Goal: Information Seeking & Learning: Learn about a topic

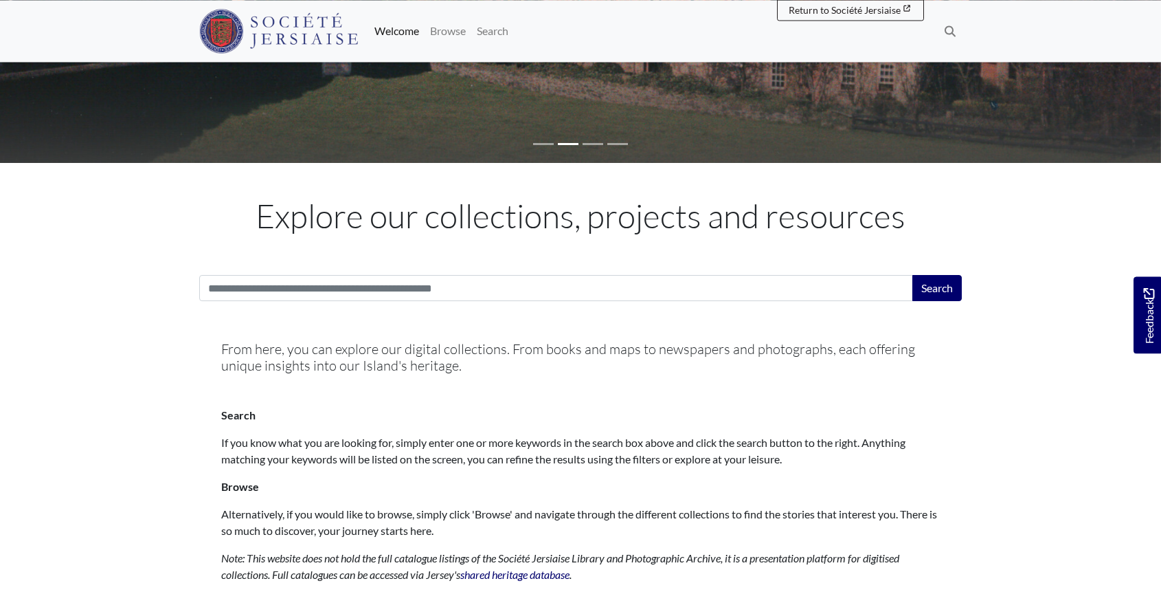
scroll to position [351, 0]
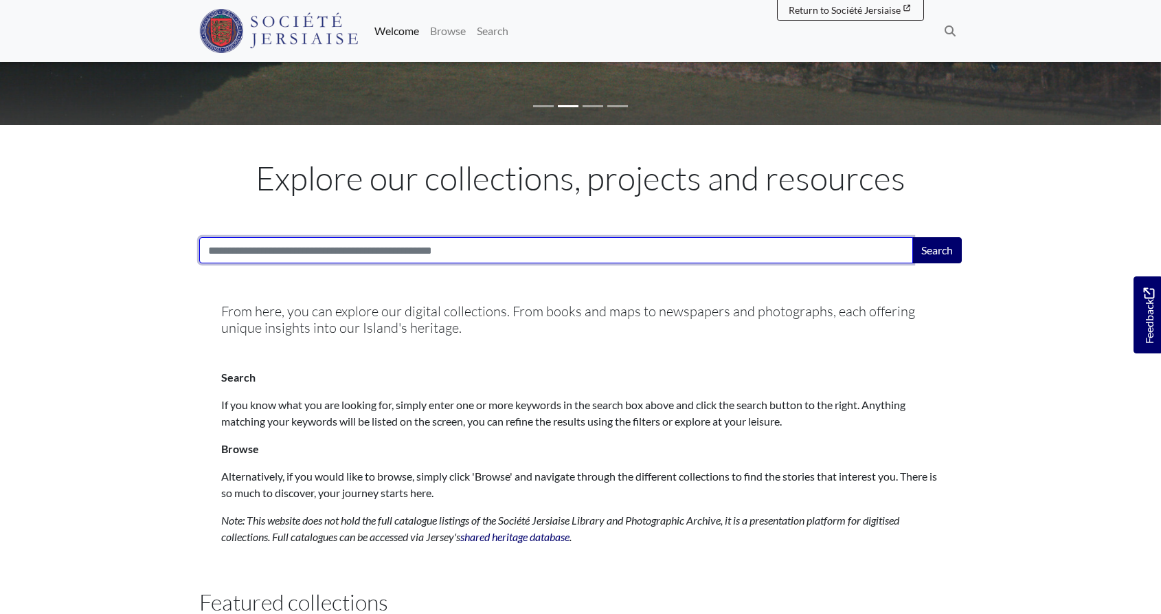
click at [436, 241] on input "Search:" at bounding box center [556, 250] width 714 height 26
paste input "**********"
type input "**********"
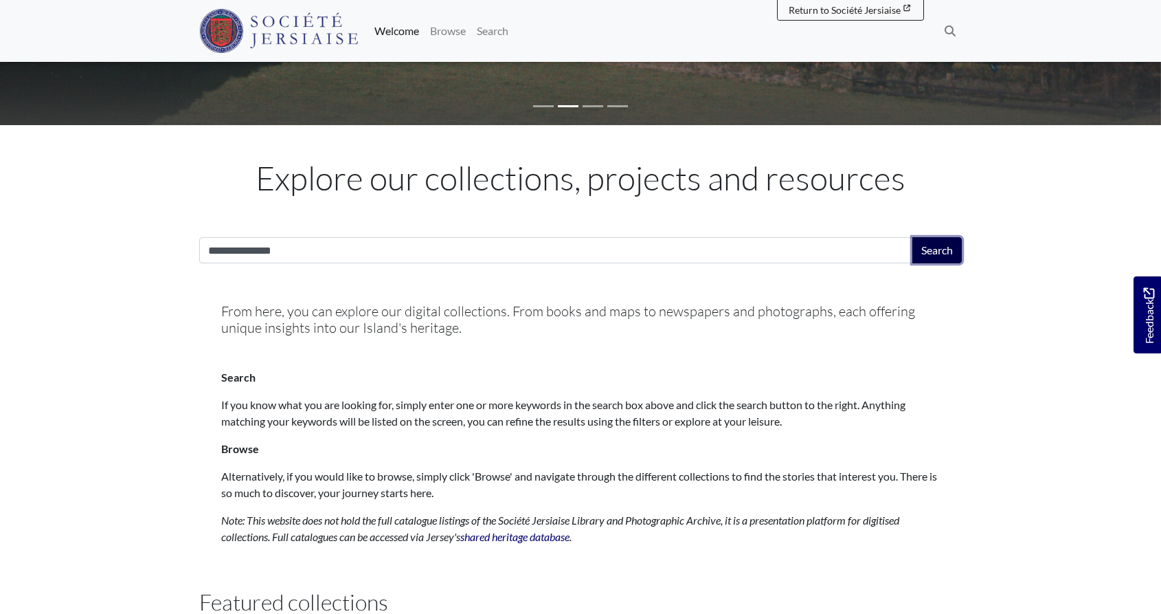
click at [946, 245] on button "Search" at bounding box center [937, 250] width 49 height 26
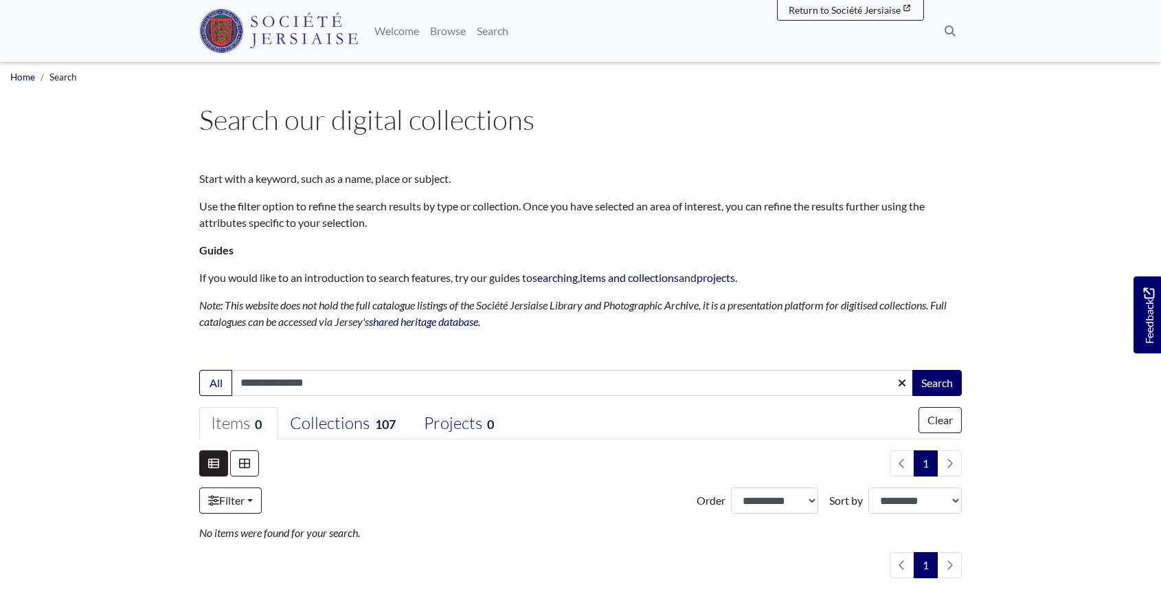
click at [320, 30] on img at bounding box center [278, 31] width 159 height 44
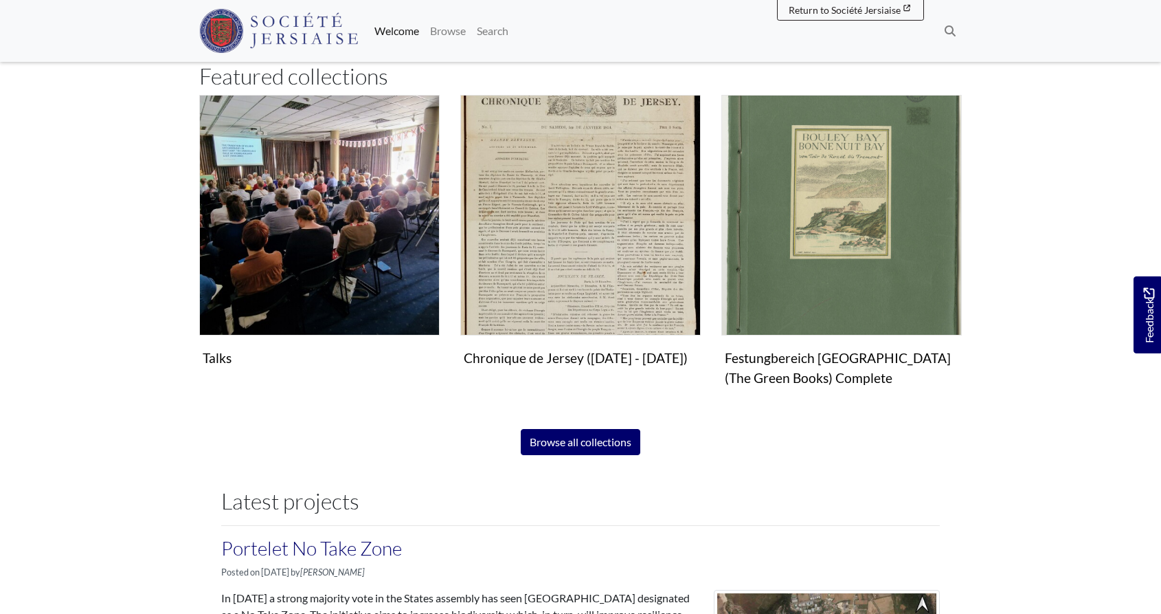
scroll to position [911, 0]
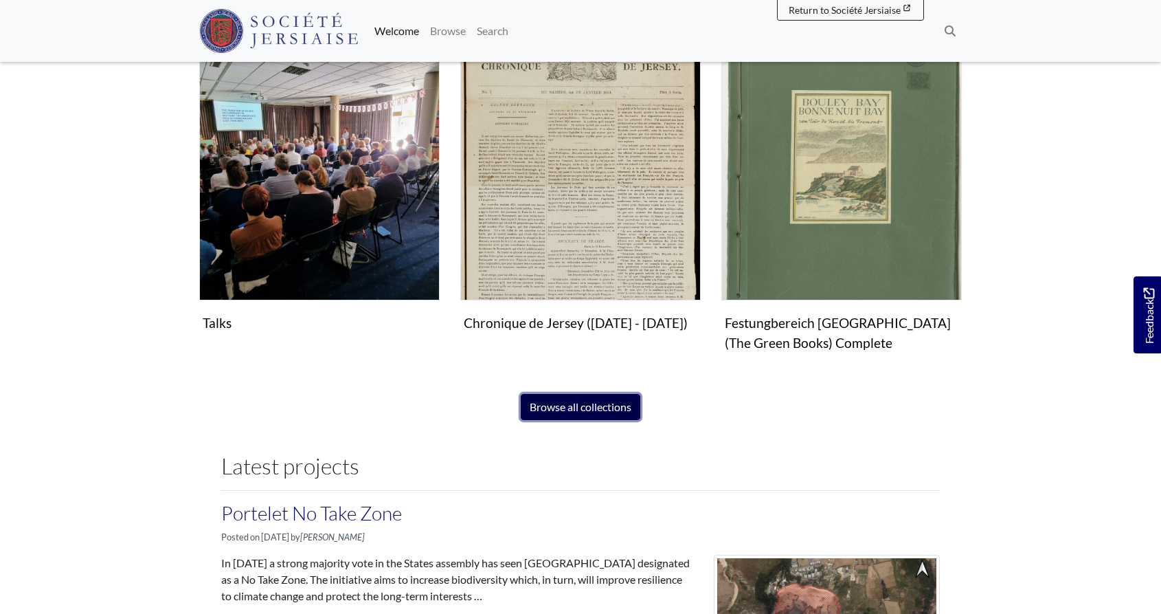
click at [622, 407] on link "Browse all collections" at bounding box center [581, 407] width 120 height 26
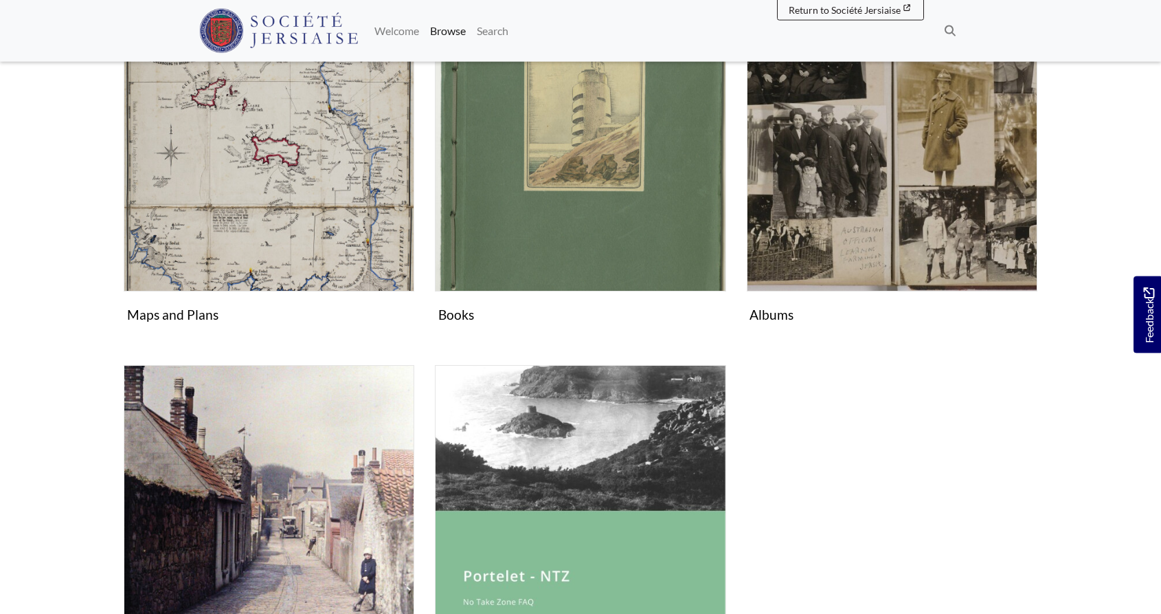
scroll to position [631, 0]
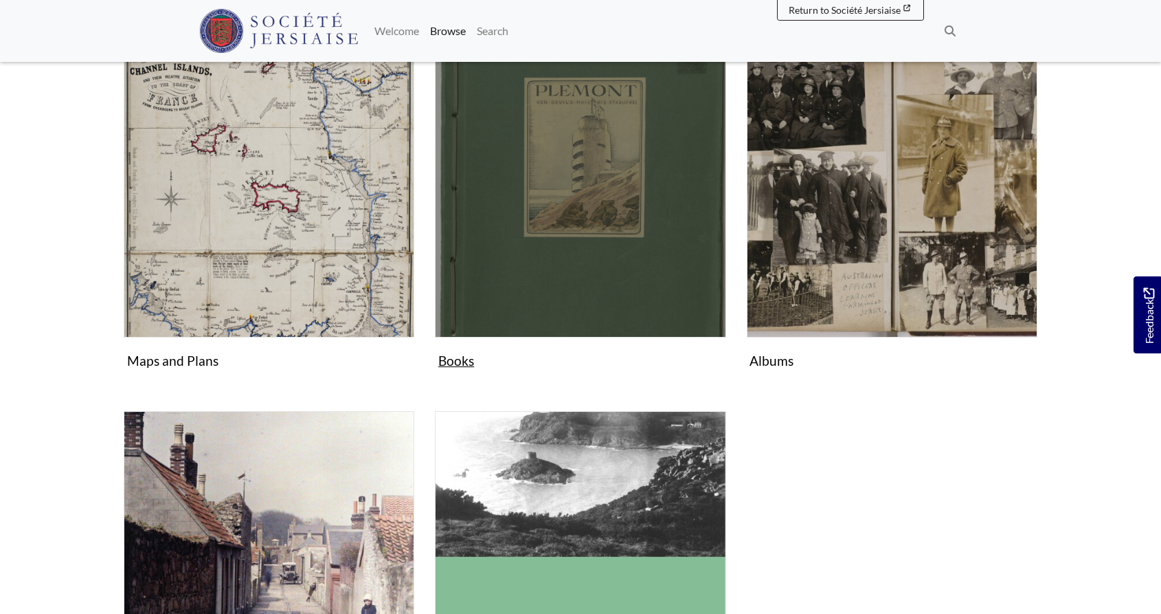
click at [458, 362] on figure "Books Collection" at bounding box center [580, 210] width 291 height 327
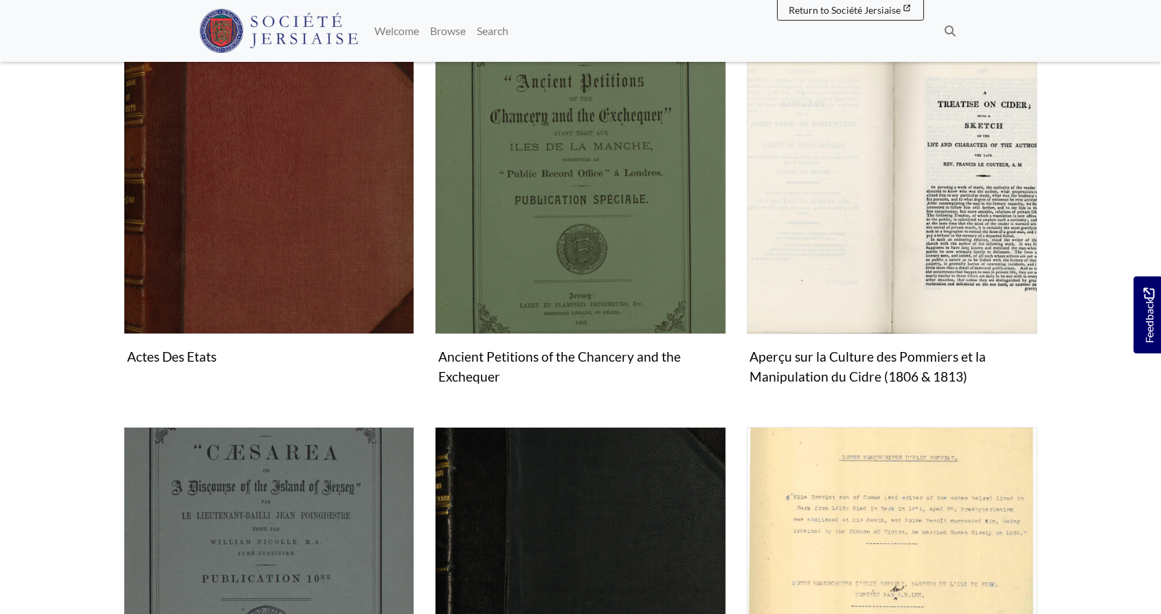
scroll to position [421, 0]
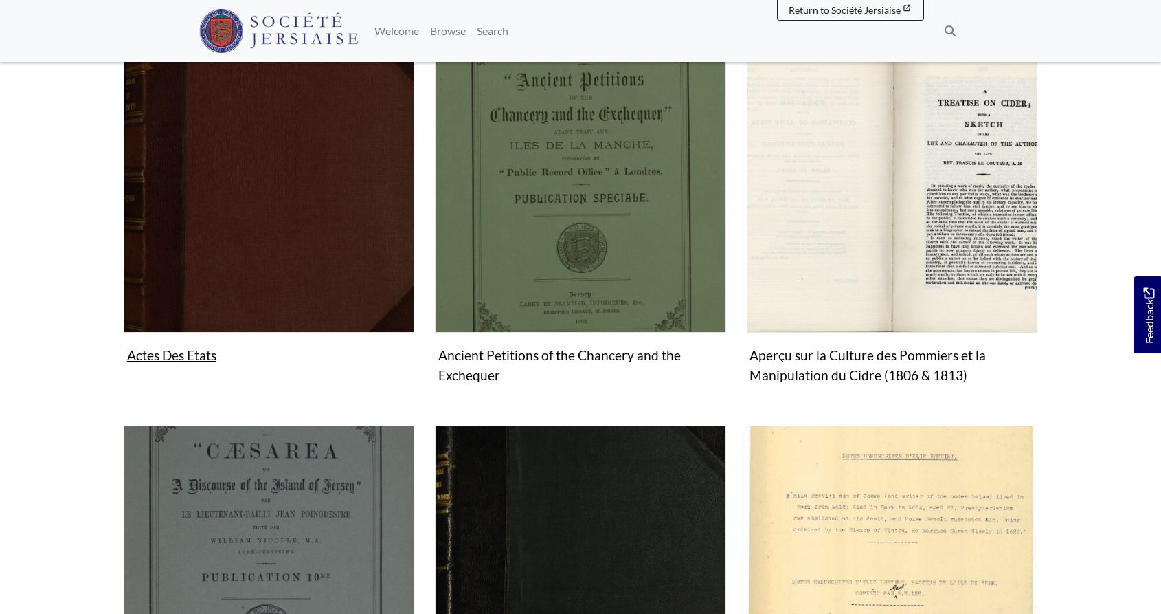
click at [186, 354] on figure "Actes Des Etats Collection" at bounding box center [269, 204] width 291 height 327
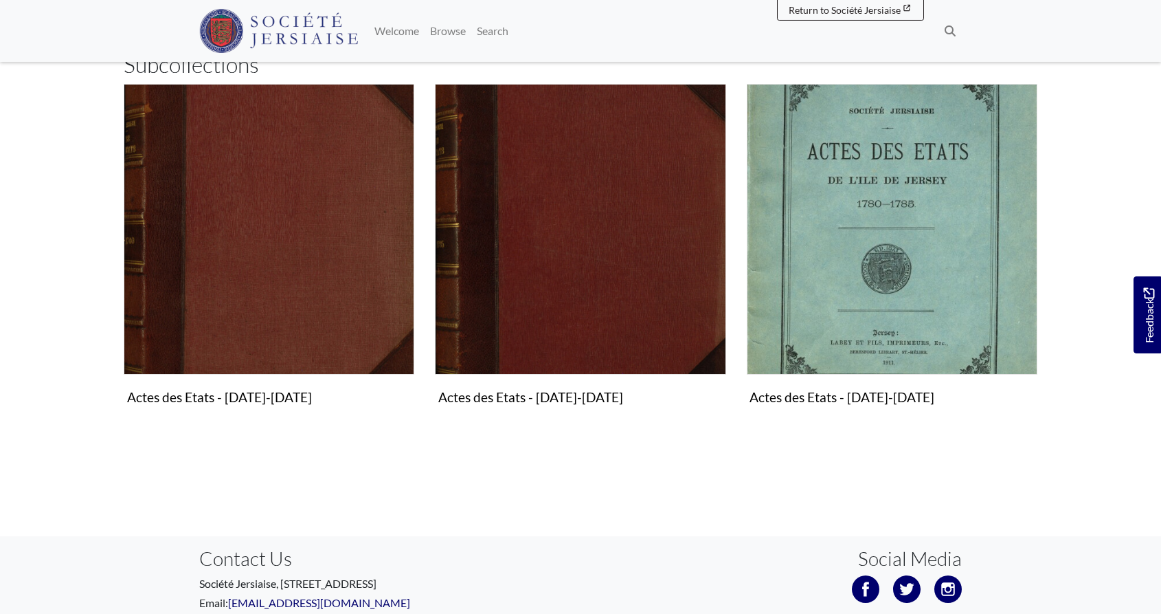
scroll to position [351, 0]
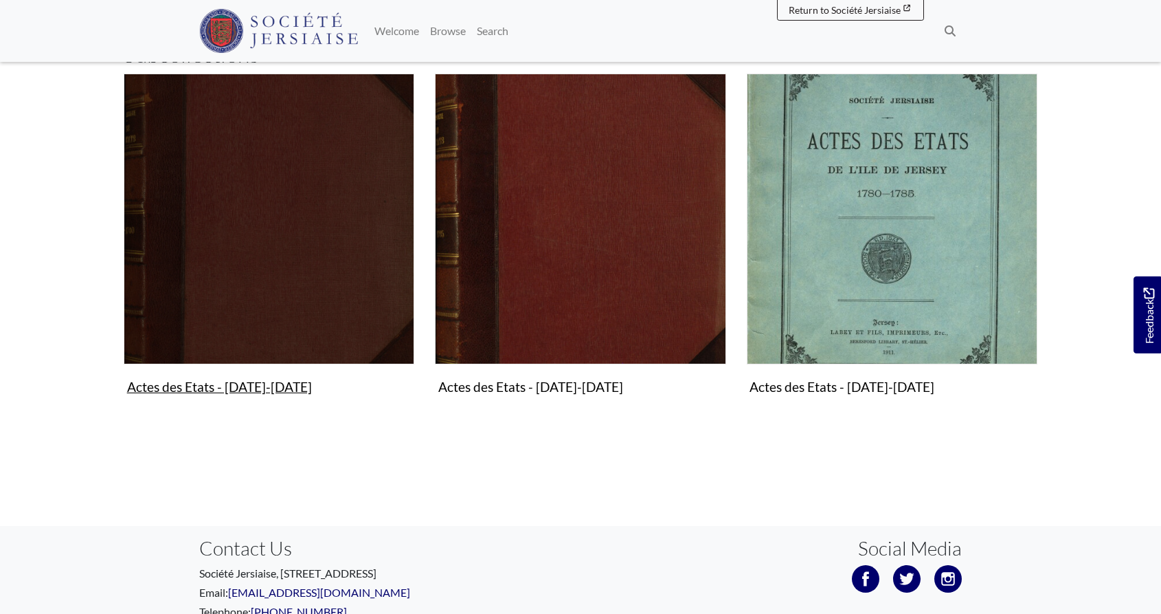
click at [221, 383] on figure "Actes des Etats - 1524-1700 Collection" at bounding box center [269, 237] width 291 height 327
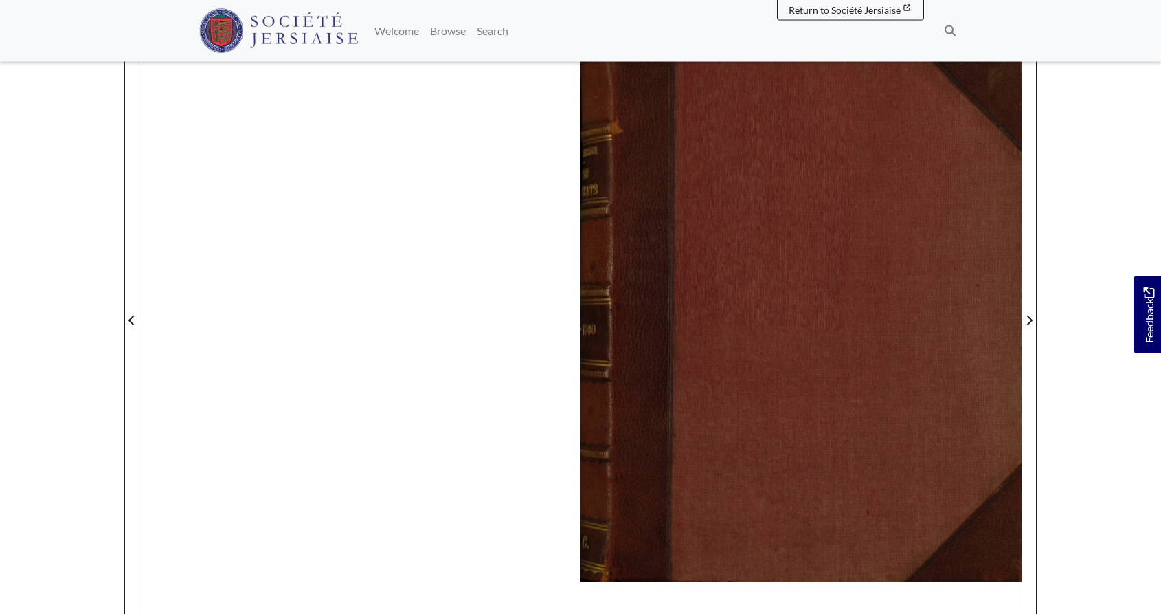
scroll to position [135, 0]
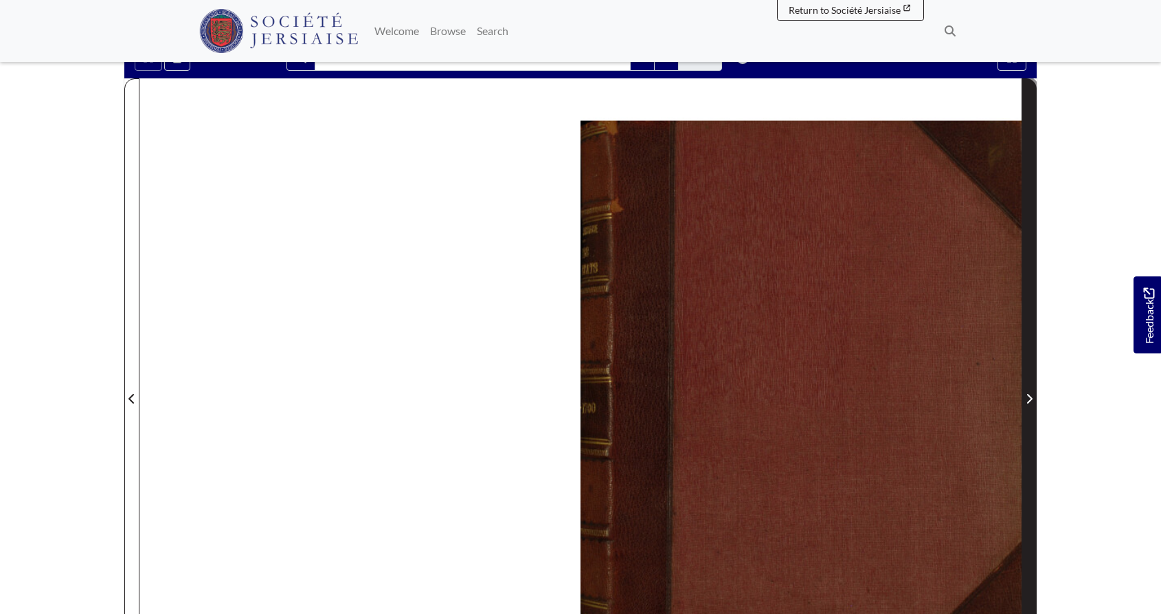
click at [1031, 400] on icon "Next Page" at bounding box center [1029, 399] width 5 height 10
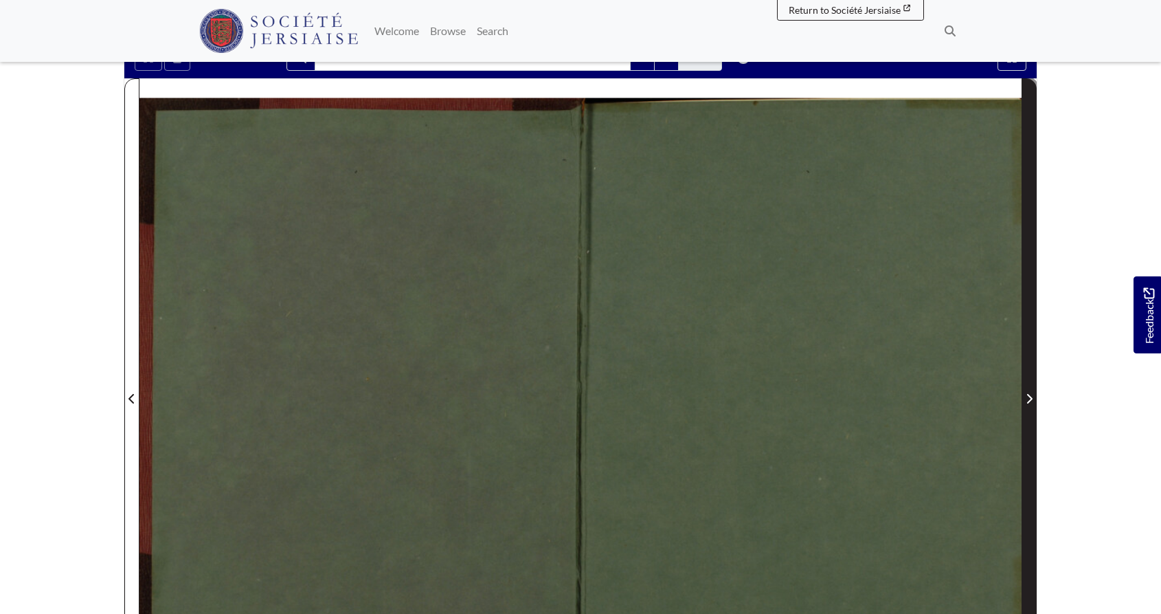
click at [1031, 400] on icon "Next Page" at bounding box center [1029, 399] width 5 height 10
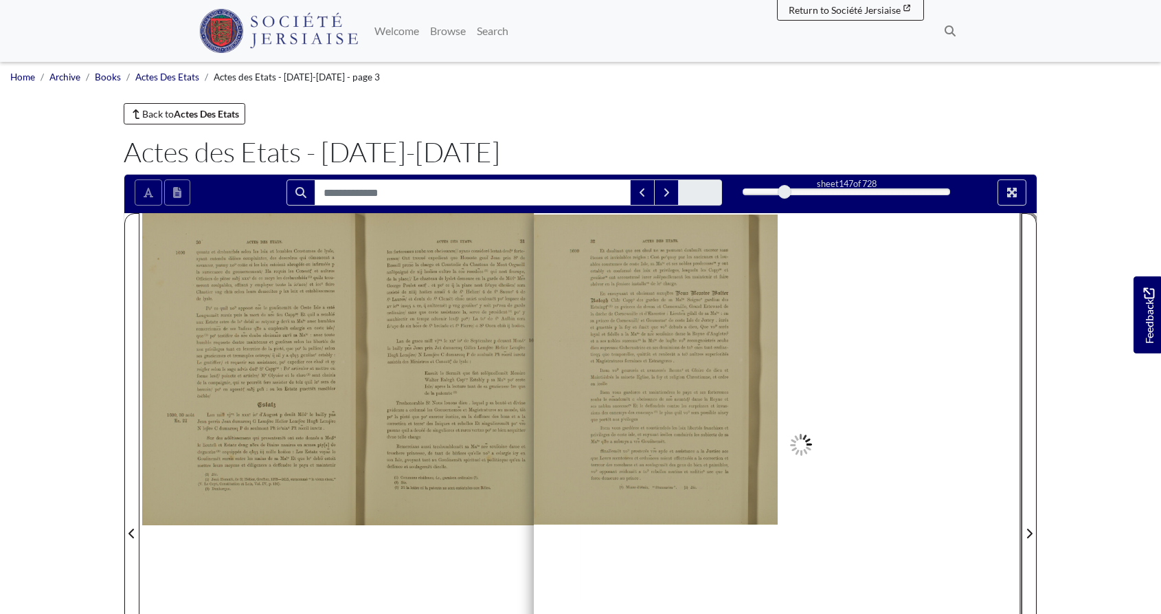
drag, startPoint x: 747, startPoint y: 193, endPoint x: 785, endPoint y: 198, distance: 38.1
click at [785, 198] on div at bounding box center [785, 192] width 14 height 14
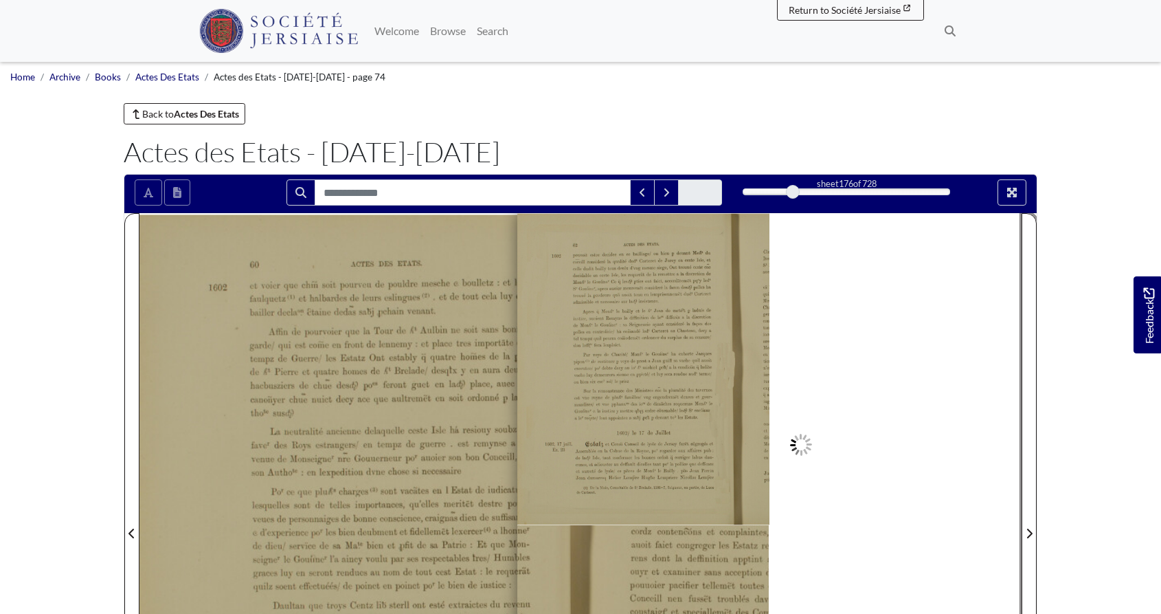
drag, startPoint x: 785, startPoint y: 198, endPoint x: 793, endPoint y: 198, distance: 8.2
click at [793, 198] on div at bounding box center [793, 192] width 14 height 14
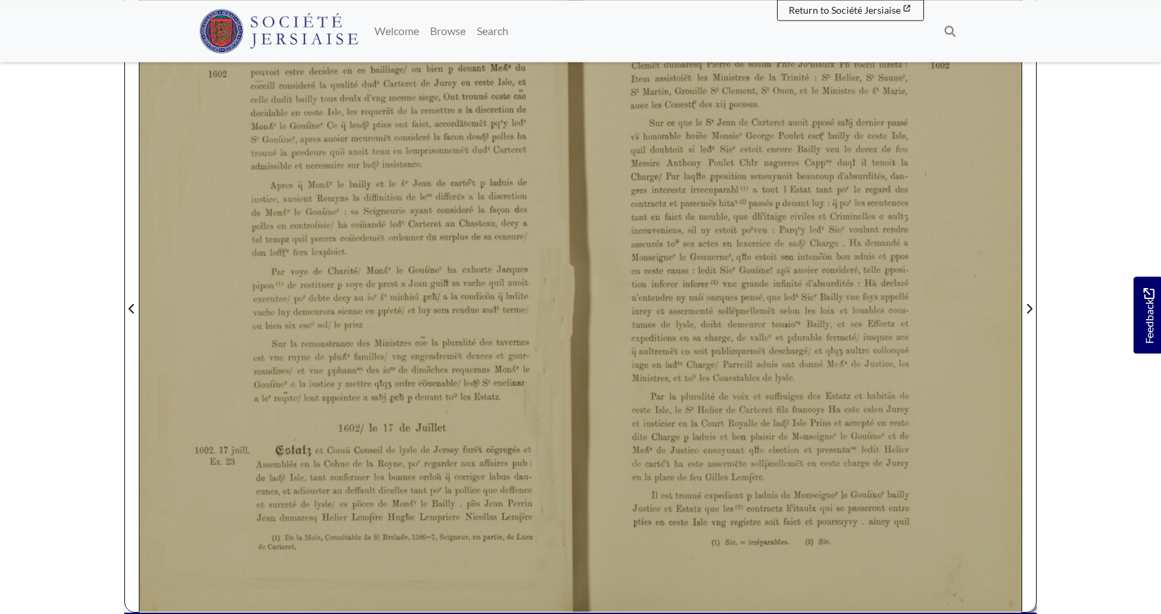
scroll to position [280, 0]
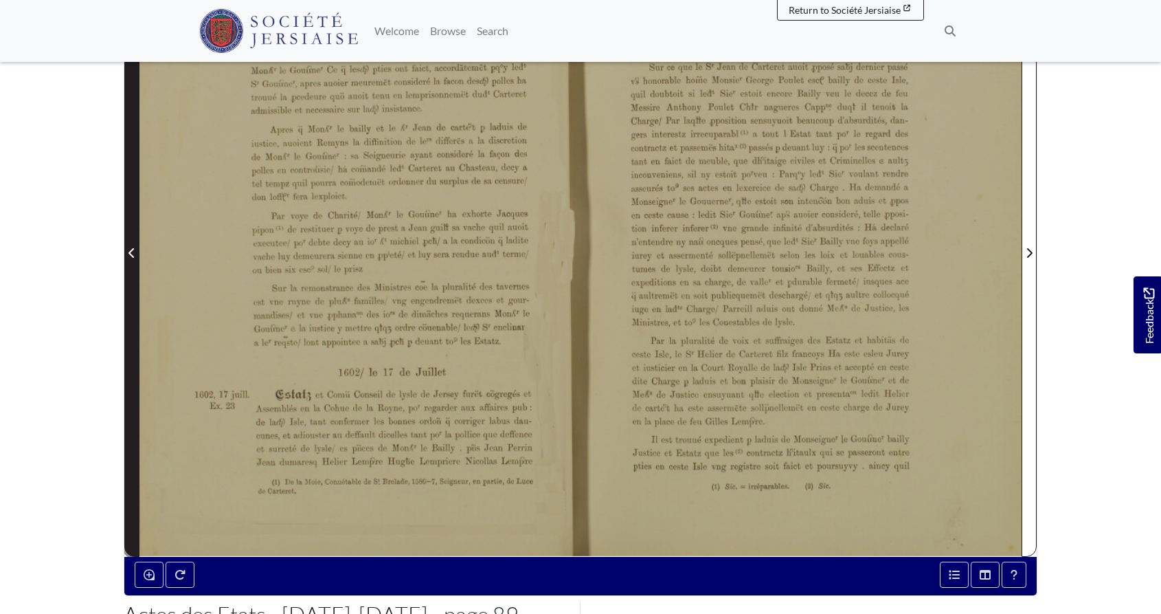
click at [134, 252] on icon "Previous Page" at bounding box center [132, 252] width 7 height 11
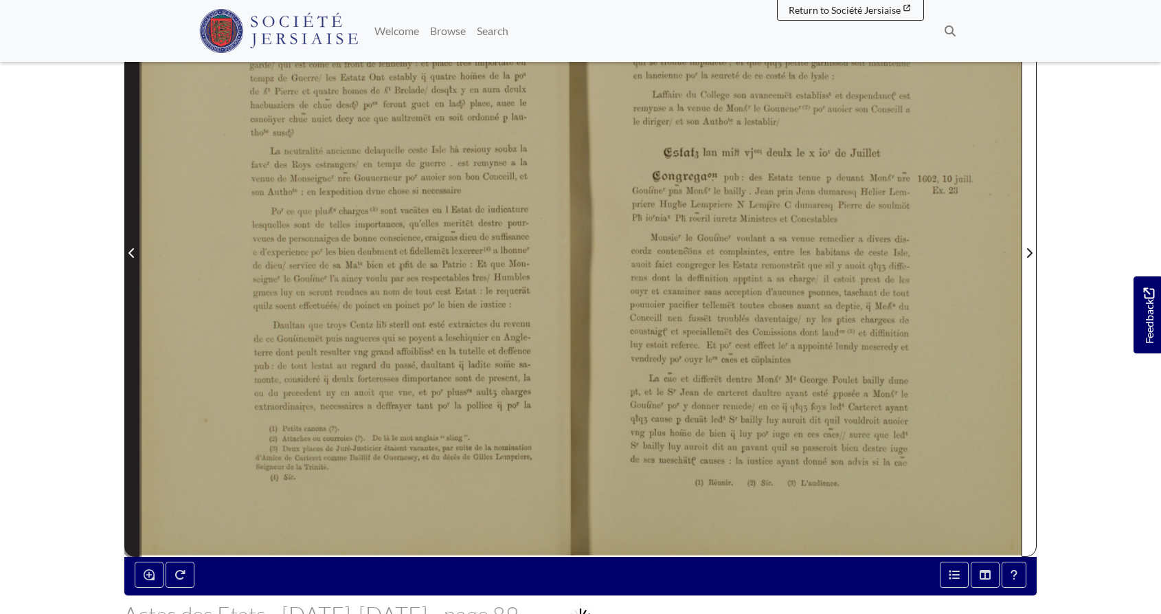
click at [134, 252] on icon "Previous Page" at bounding box center [132, 252] width 7 height 11
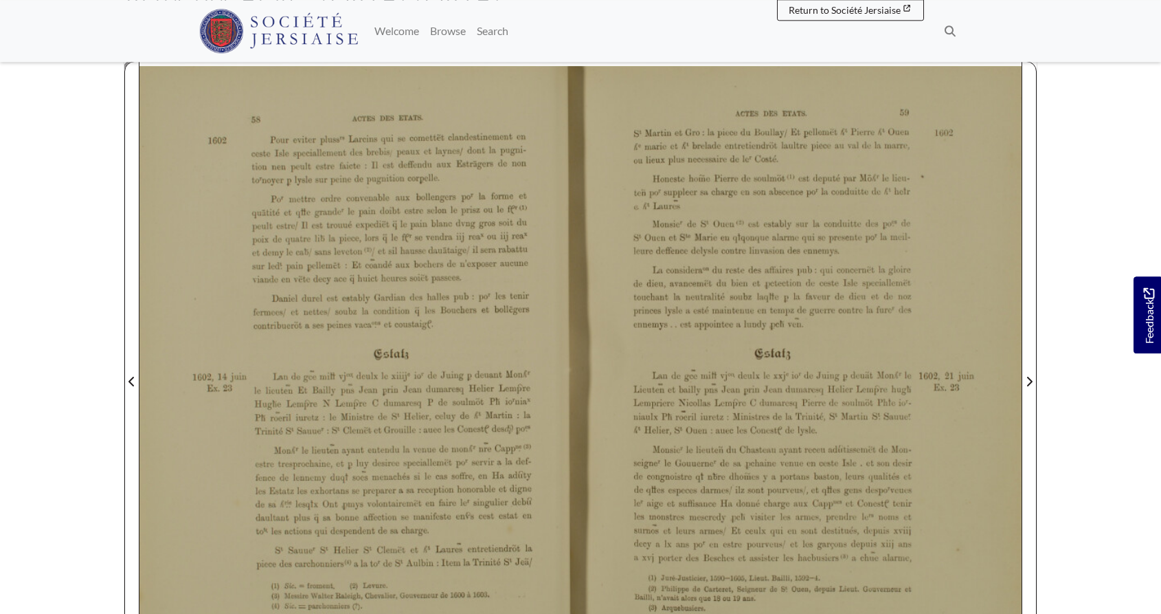
scroll to position [140, 0]
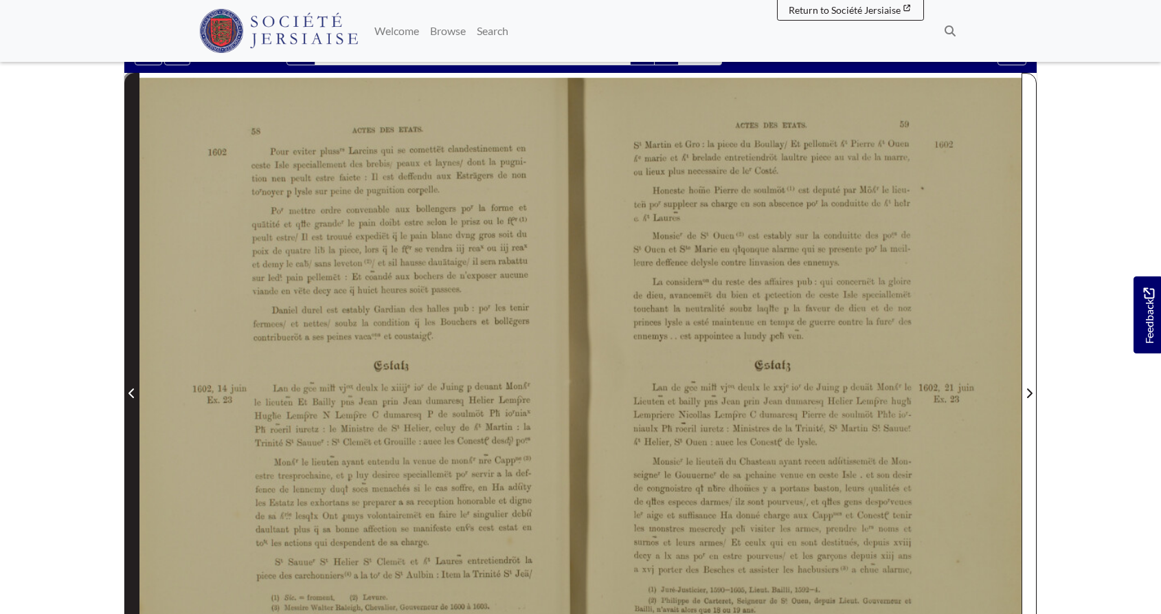
click at [132, 394] on icon "Previous Page" at bounding box center [132, 393] width 7 height 11
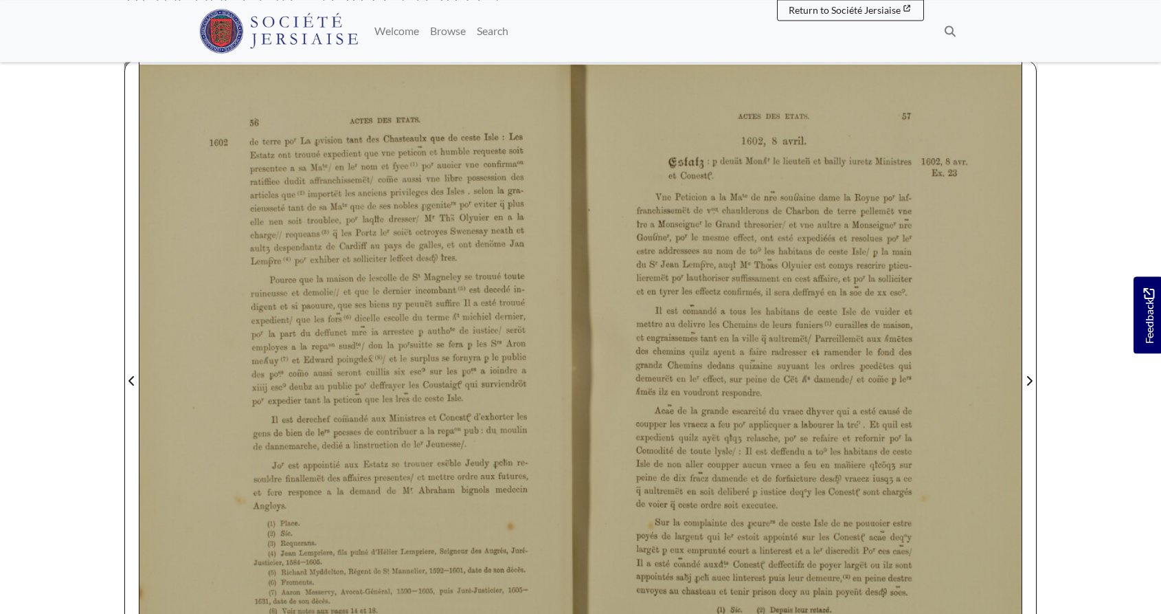
scroll to position [140, 0]
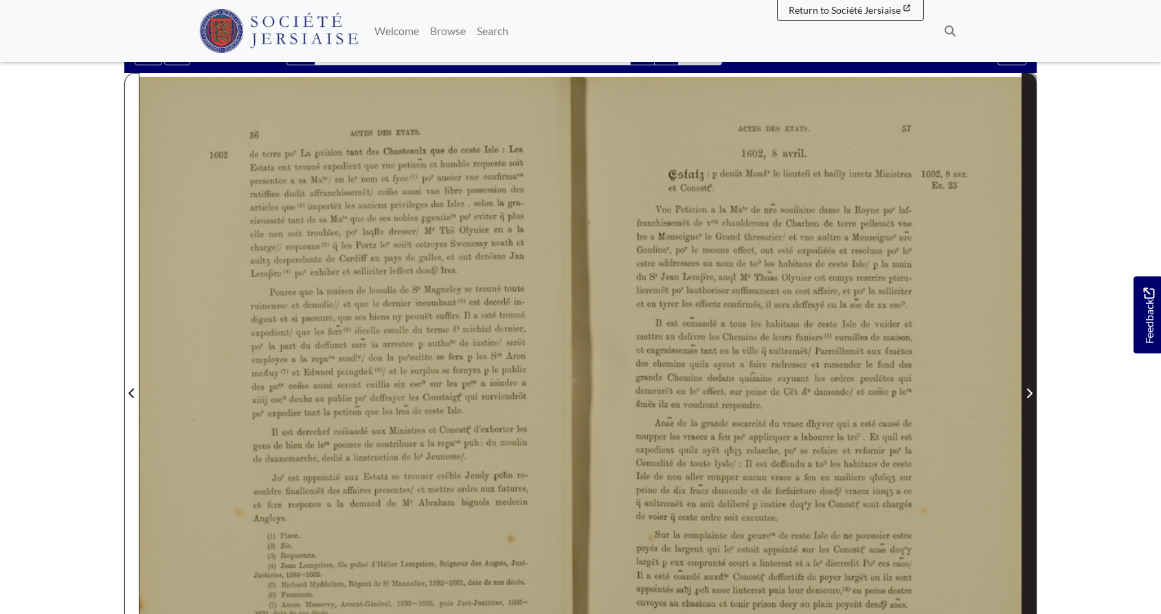
click at [1030, 395] on icon "Next Page" at bounding box center [1029, 393] width 5 height 10
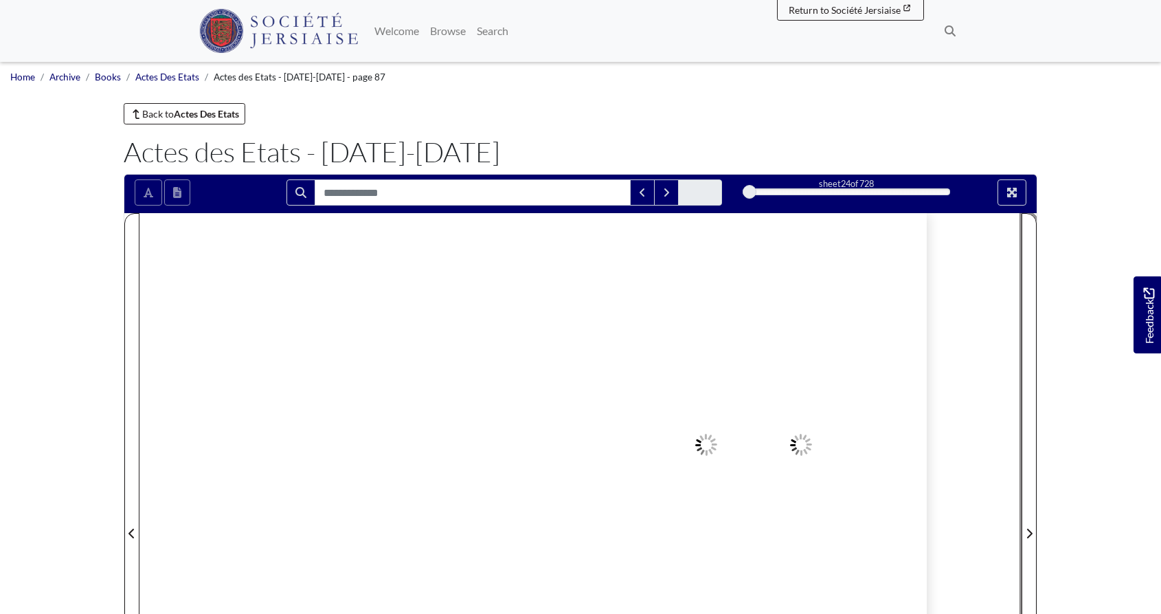
drag, startPoint x: 793, startPoint y: 191, endPoint x: 750, endPoint y: 197, distance: 43.7
click at [750, 197] on div at bounding box center [750, 192] width 14 height 14
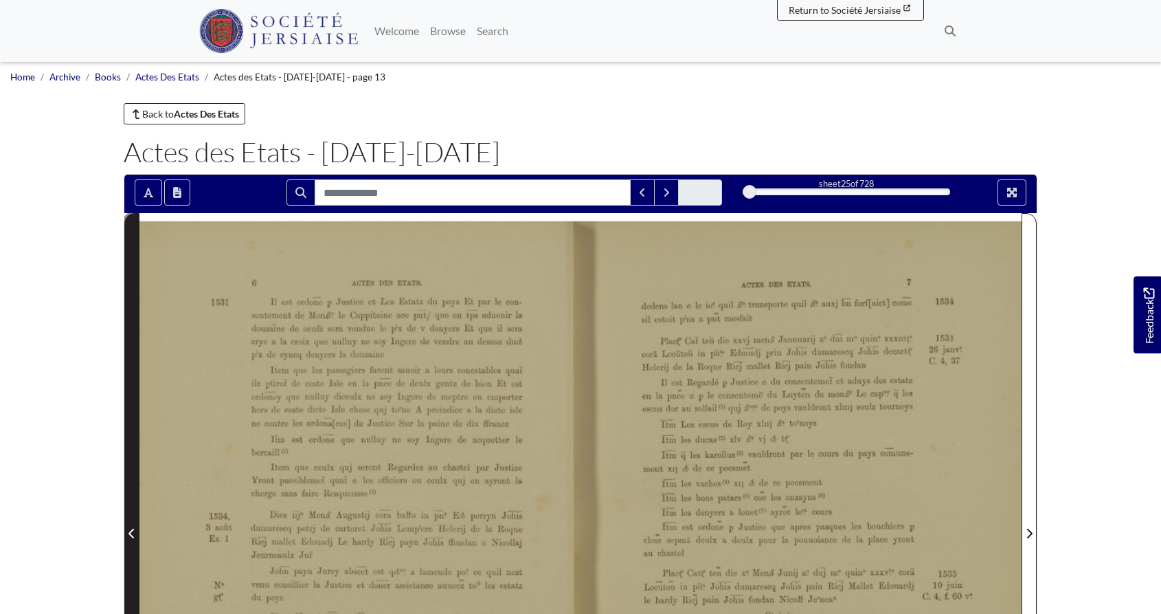
click at [131, 535] on icon "Previous Page" at bounding box center [131, 534] width 5 height 10
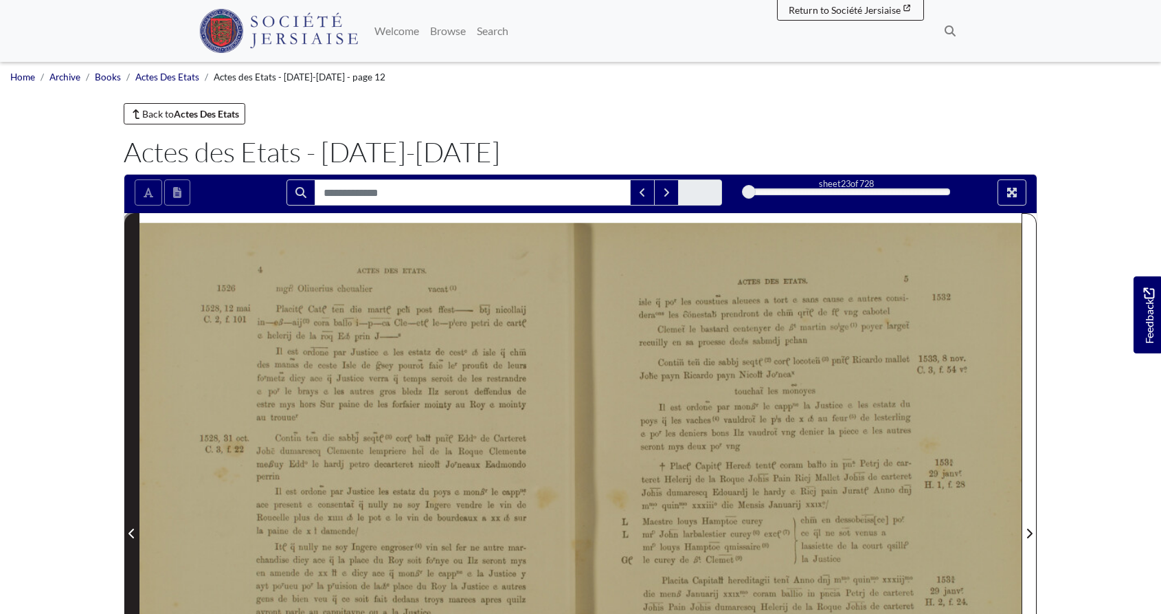
click at [131, 535] on icon "Previous Page" at bounding box center [131, 534] width 5 height 10
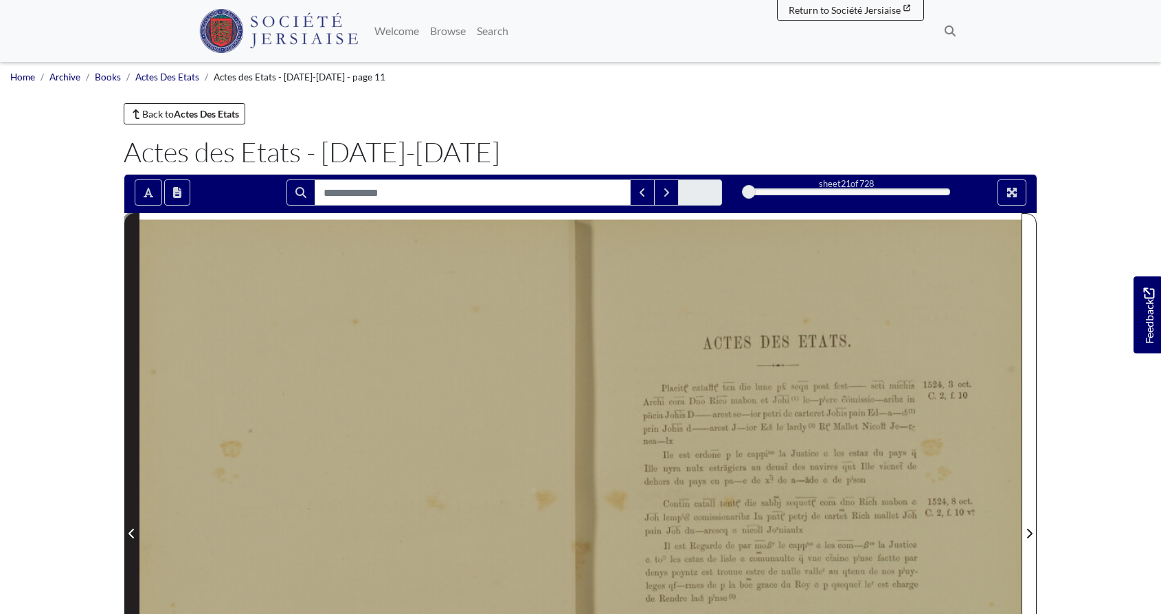
click at [131, 535] on icon "Previous Page" at bounding box center [131, 534] width 5 height 10
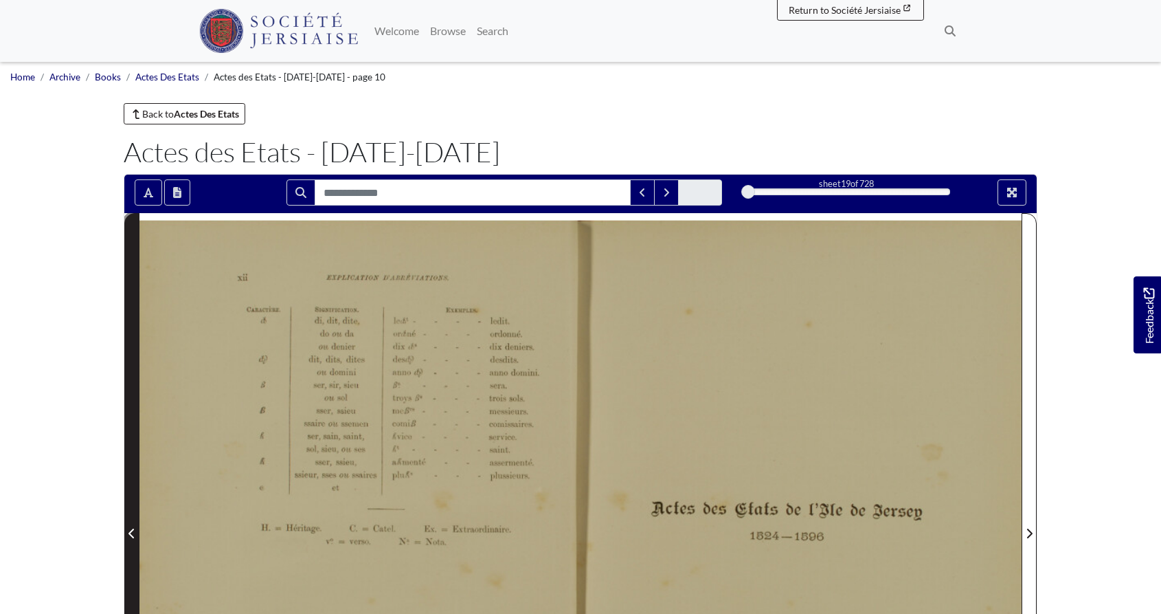
click at [131, 535] on icon "Previous Page" at bounding box center [131, 534] width 5 height 10
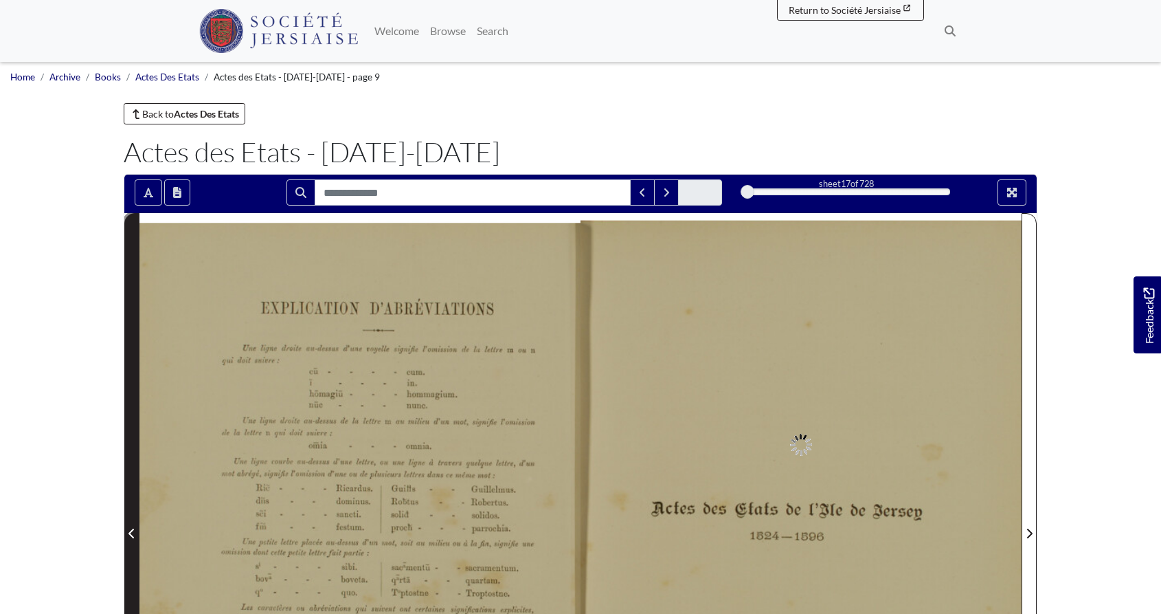
click at [131, 535] on icon "Previous Page" at bounding box center [131, 534] width 5 height 10
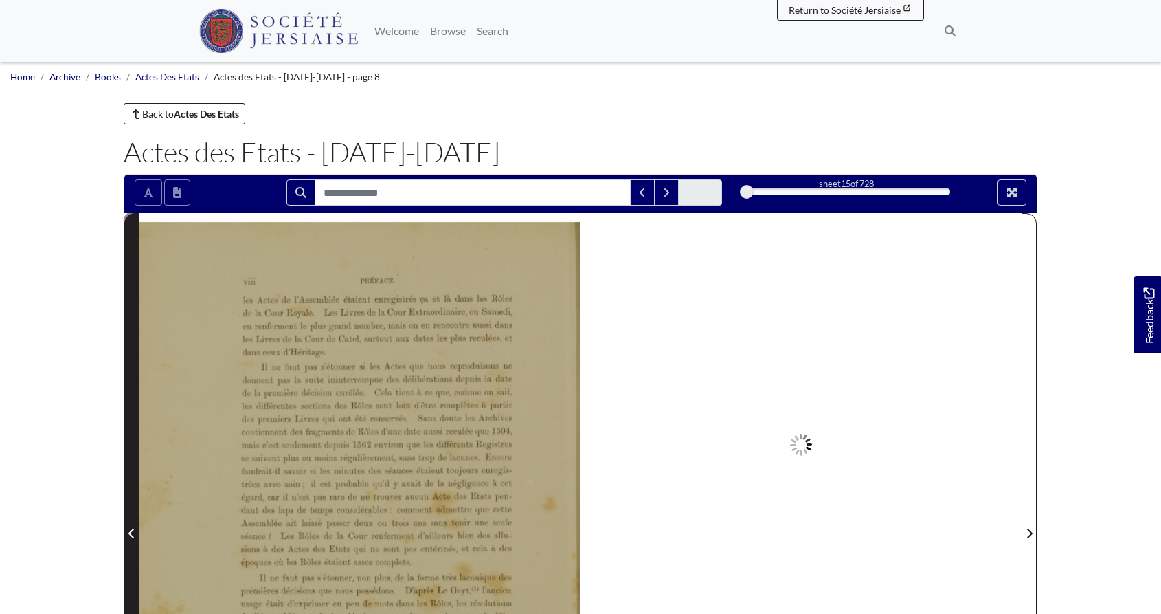
click at [131, 535] on icon "Previous Page" at bounding box center [131, 534] width 5 height 10
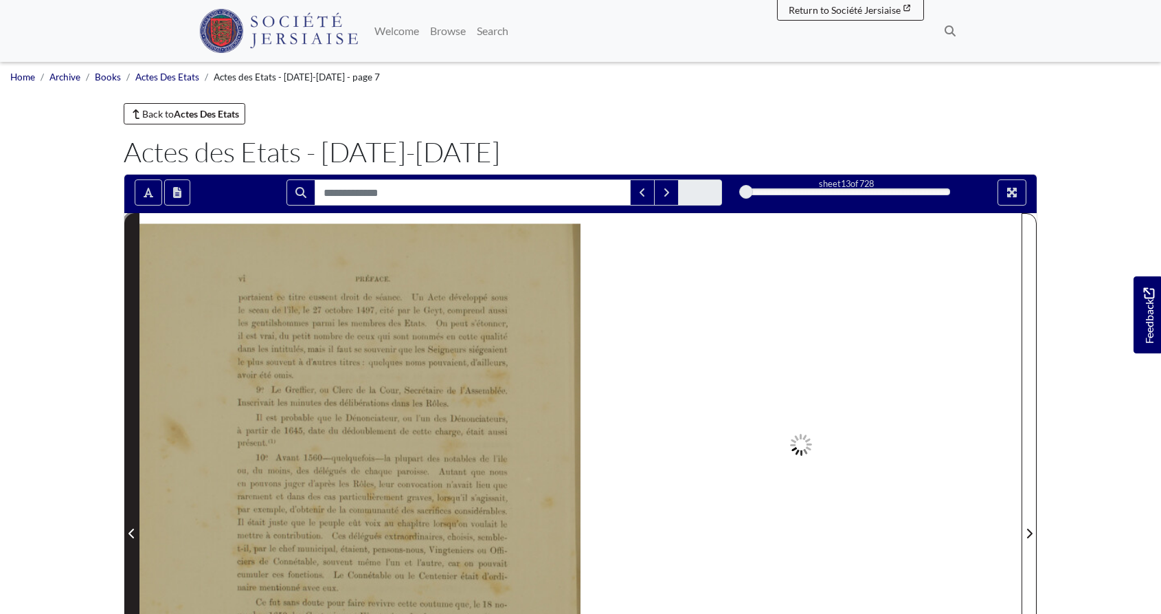
click at [131, 535] on icon "Previous Page" at bounding box center [131, 534] width 5 height 10
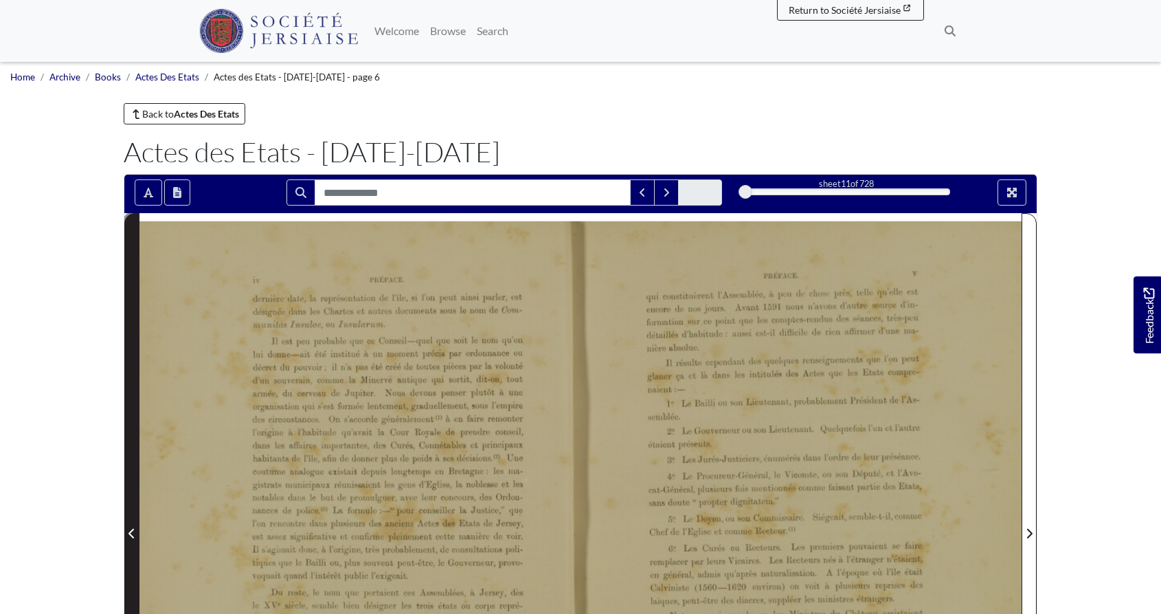
click at [131, 535] on icon "Previous Page" at bounding box center [131, 534] width 5 height 10
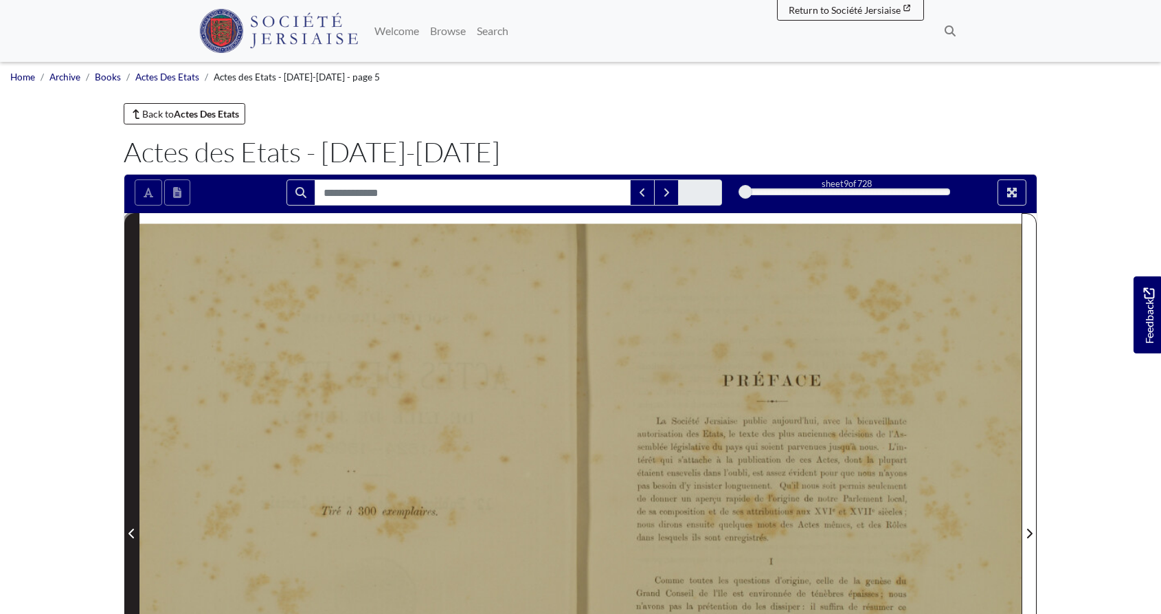
click at [131, 535] on icon "Previous Page" at bounding box center [131, 534] width 5 height 10
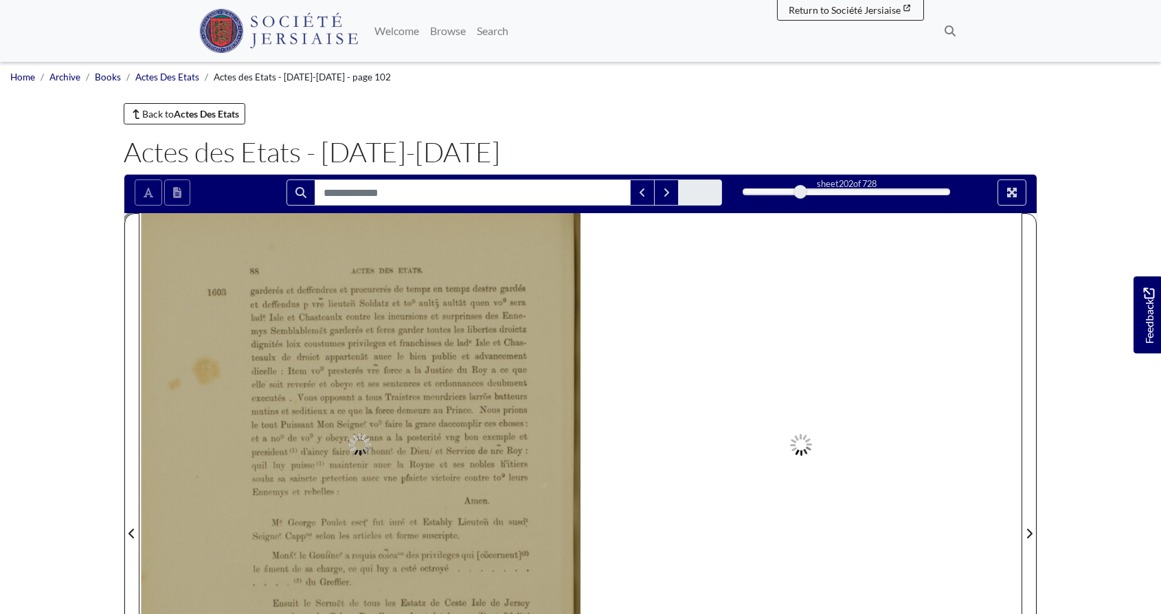
drag, startPoint x: 743, startPoint y: 188, endPoint x: 801, endPoint y: 191, distance: 57.8
click at [801, 191] on div at bounding box center [801, 192] width 14 height 14
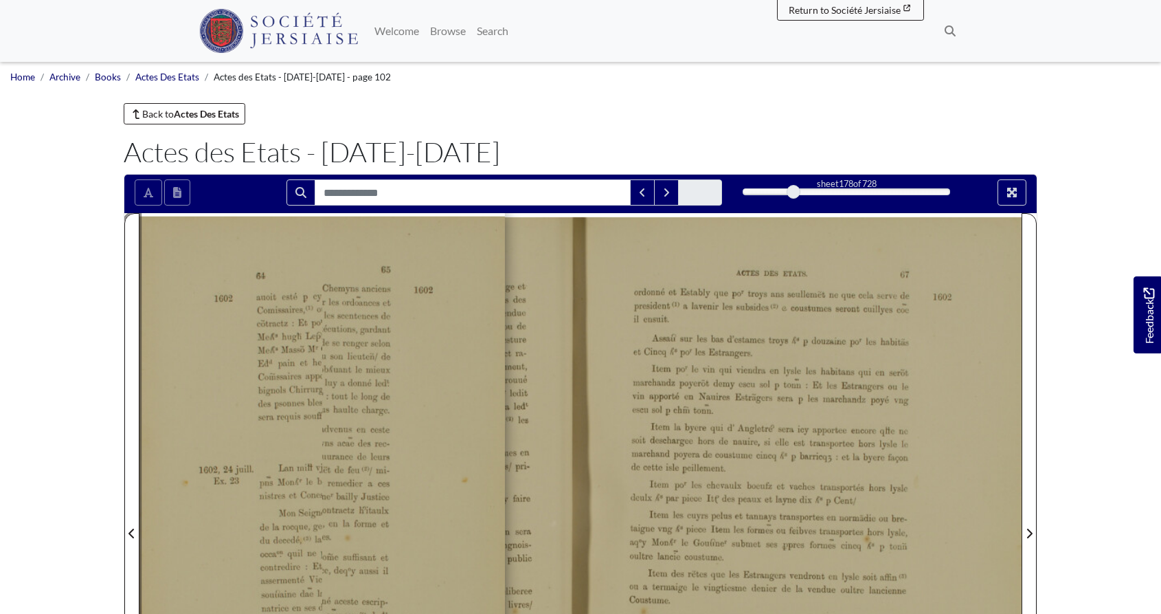
click at [794, 191] on div at bounding box center [794, 192] width 14 height 14
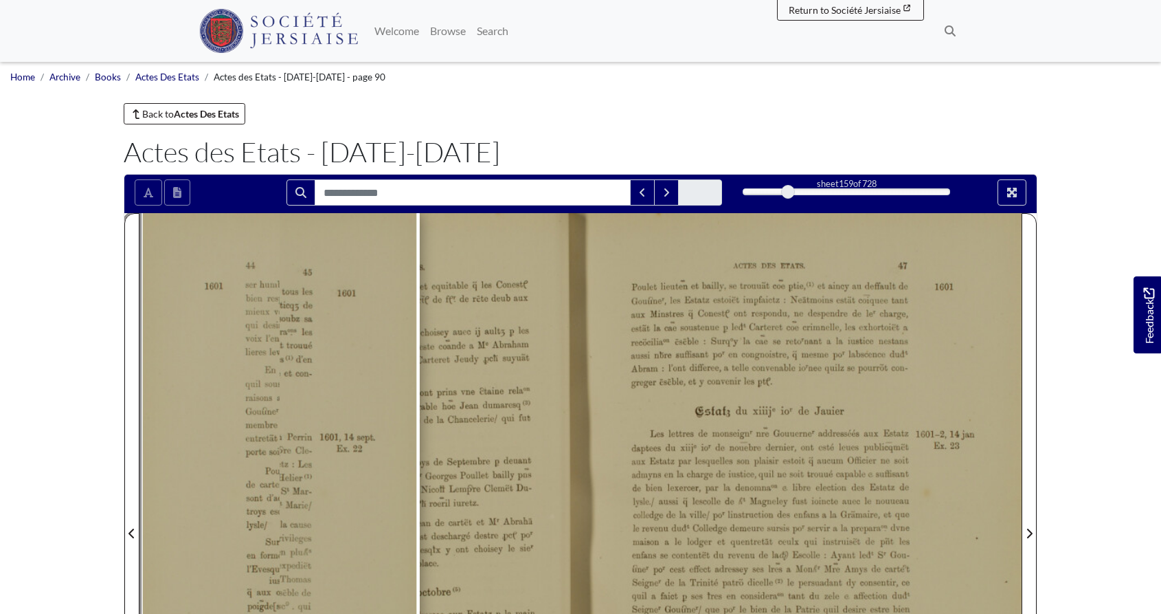
click at [788, 191] on div at bounding box center [788, 192] width 14 height 14
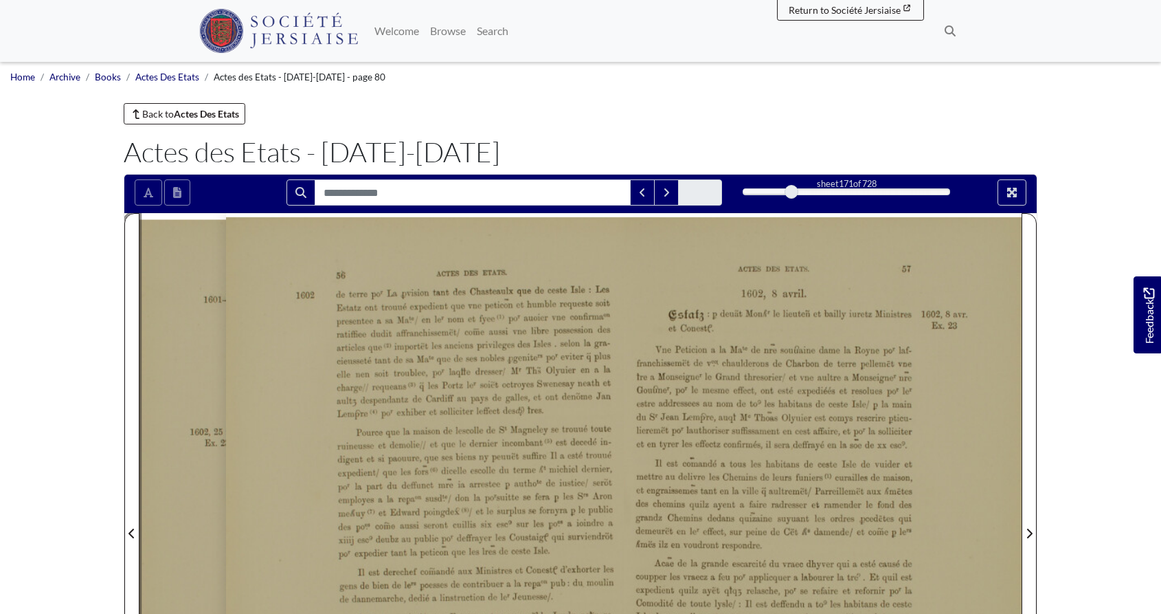
click at [792, 191] on div at bounding box center [792, 192] width 14 height 14
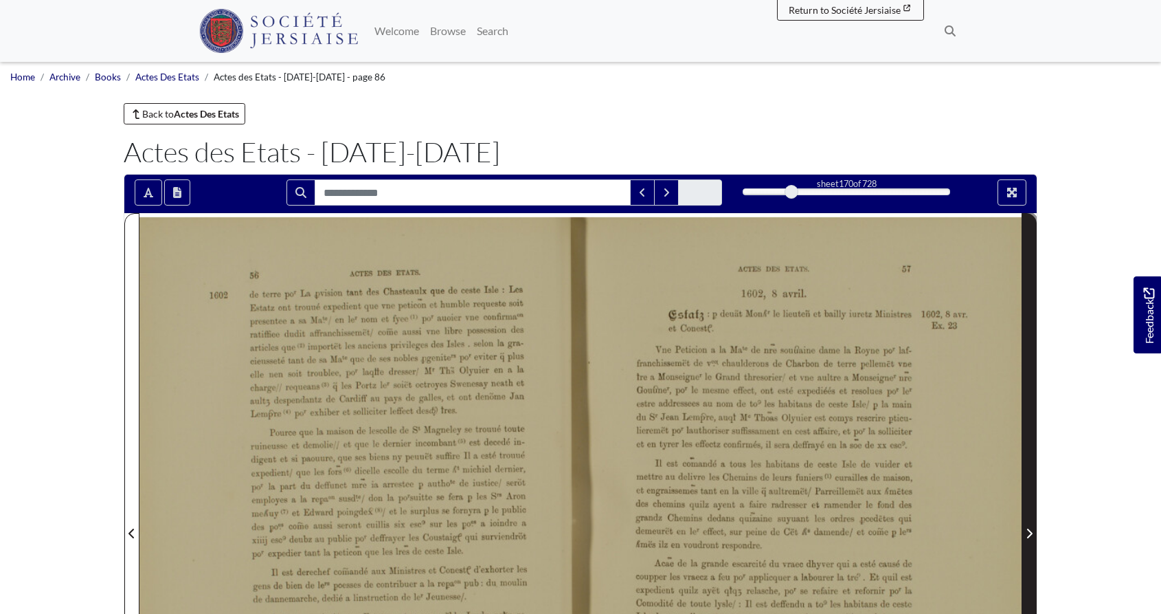
click at [1030, 541] on span "Next Page" at bounding box center [1030, 533] width 14 height 16
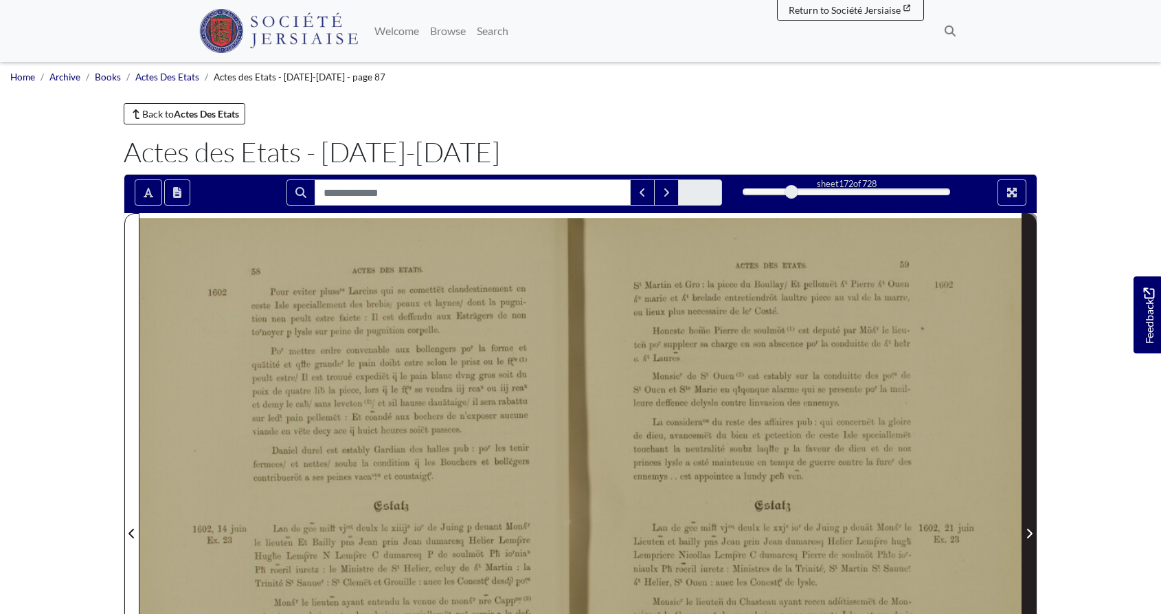
click at [1029, 537] on icon "Next Page" at bounding box center [1029, 534] width 5 height 10
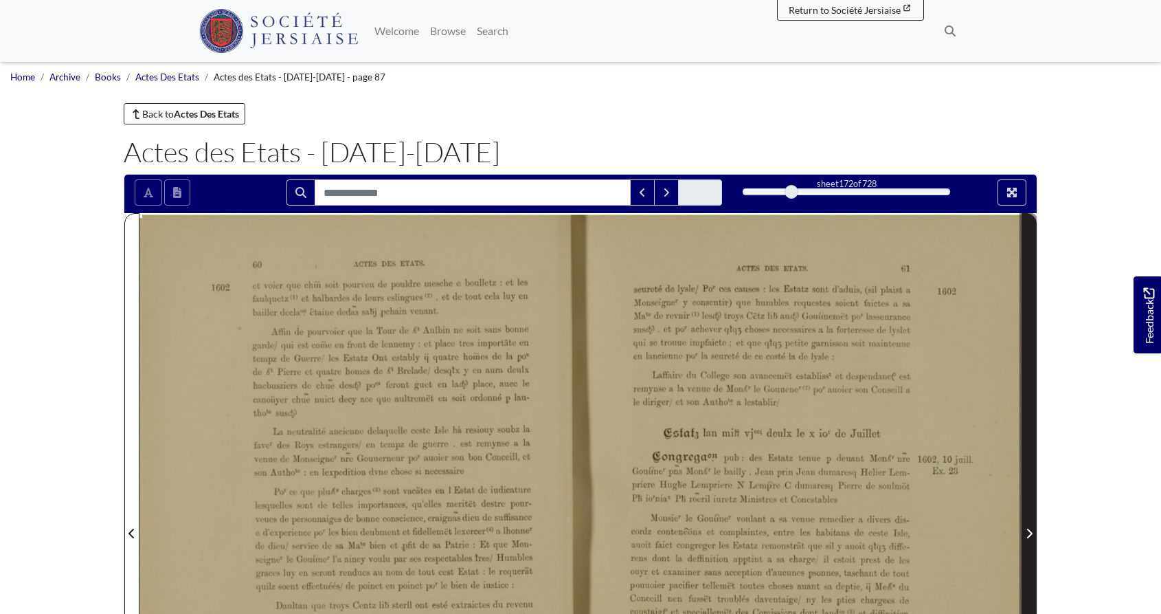
click at [1029, 537] on icon "Next Page" at bounding box center [1029, 534] width 5 height 10
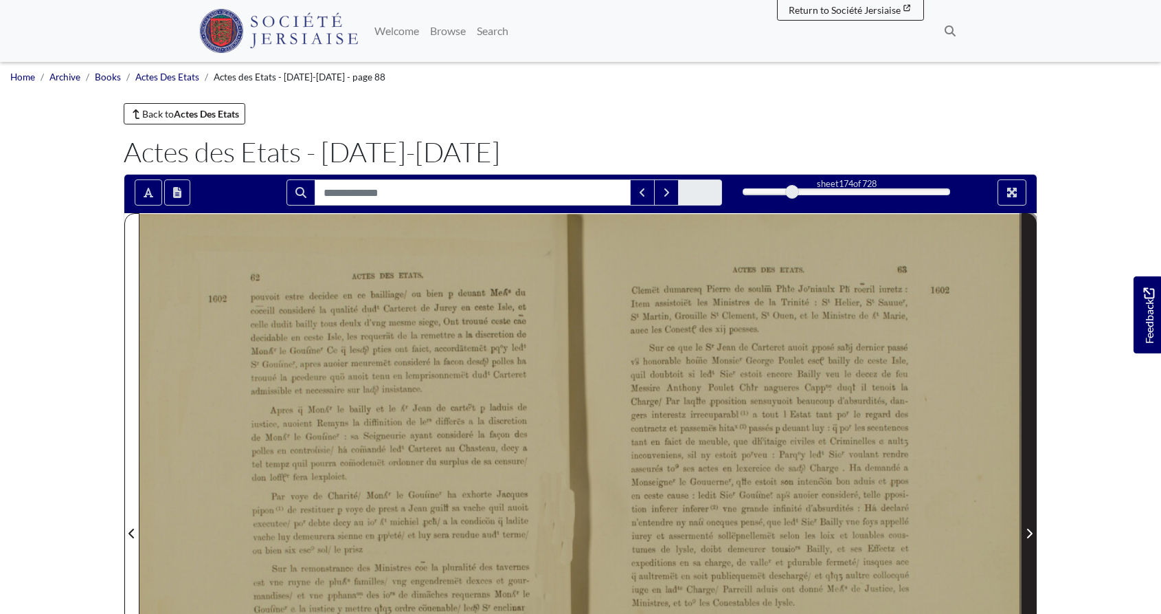
click at [1029, 537] on icon "Next Page" at bounding box center [1029, 534] width 5 height 10
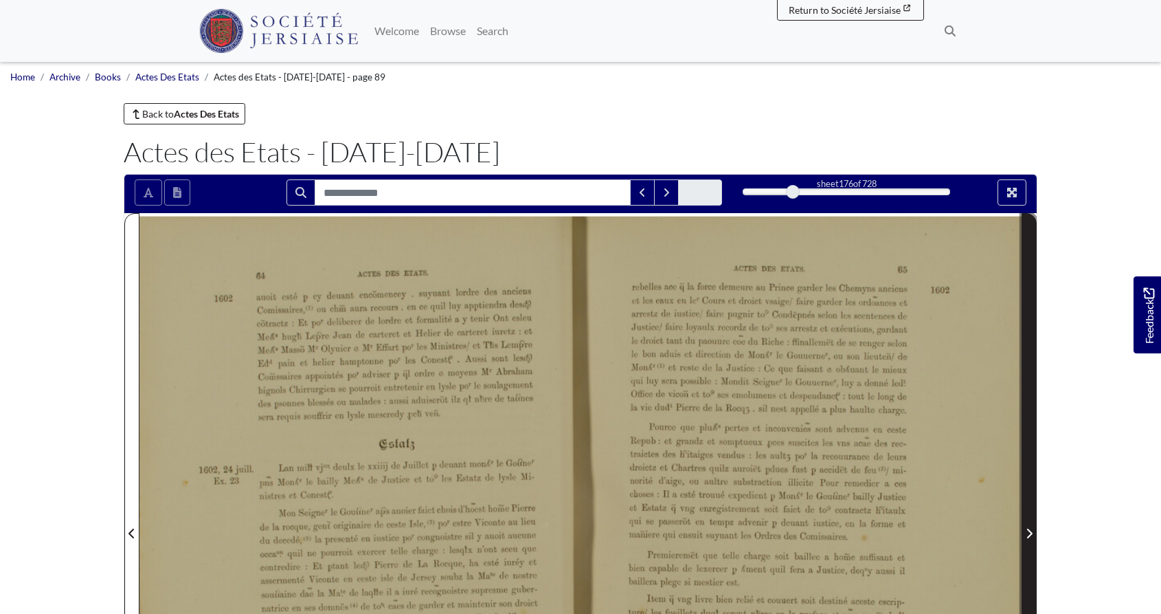
click at [1029, 537] on icon "Next Page" at bounding box center [1029, 534] width 5 height 10
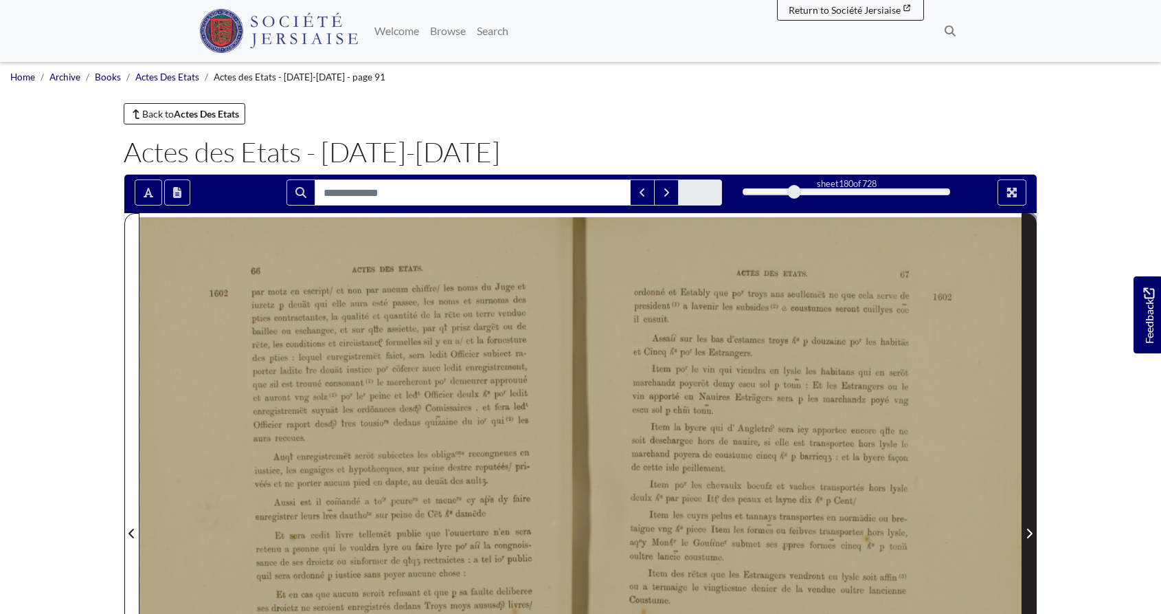
click at [1029, 537] on icon "Next Page" at bounding box center [1029, 534] width 5 height 10
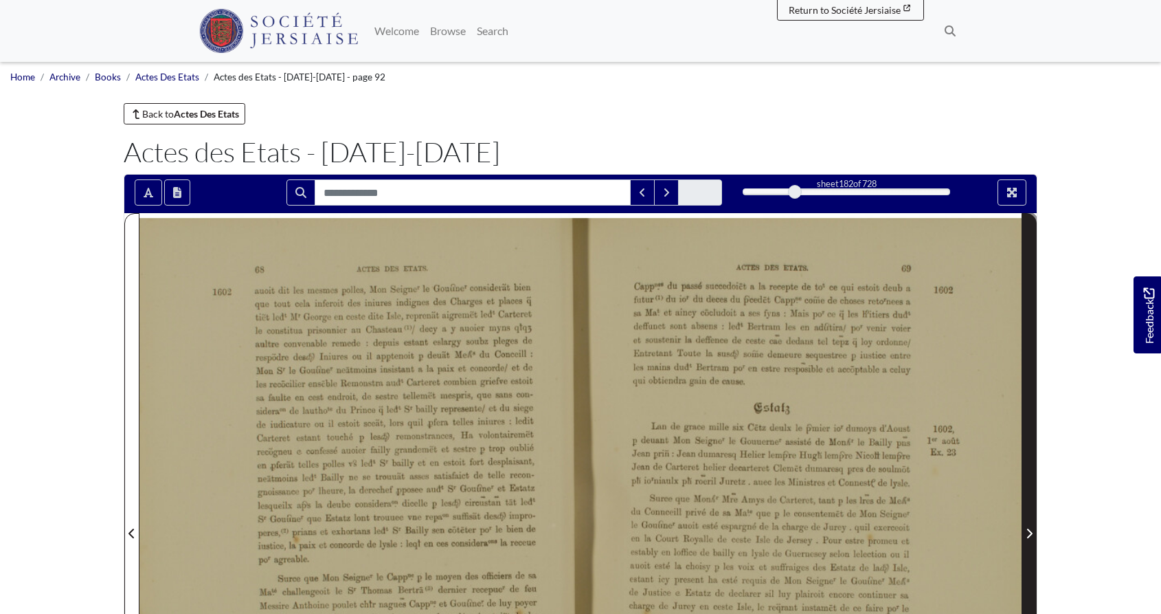
click at [1029, 537] on icon "Next Page" at bounding box center [1029, 534] width 5 height 10
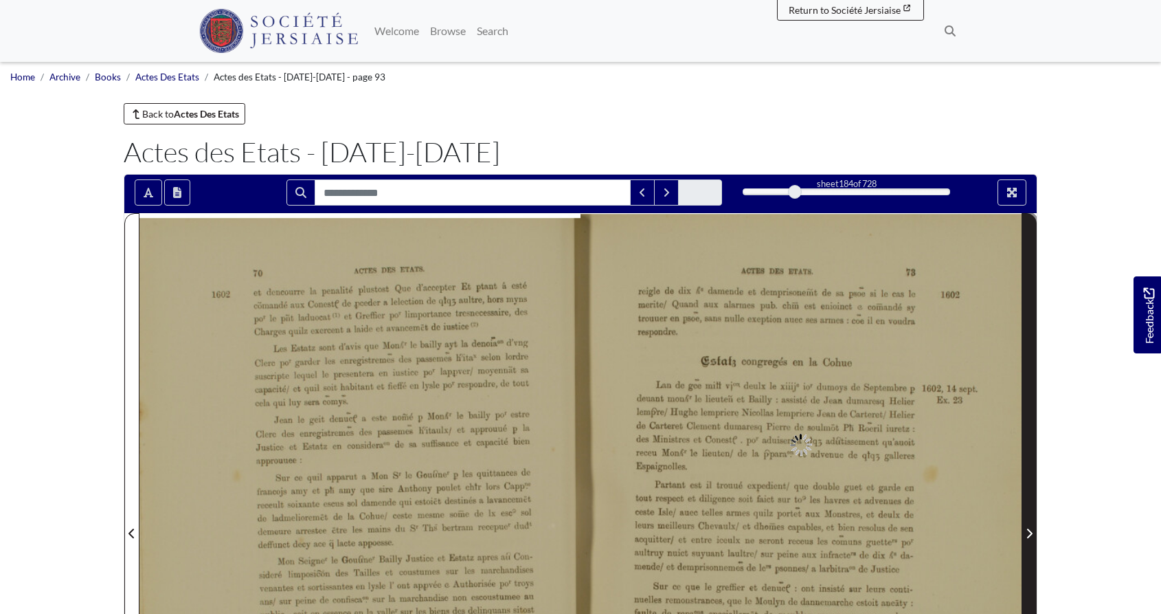
click at [1029, 537] on icon "Next Page" at bounding box center [1029, 534] width 5 height 10
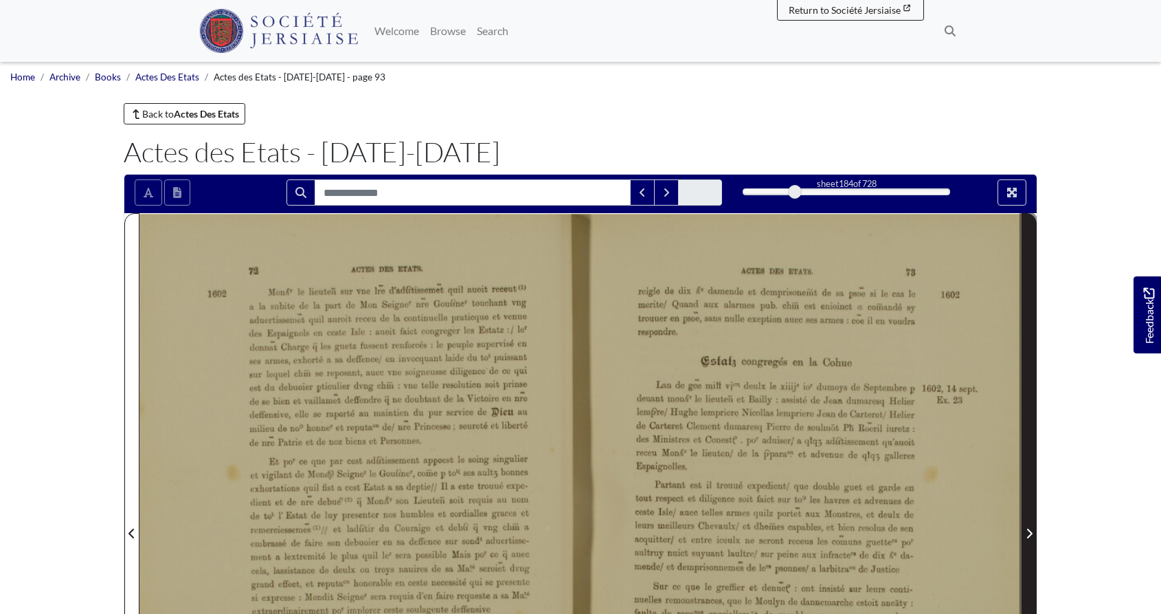
click at [1029, 537] on icon "Next Page" at bounding box center [1029, 534] width 5 height 10
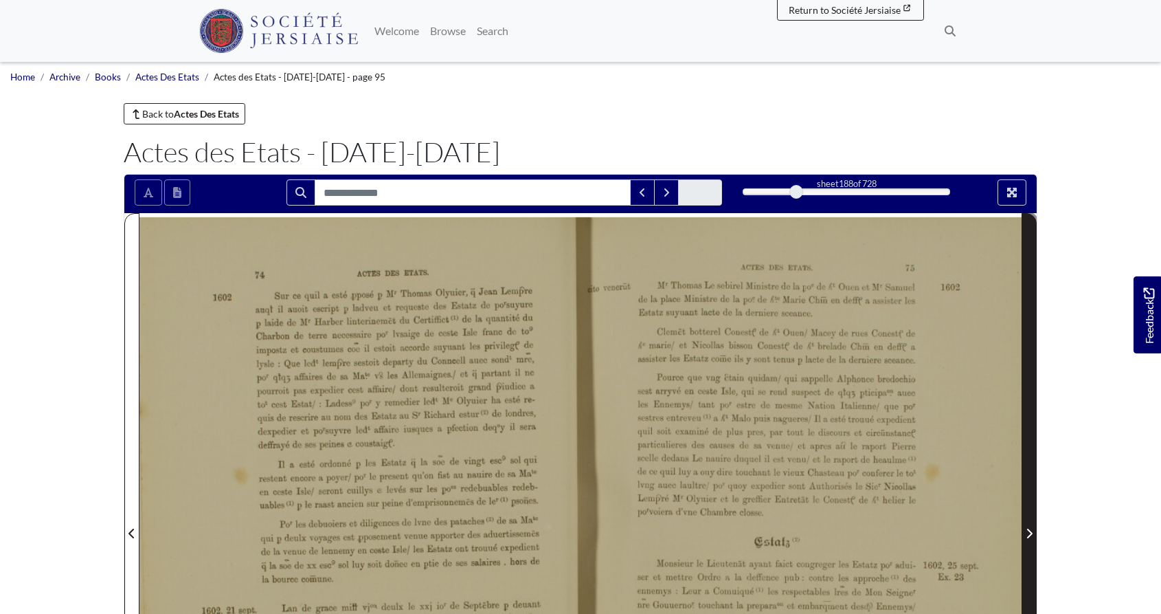
click at [1029, 537] on icon "Next Page" at bounding box center [1029, 534] width 5 height 10
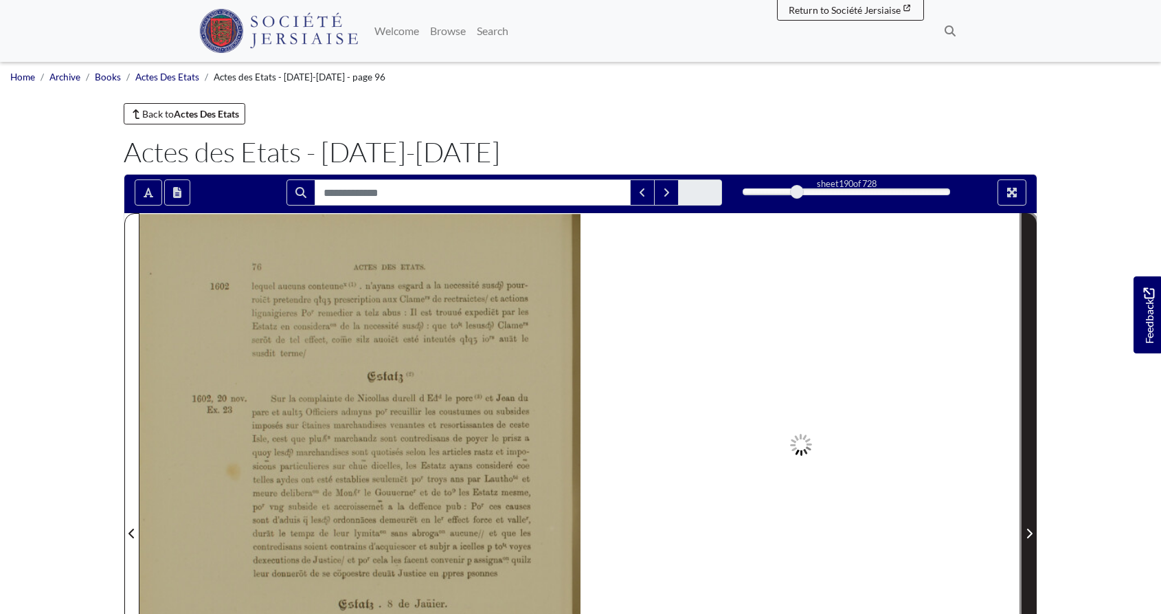
click at [1029, 537] on icon "Next Page" at bounding box center [1029, 534] width 5 height 10
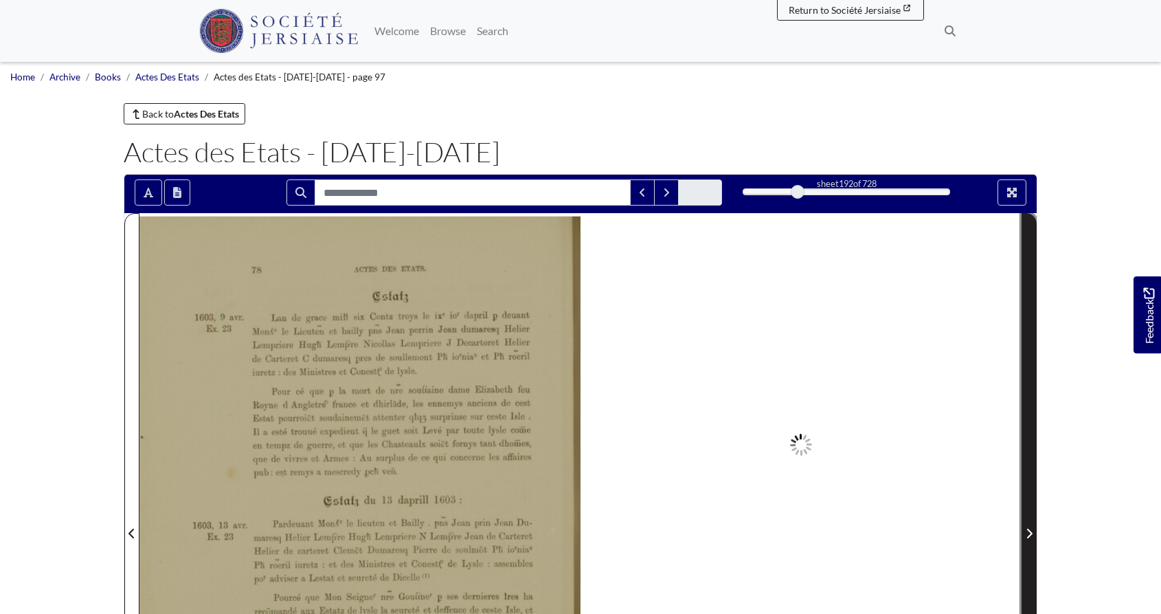
click at [1029, 537] on icon "Next Page" at bounding box center [1029, 534] width 5 height 10
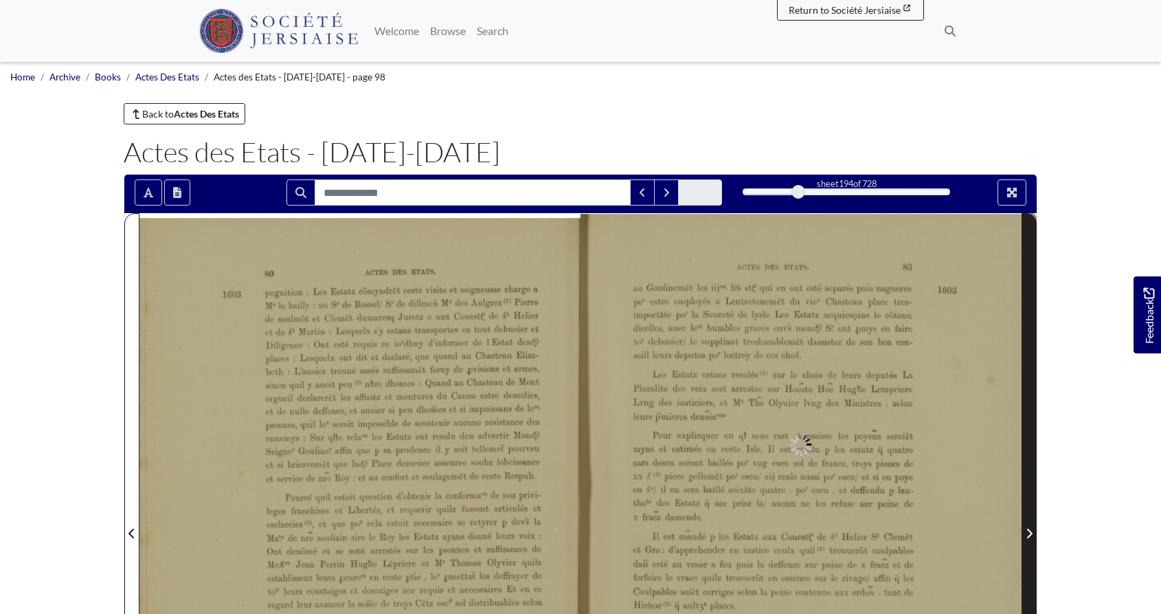
click at [1029, 537] on icon "Next Page" at bounding box center [1029, 534] width 5 height 10
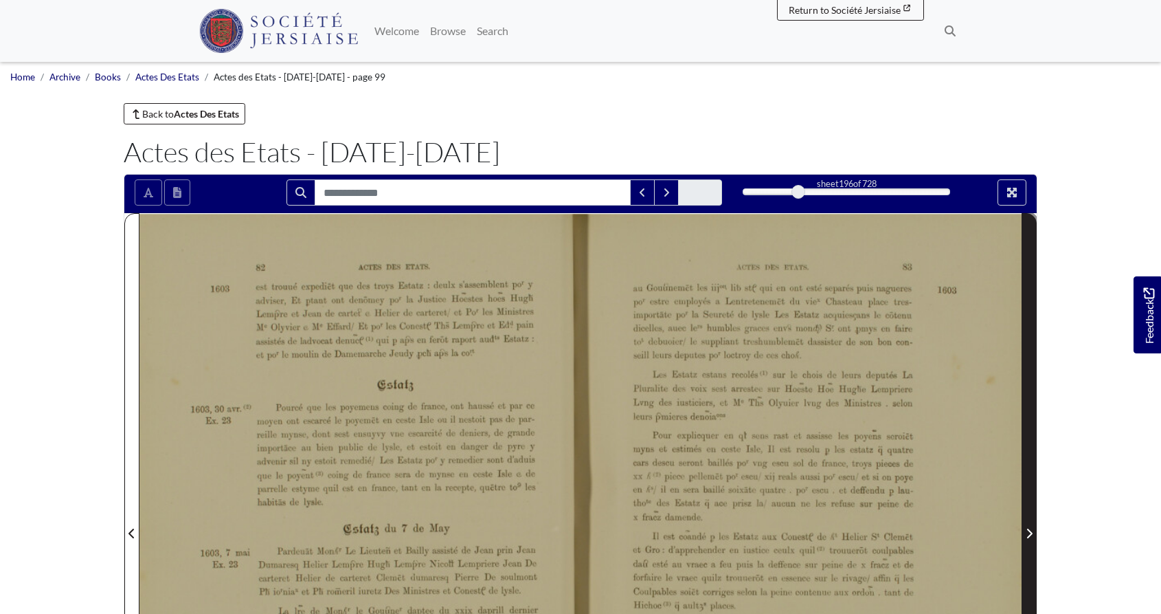
click at [1029, 537] on icon "Next Page" at bounding box center [1029, 534] width 5 height 10
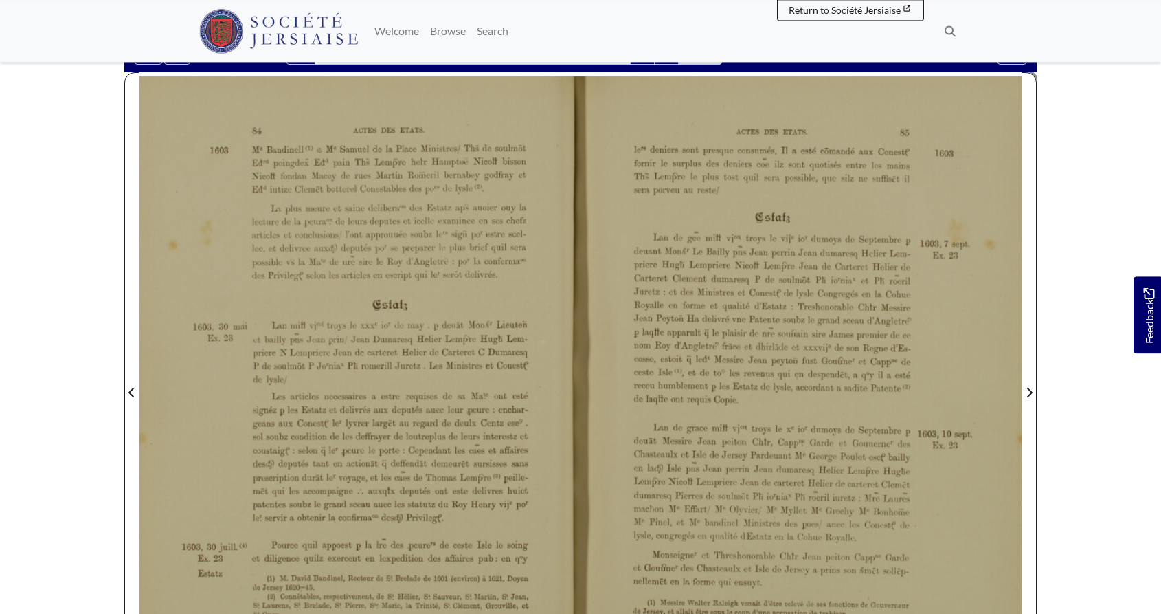
scroll to position [70, 0]
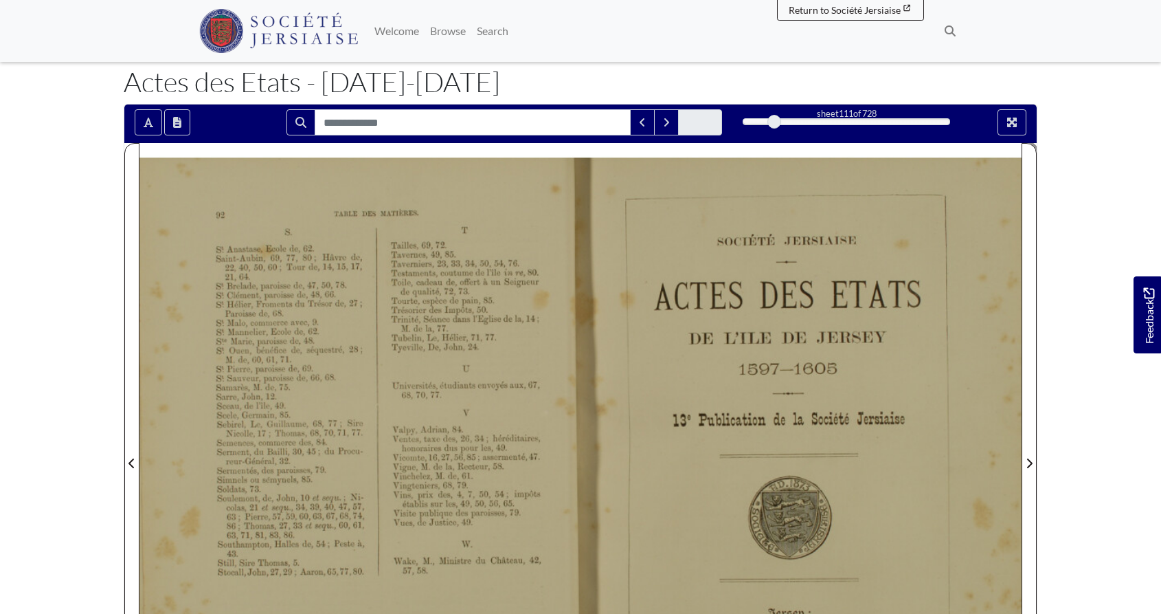
drag, startPoint x: 797, startPoint y: 122, endPoint x: 775, endPoint y: 124, distance: 22.8
click at [775, 124] on div at bounding box center [775, 122] width 14 height 14
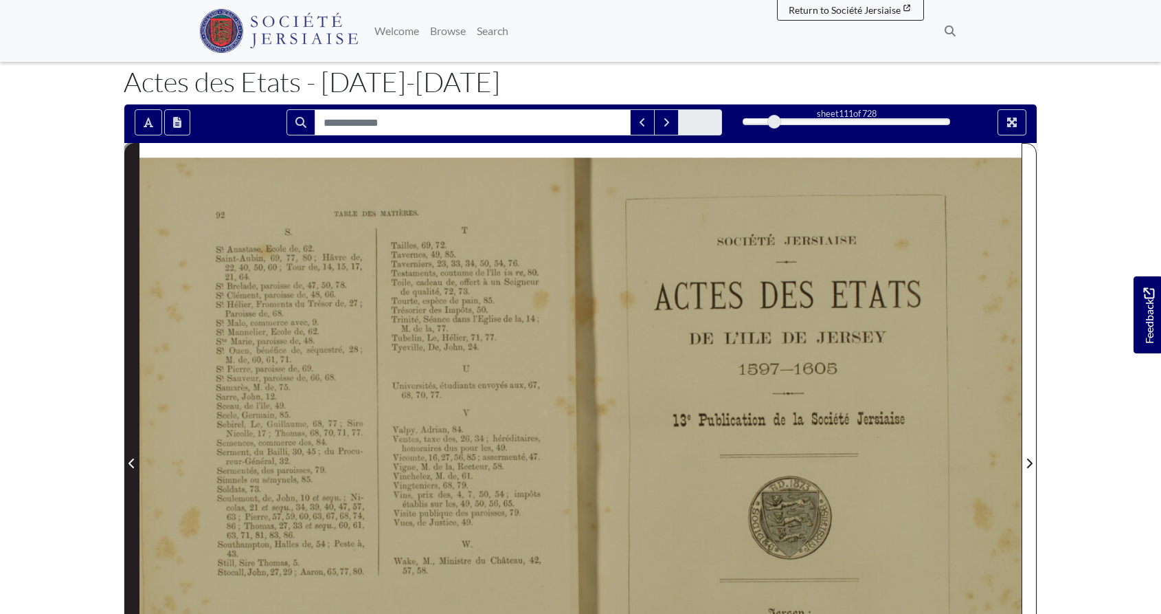
click at [130, 464] on icon "Previous Page" at bounding box center [131, 463] width 5 height 10
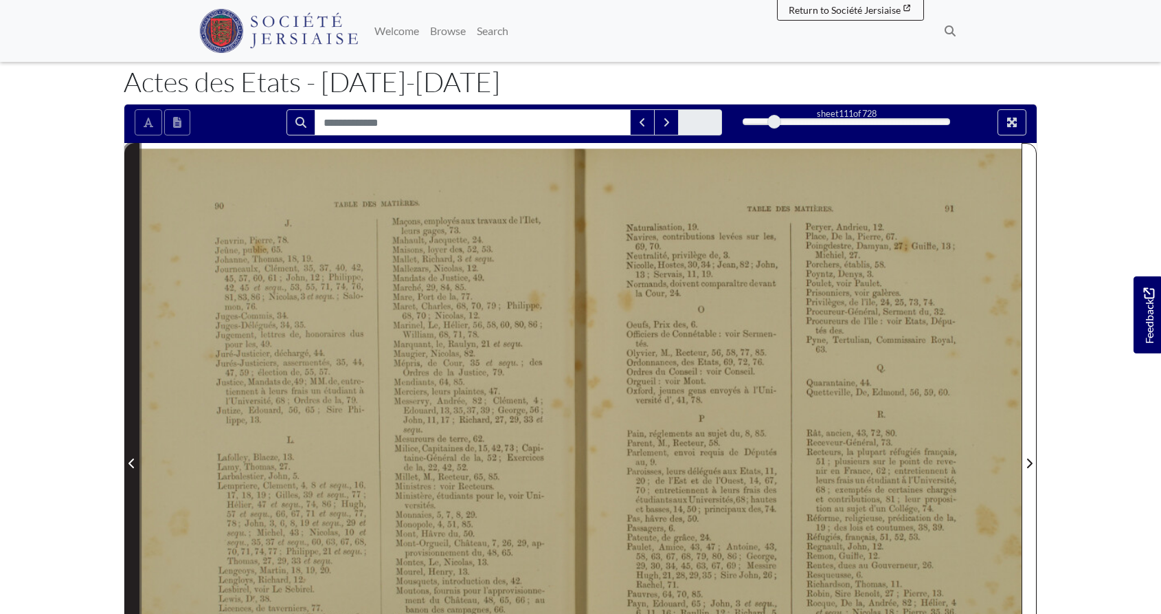
click at [130, 463] on icon "Previous Page" at bounding box center [131, 463] width 5 height 10
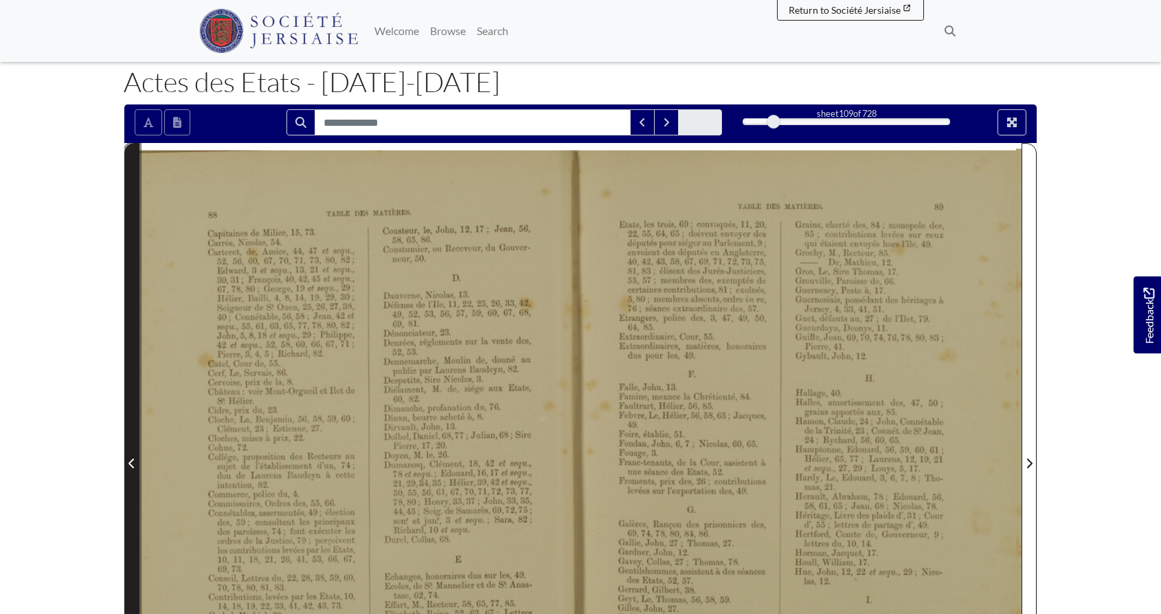
click at [130, 463] on icon "Previous Page" at bounding box center [131, 463] width 5 height 10
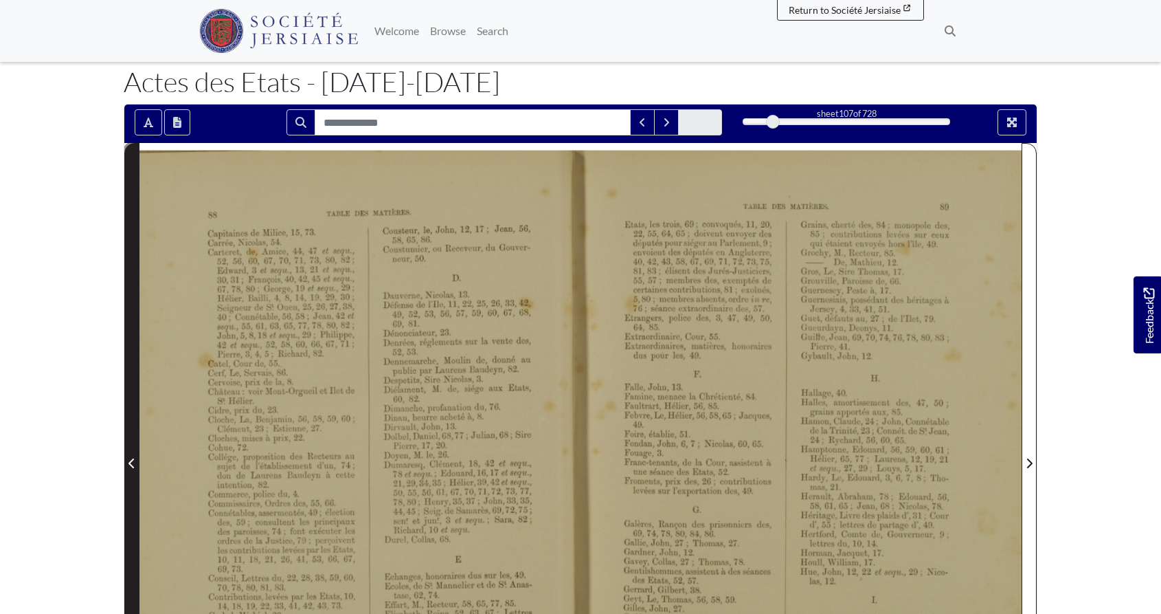
click at [130, 463] on icon "Previous Page" at bounding box center [131, 463] width 5 height 10
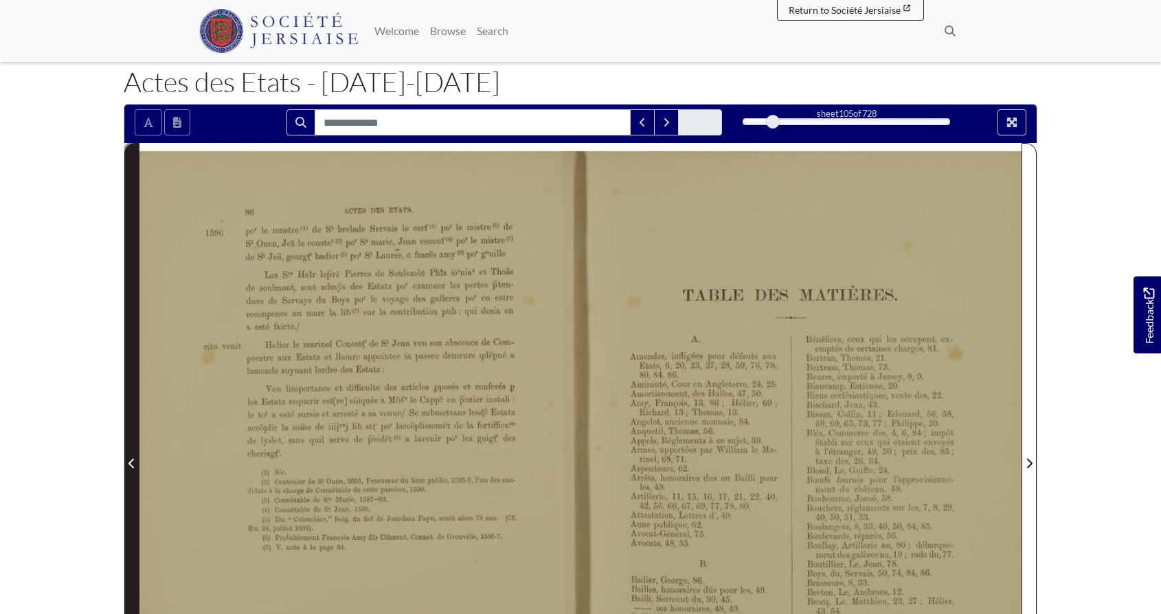
click at [130, 463] on icon "Previous Page" at bounding box center [131, 463] width 5 height 10
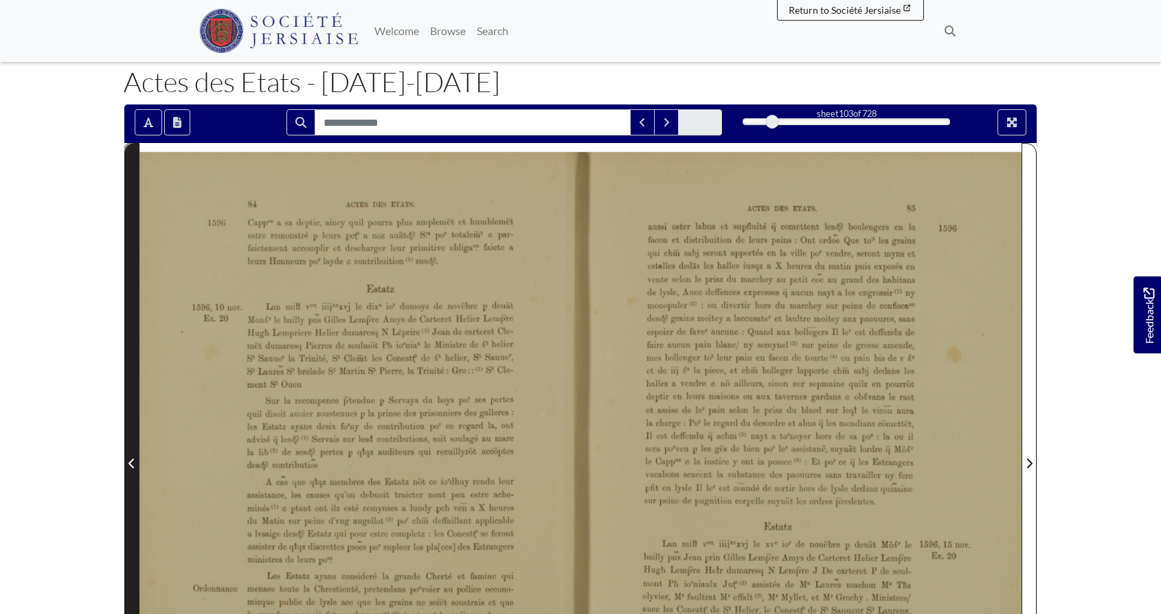
click at [131, 463] on icon "Previous Page" at bounding box center [131, 463] width 5 height 10
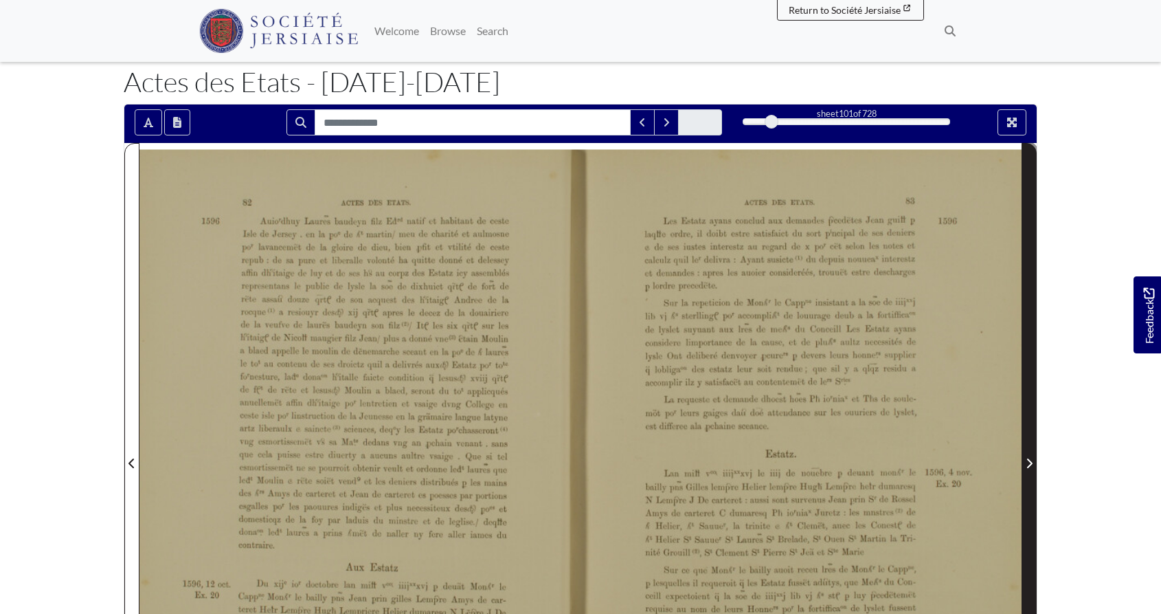
click at [1027, 462] on icon "Next Page" at bounding box center [1029, 463] width 7 height 11
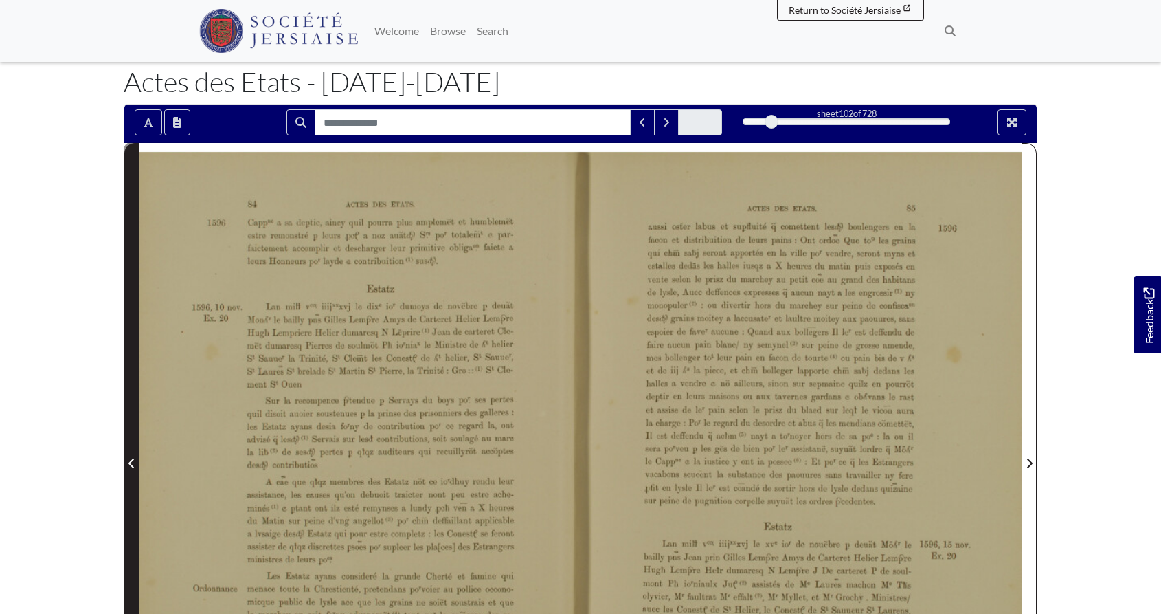
click at [132, 463] on icon "Previous Page" at bounding box center [132, 463] width 7 height 11
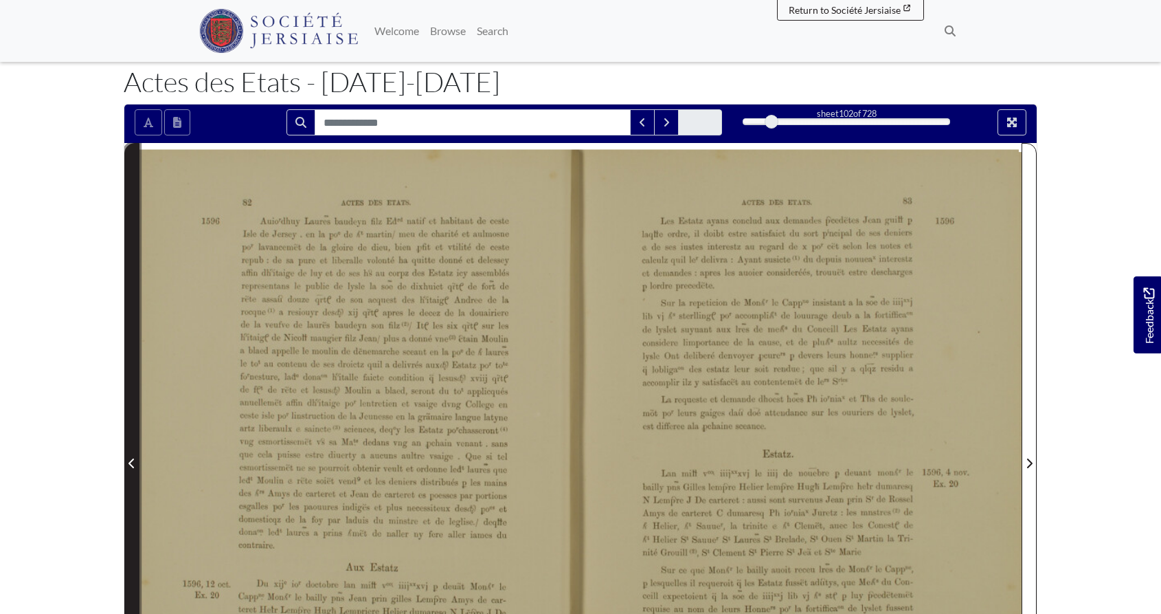
click at [132, 463] on icon "Previous Page" at bounding box center [132, 463] width 7 height 11
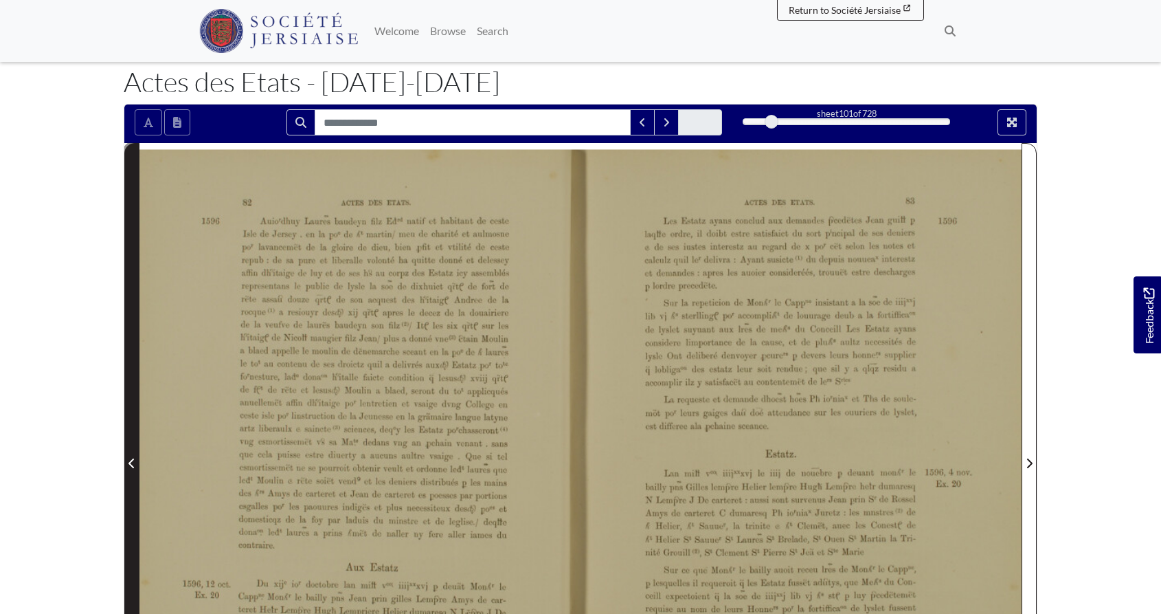
click at [132, 463] on icon "Previous Page" at bounding box center [132, 463] width 7 height 11
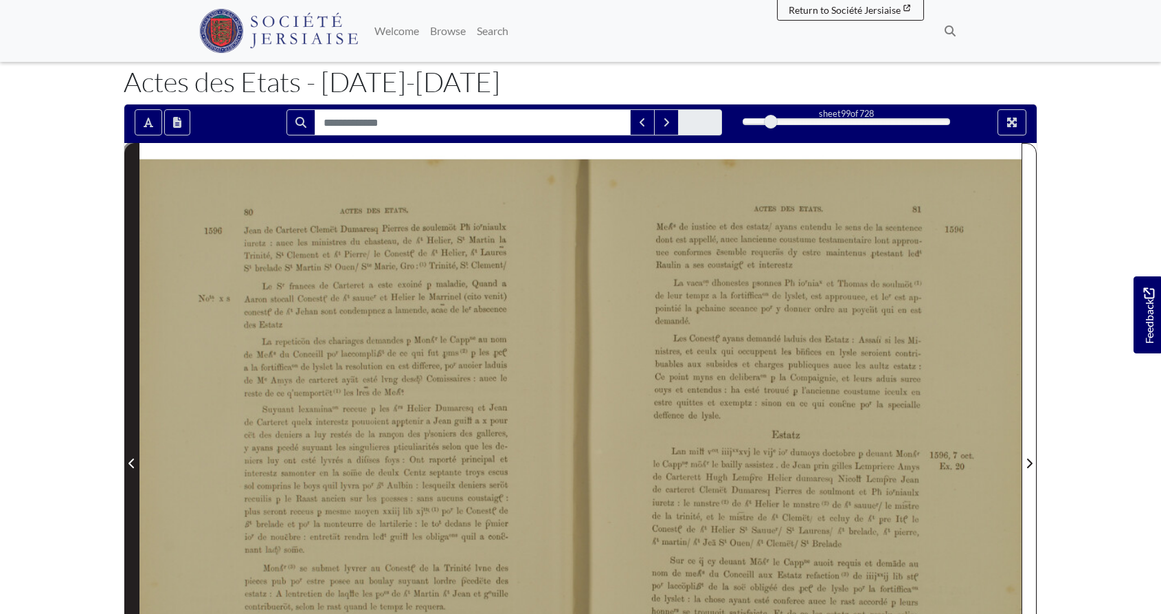
click at [132, 463] on icon "Previous Page" at bounding box center [132, 463] width 7 height 11
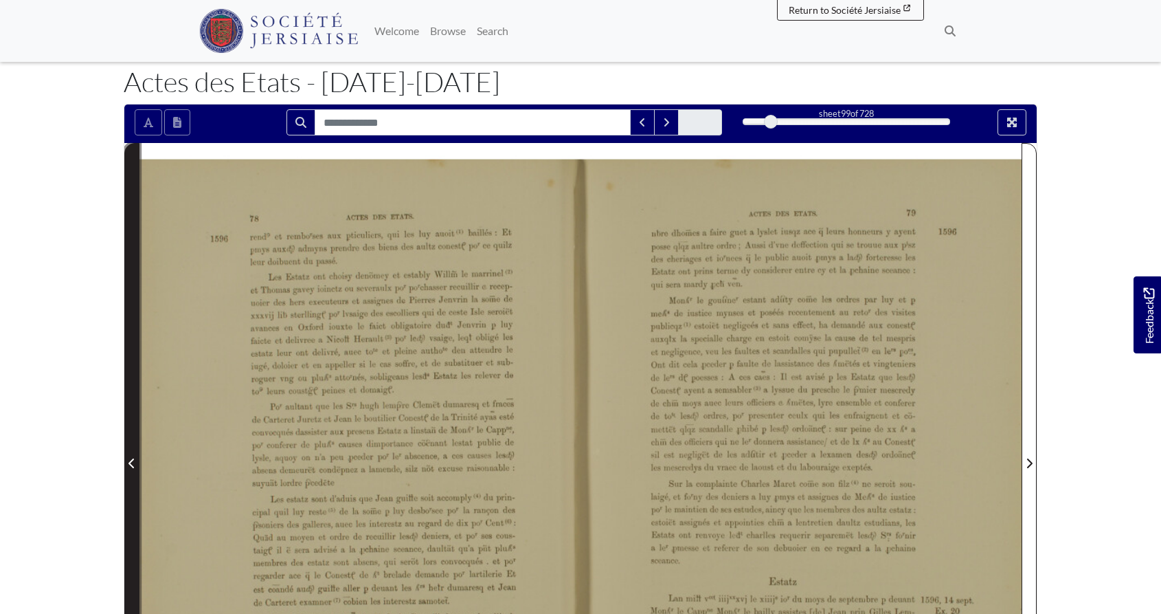
click at [132, 463] on icon "Previous Page" at bounding box center [132, 463] width 7 height 11
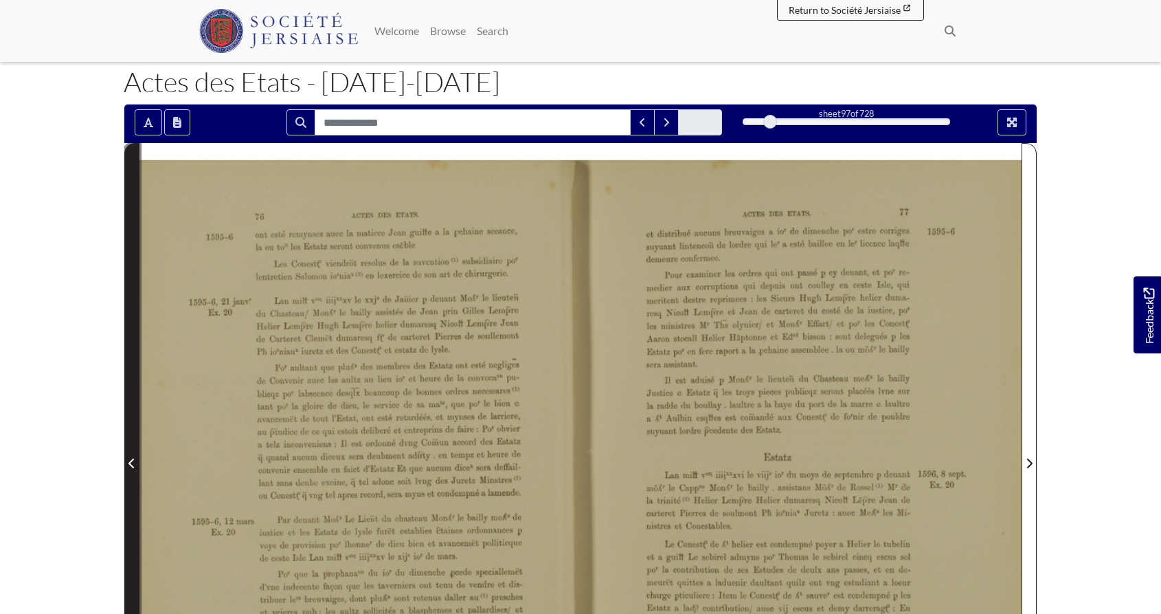
click at [132, 463] on icon "Previous Page" at bounding box center [132, 463] width 7 height 11
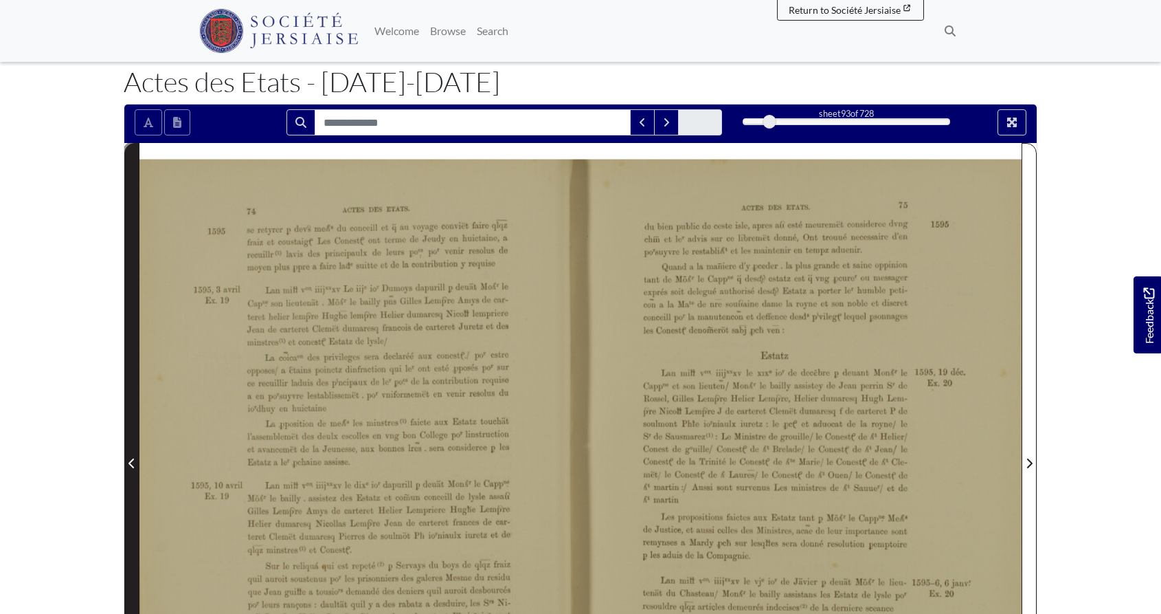
click at [132, 463] on icon "Previous Page" at bounding box center [132, 463] width 7 height 11
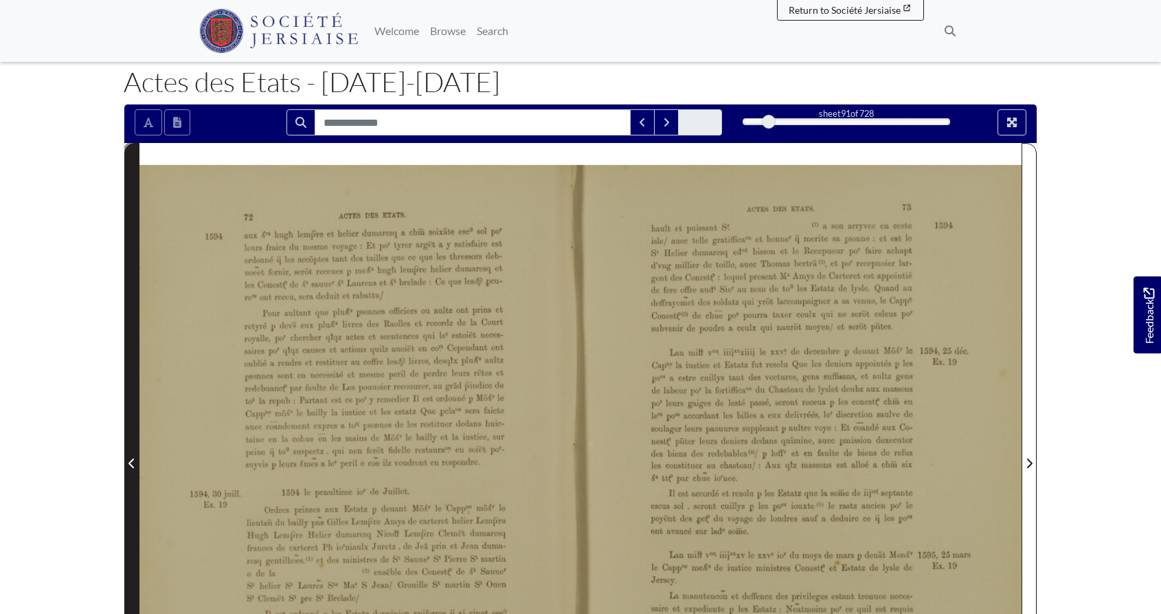
click at [132, 463] on icon "Previous Page" at bounding box center [132, 463] width 7 height 11
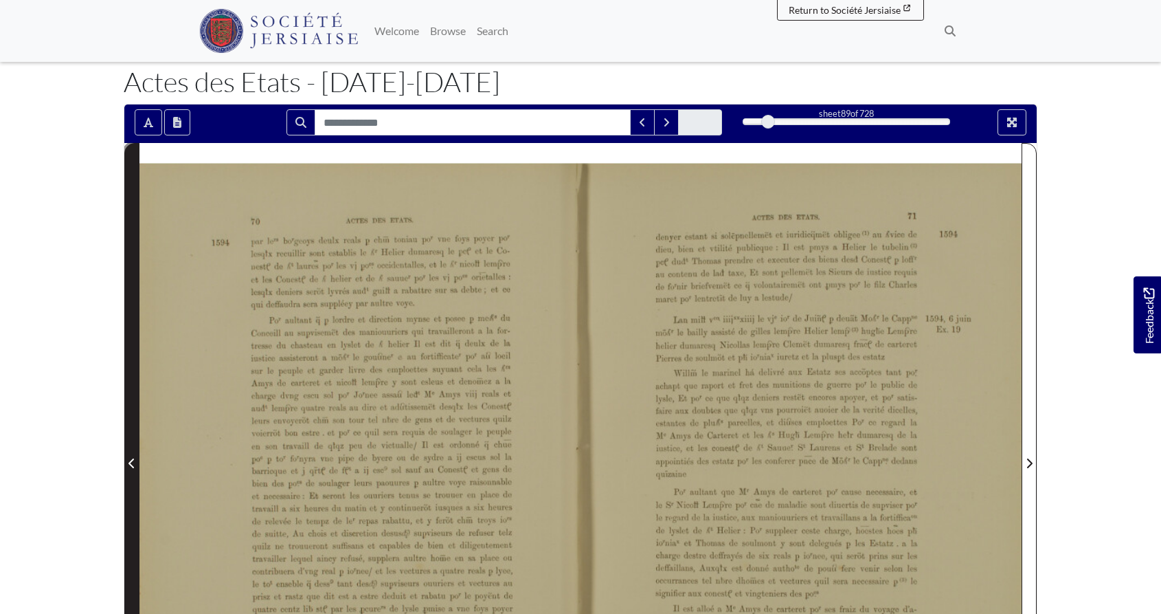
click at [132, 463] on icon "Previous Page" at bounding box center [132, 463] width 7 height 11
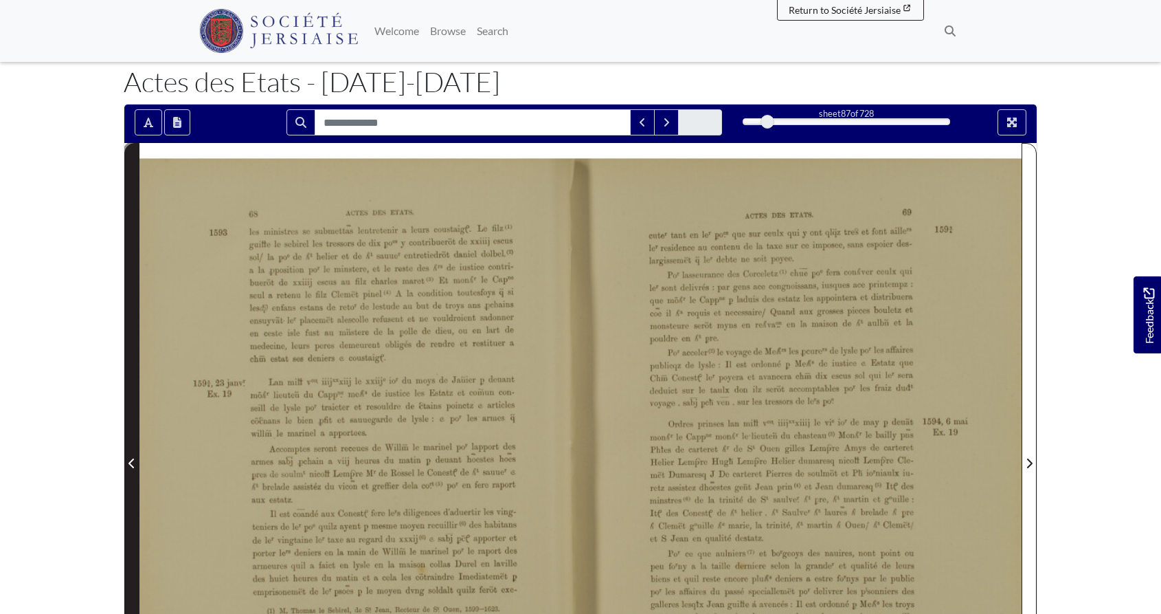
click at [132, 463] on icon "Previous Page" at bounding box center [132, 463] width 7 height 11
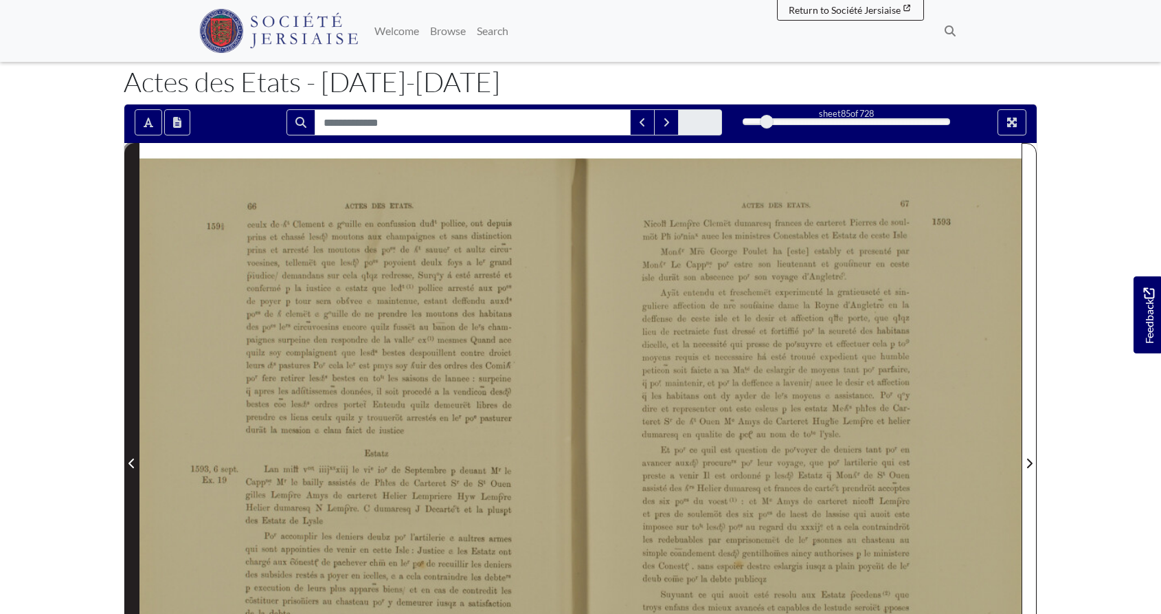
click at [132, 463] on icon "Previous Page" at bounding box center [132, 463] width 7 height 11
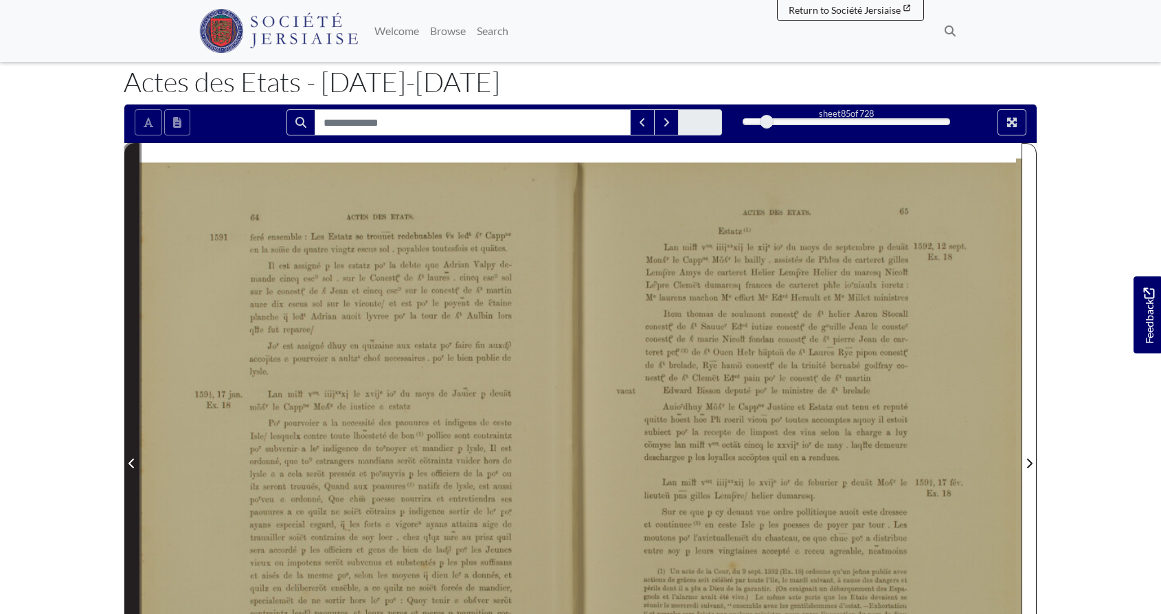
click at [132, 463] on icon "Previous Page" at bounding box center [132, 463] width 7 height 11
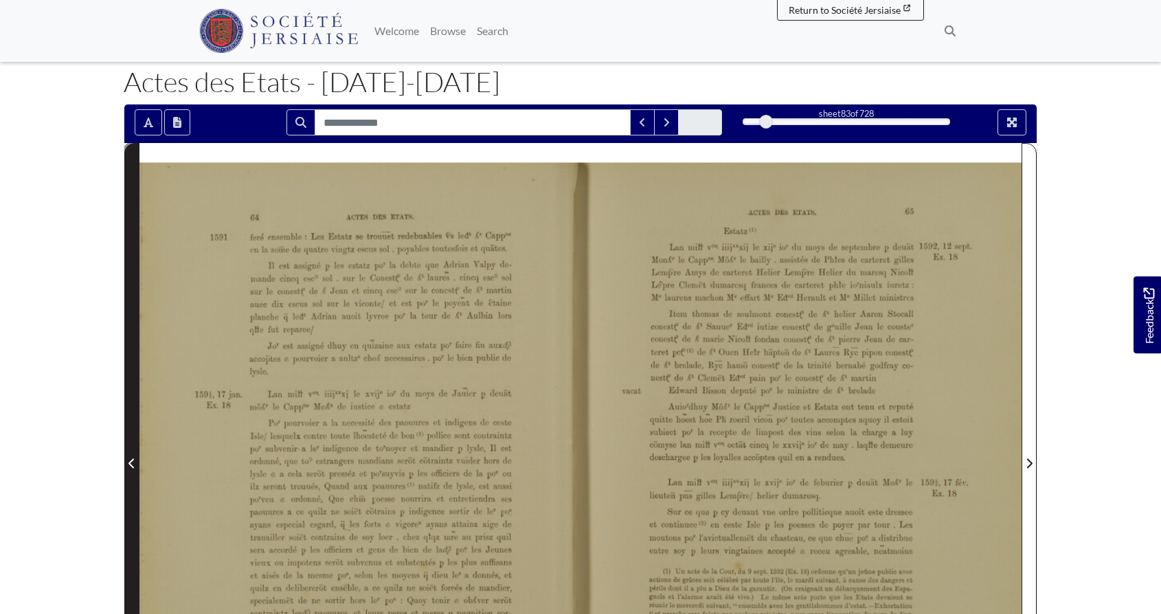
click at [132, 463] on icon "Previous Page" at bounding box center [132, 463] width 7 height 11
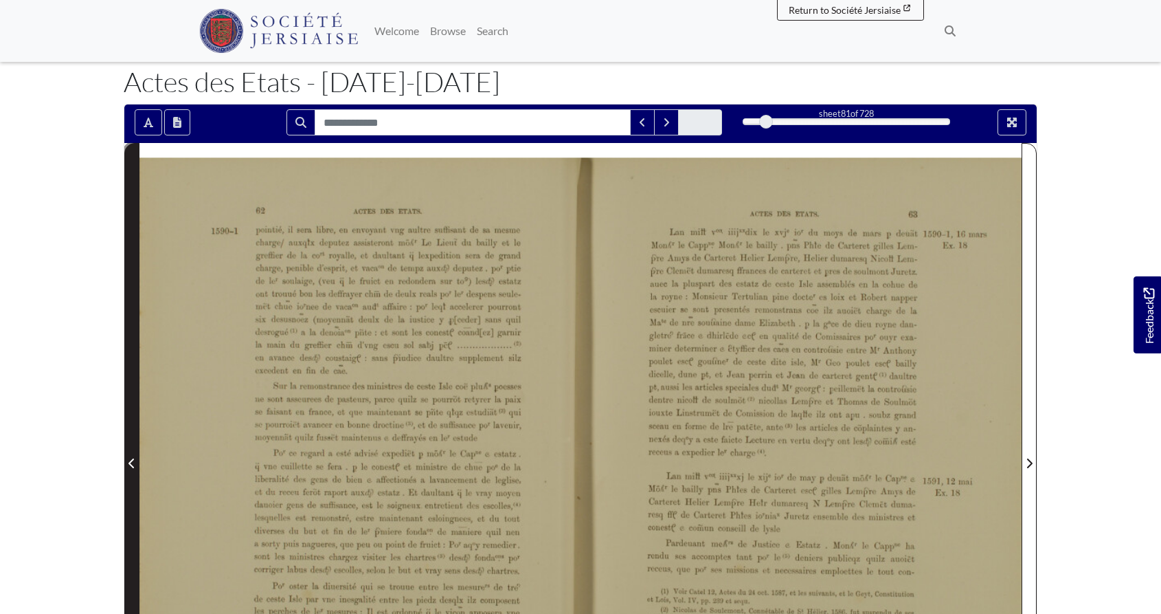
click at [132, 463] on icon "Previous Page" at bounding box center [132, 463] width 7 height 11
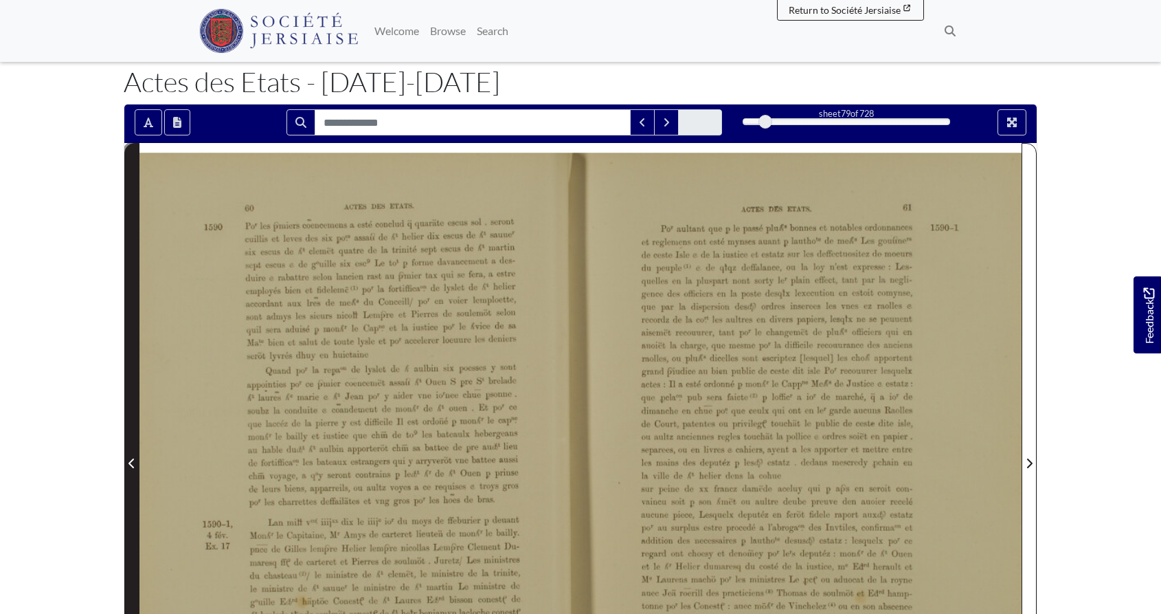
click at [132, 463] on icon "Previous Page" at bounding box center [132, 463] width 7 height 11
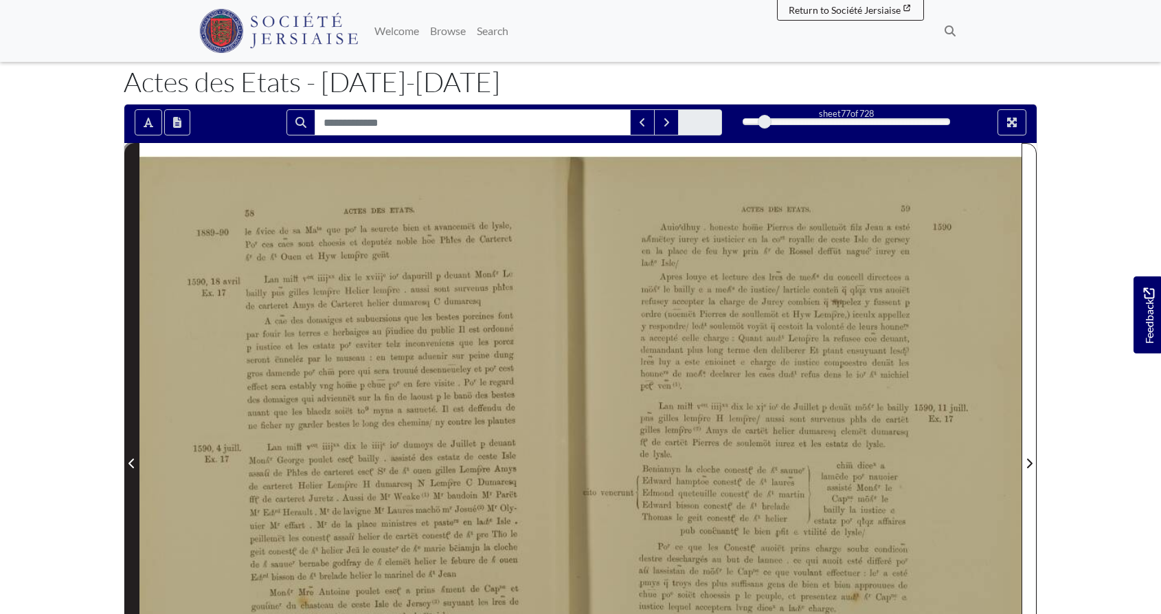
click at [132, 463] on icon "Previous Page" at bounding box center [132, 463] width 7 height 11
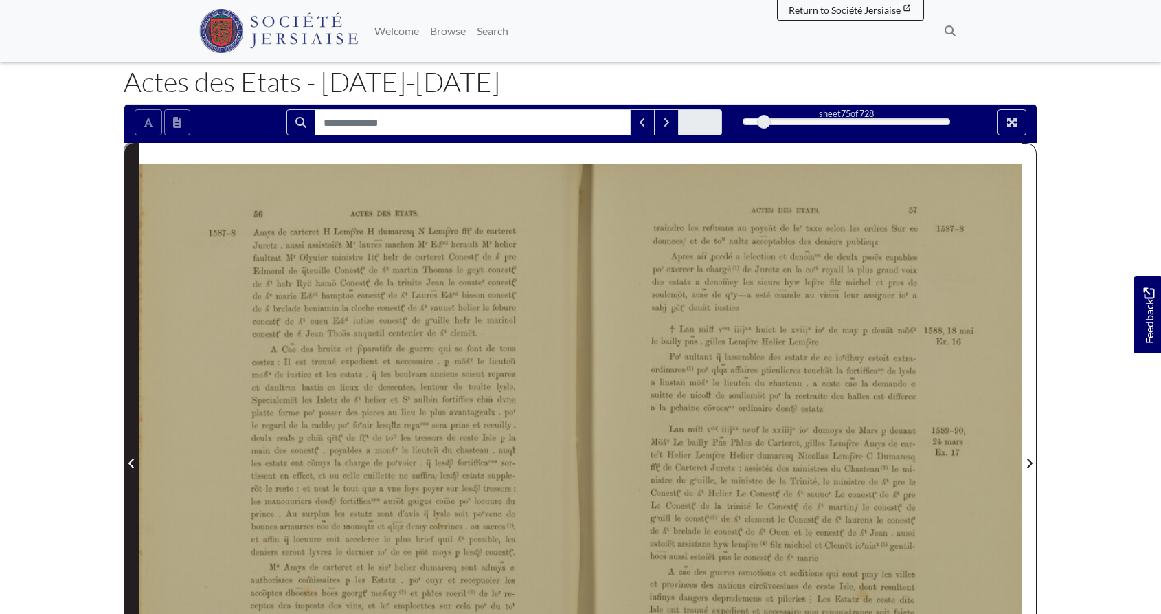
click at [132, 463] on icon "Previous Page" at bounding box center [132, 463] width 7 height 11
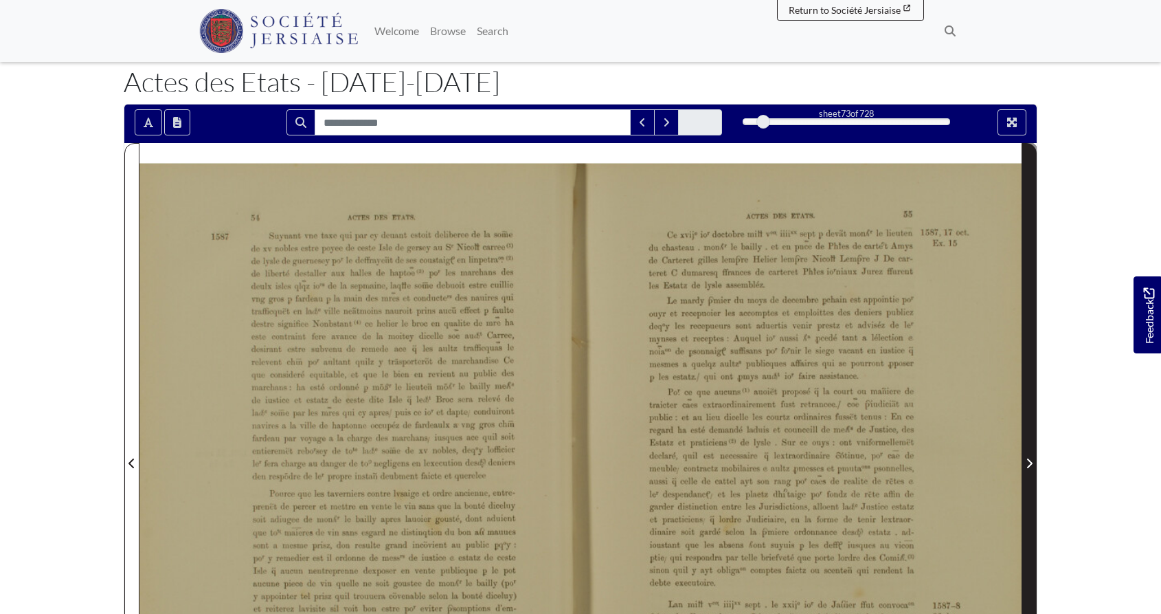
click at [1029, 465] on icon "Next Page" at bounding box center [1029, 463] width 7 height 11
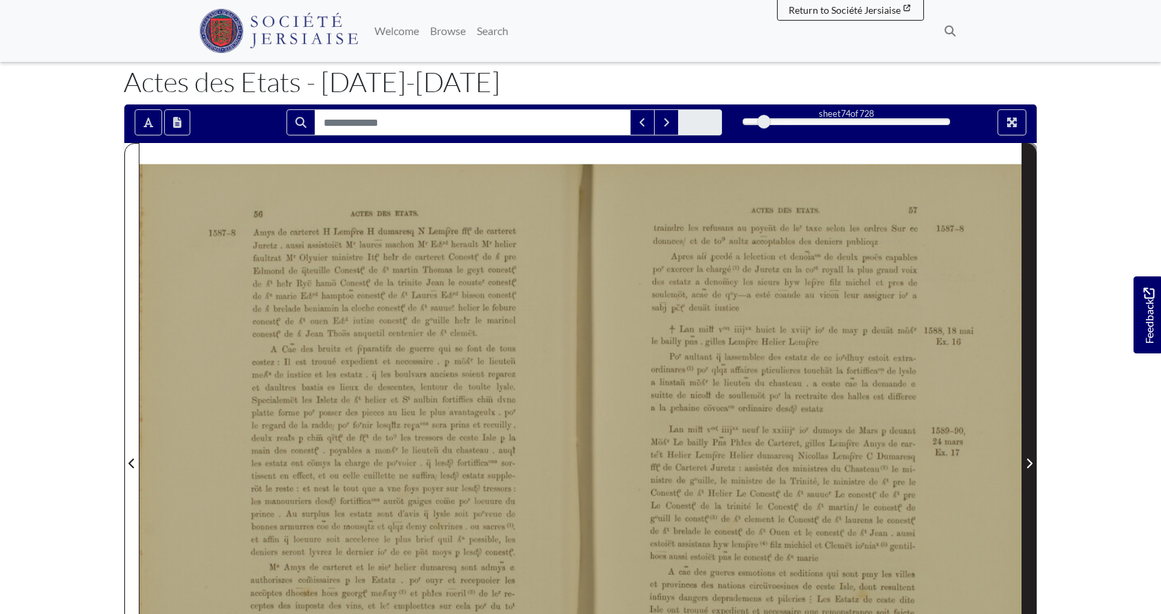
click at [1029, 465] on icon "Next Page" at bounding box center [1029, 463] width 7 height 11
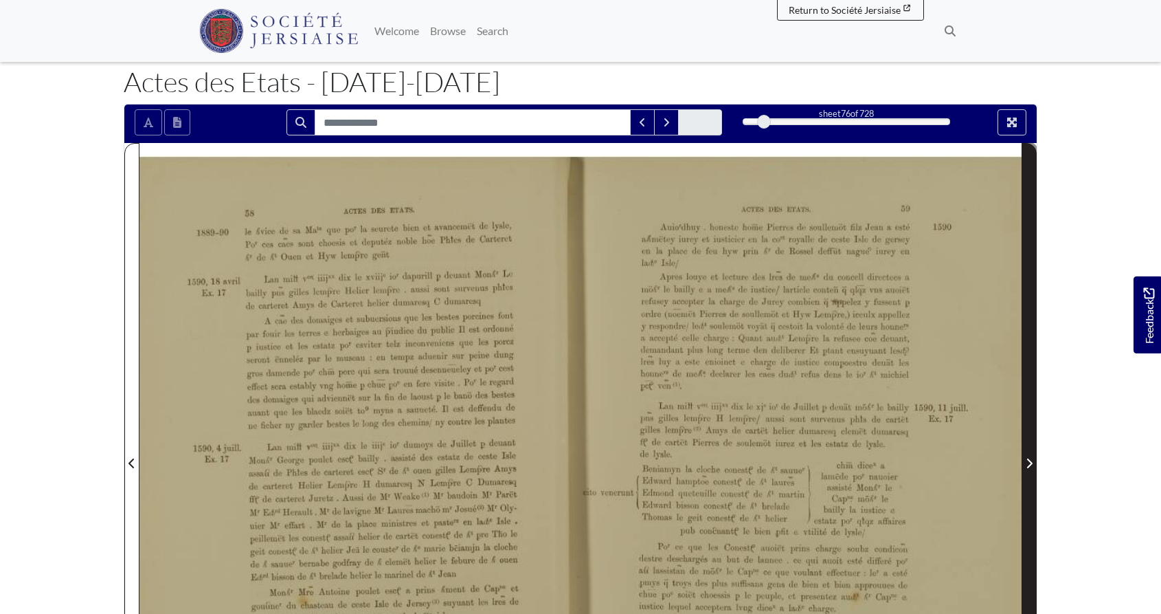
click at [1029, 465] on icon "Next Page" at bounding box center [1029, 463] width 7 height 11
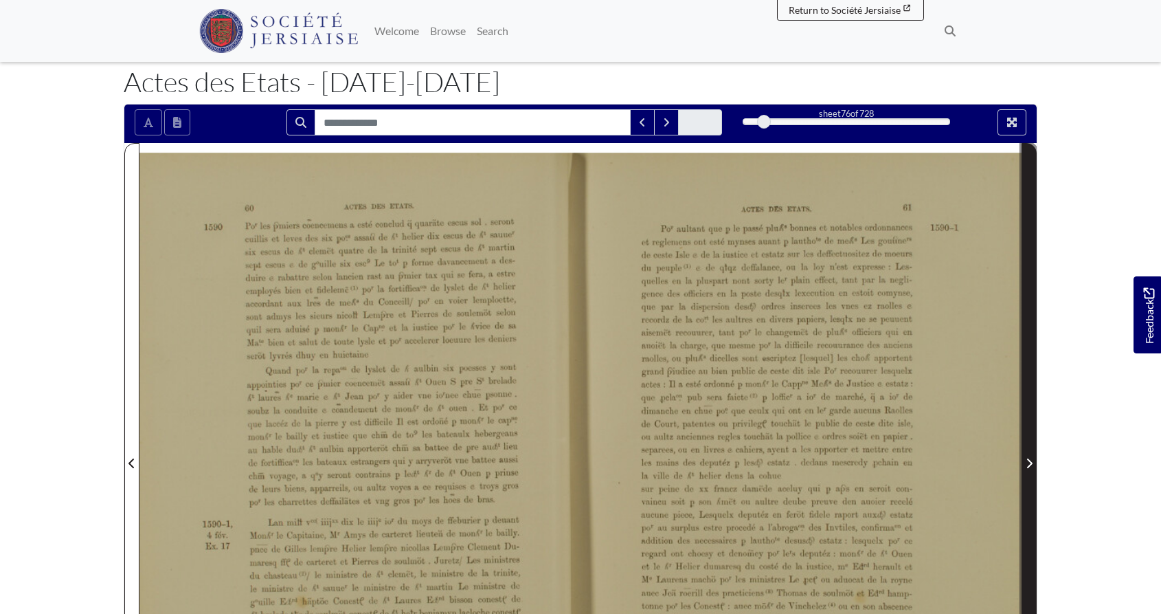
click at [1029, 465] on icon "Next Page" at bounding box center [1029, 463] width 7 height 11
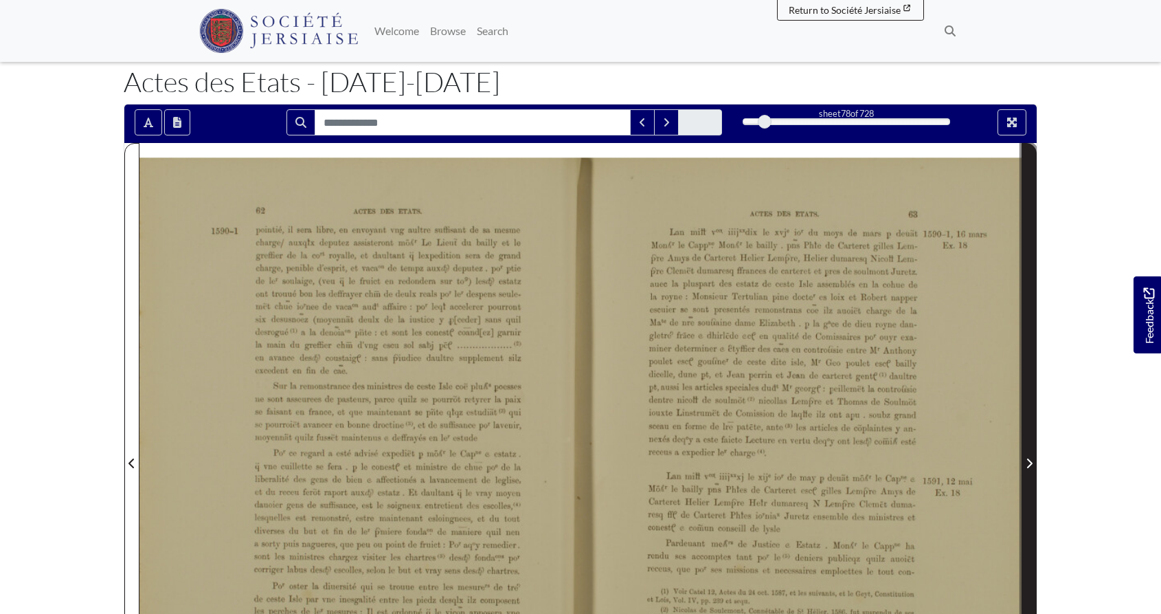
click at [1029, 465] on icon "Next Page" at bounding box center [1029, 463] width 7 height 11
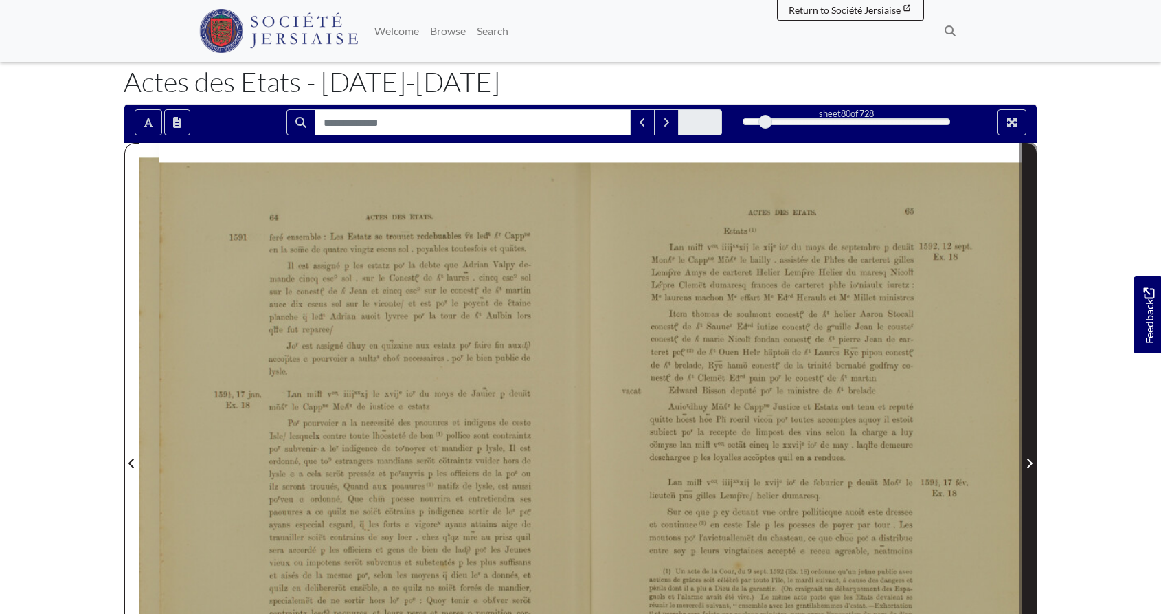
click at [1029, 465] on icon "Next Page" at bounding box center [1029, 463] width 7 height 11
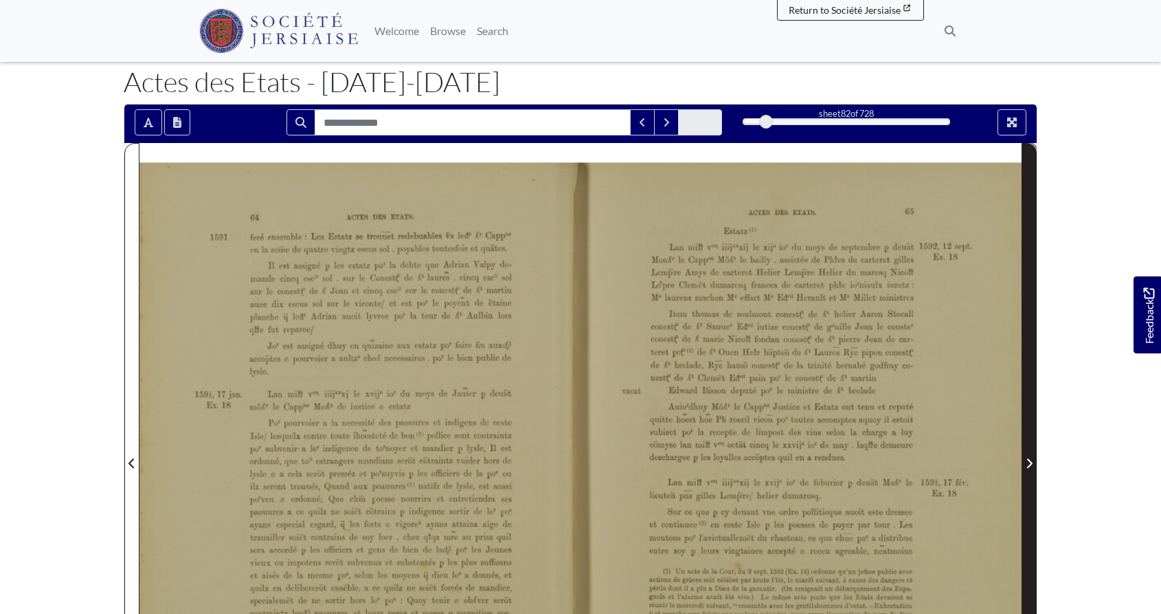
click at [1029, 465] on icon "Next Page" at bounding box center [1029, 463] width 7 height 11
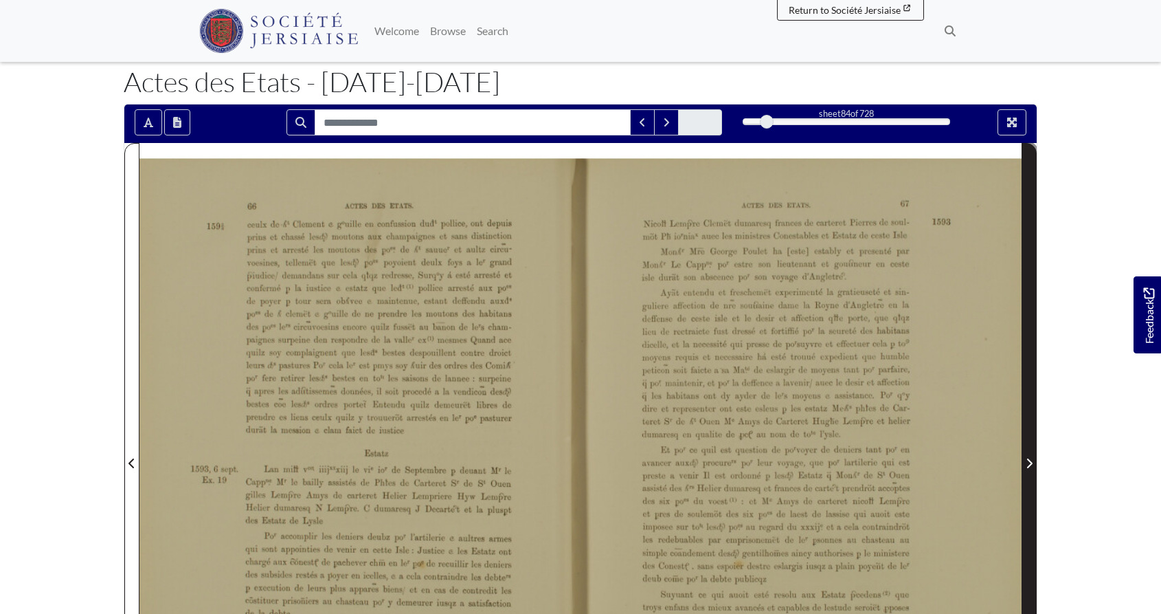
click at [1031, 459] on icon "Next Page" at bounding box center [1029, 463] width 7 height 11
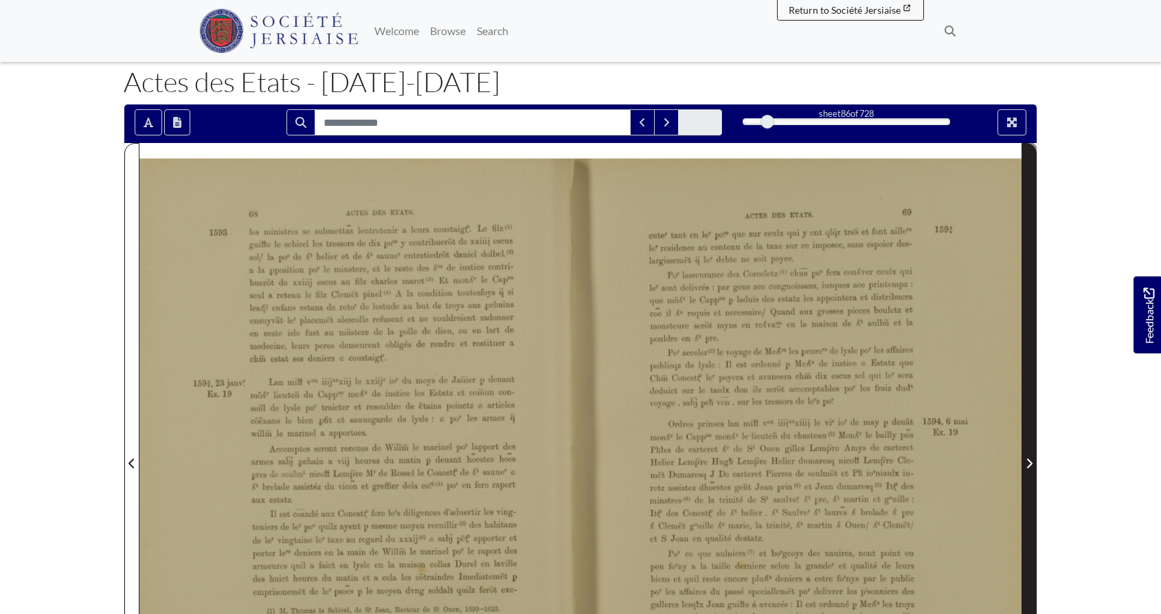
click at [1031, 459] on icon "Next Page" at bounding box center [1029, 463] width 7 height 11
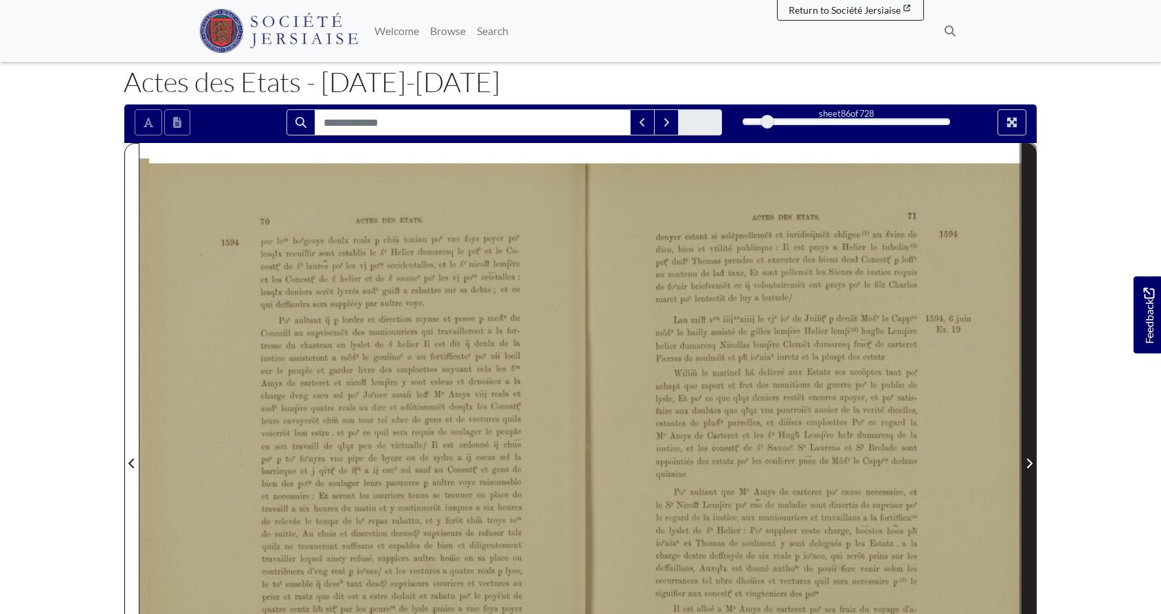
click at [1031, 459] on icon "Next Page" at bounding box center [1029, 463] width 7 height 11
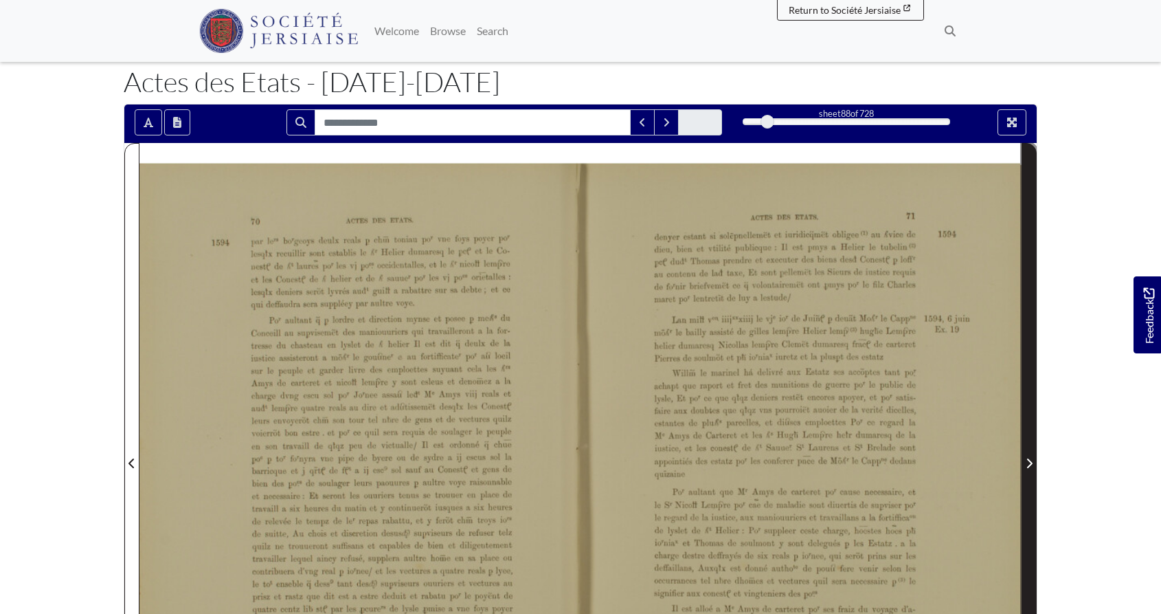
click at [1031, 459] on icon "Next Page" at bounding box center [1029, 463] width 7 height 11
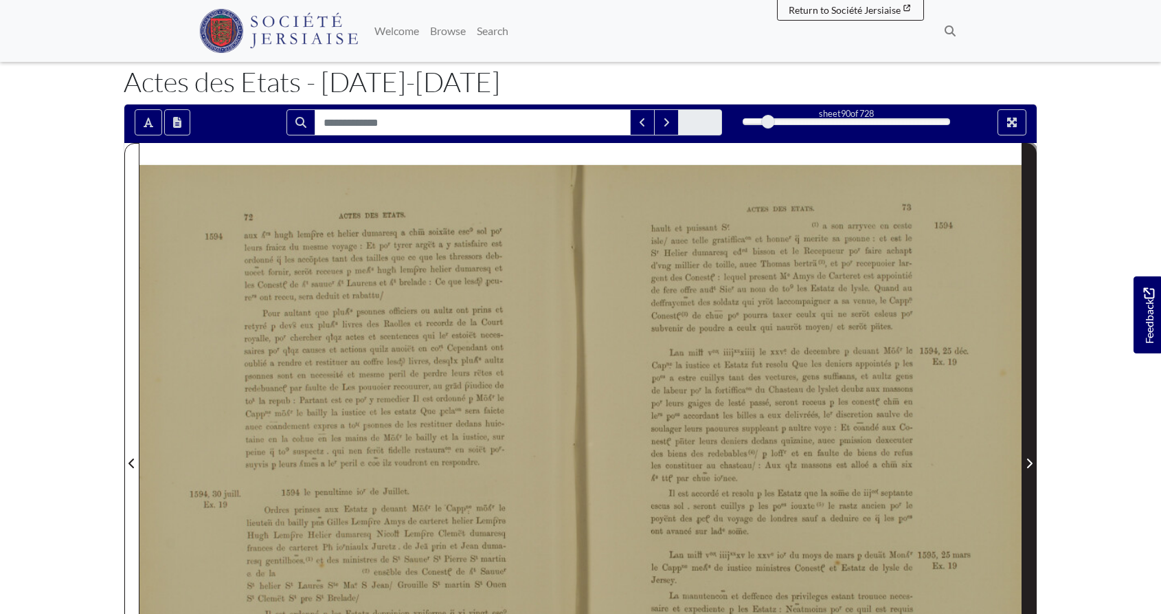
click at [1031, 459] on icon "Next Page" at bounding box center [1029, 463] width 7 height 11
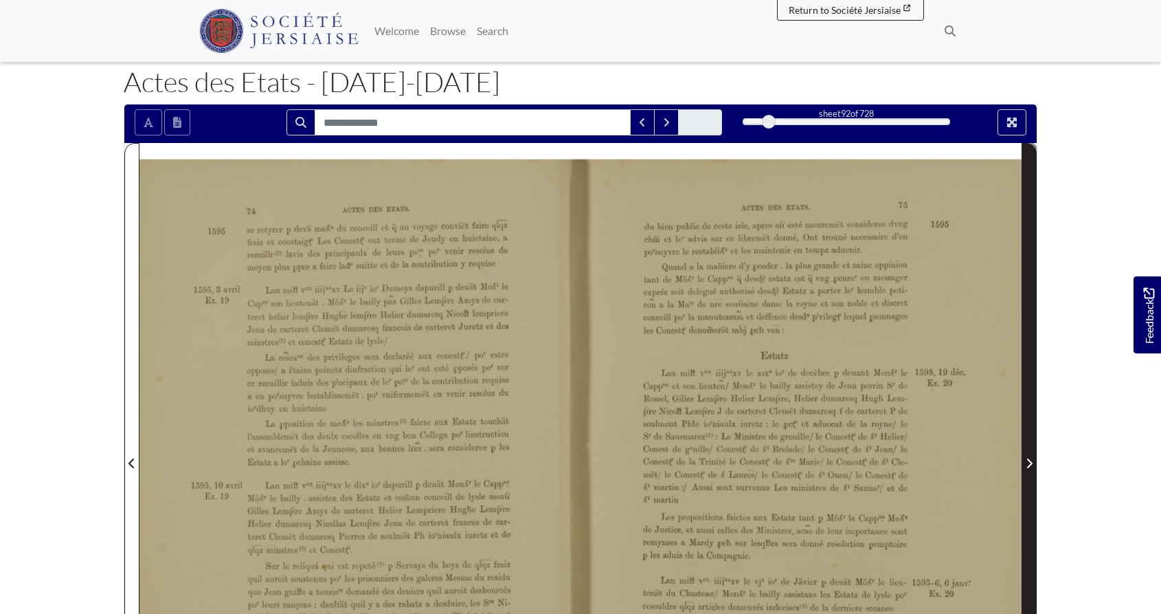
click at [1031, 459] on icon "Next Page" at bounding box center [1029, 463] width 7 height 11
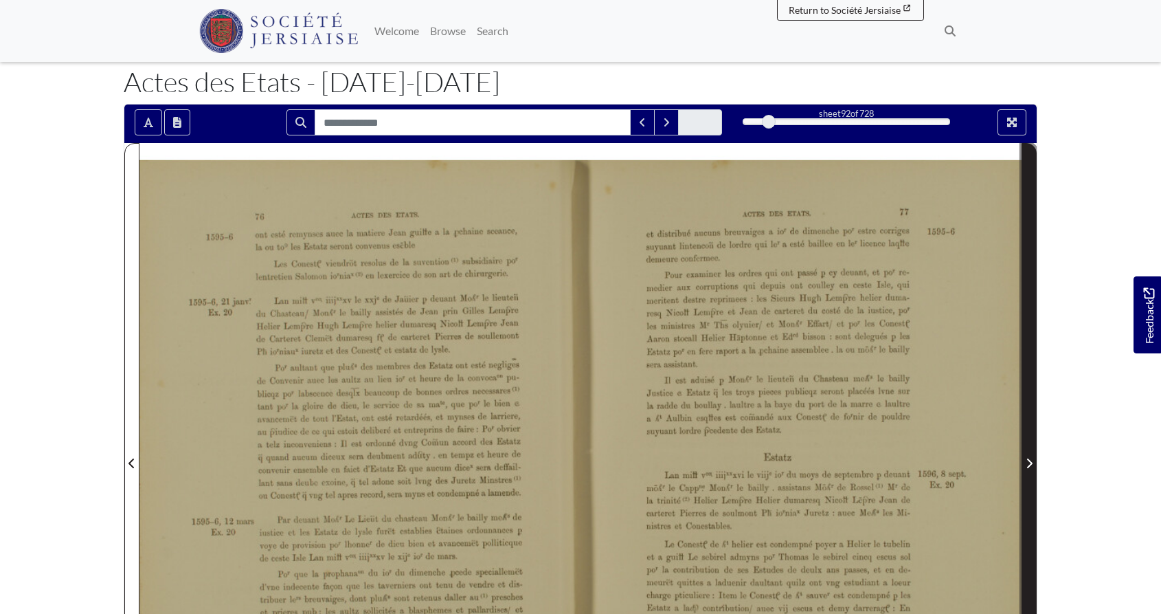
click at [1031, 459] on icon "Next Page" at bounding box center [1029, 463] width 7 height 11
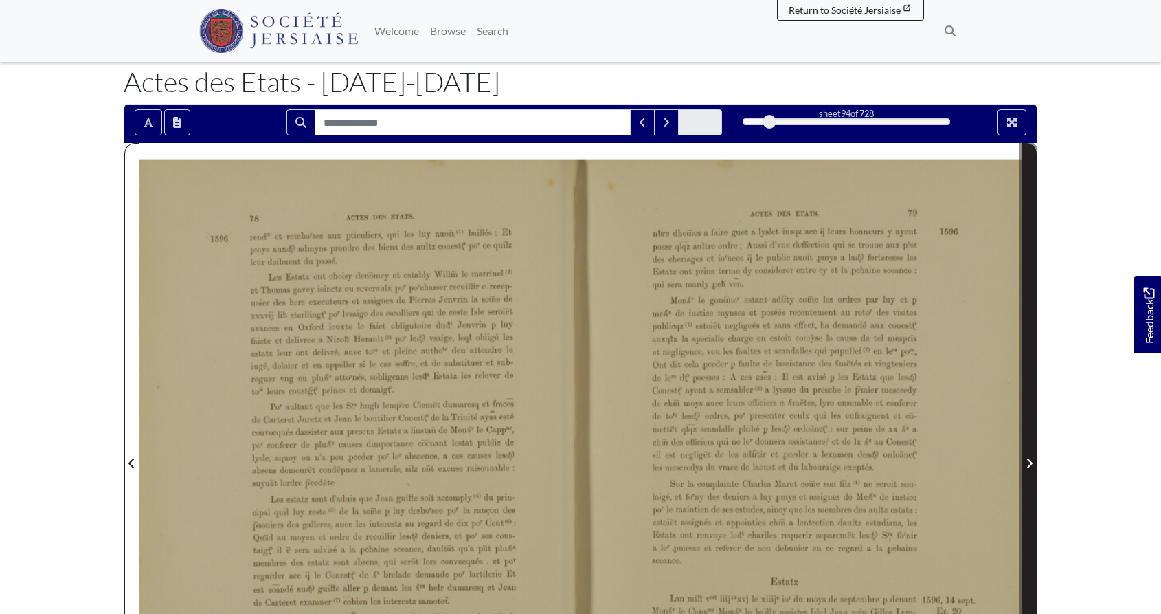
click at [1031, 459] on icon "Next Page" at bounding box center [1029, 463] width 7 height 11
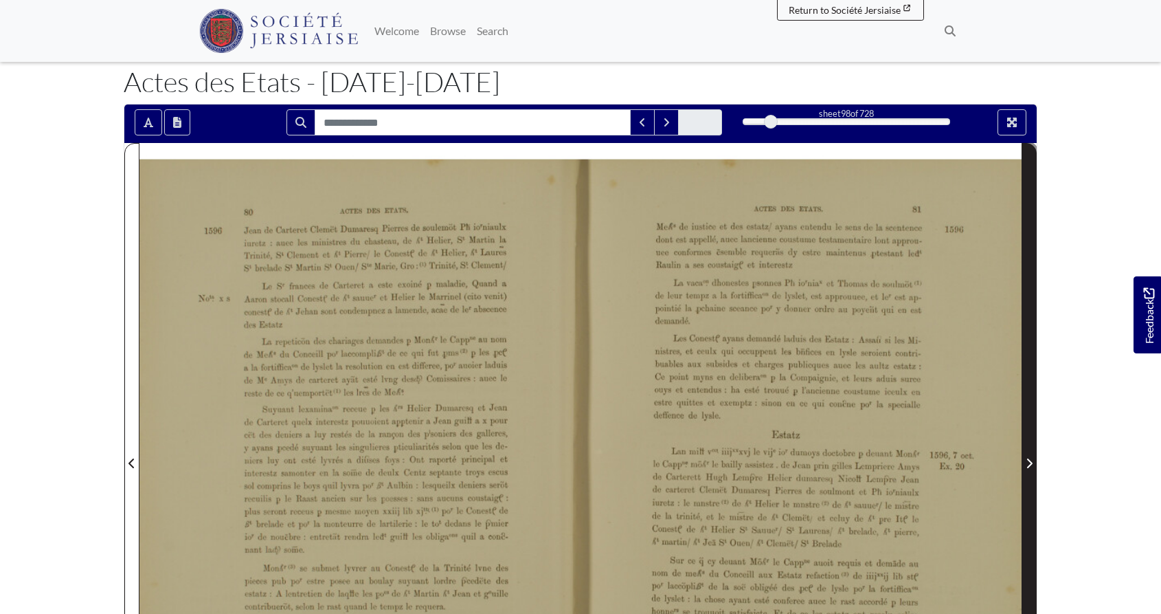
click at [1031, 459] on icon "Next Page" at bounding box center [1029, 463] width 7 height 11
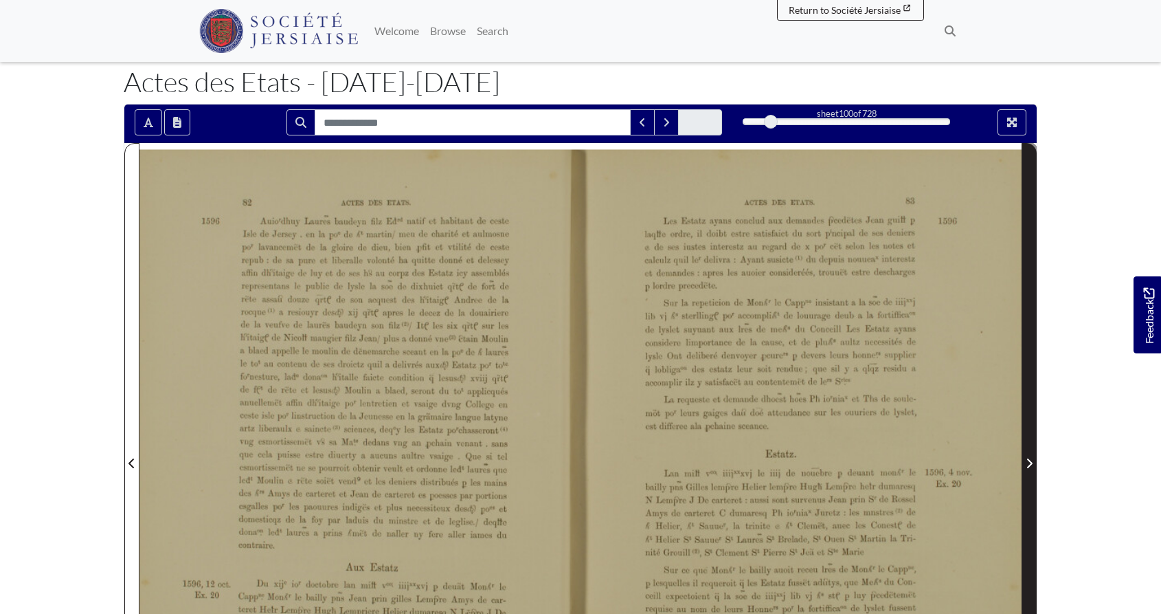
click at [1031, 459] on icon "Next Page" at bounding box center [1029, 463] width 7 height 11
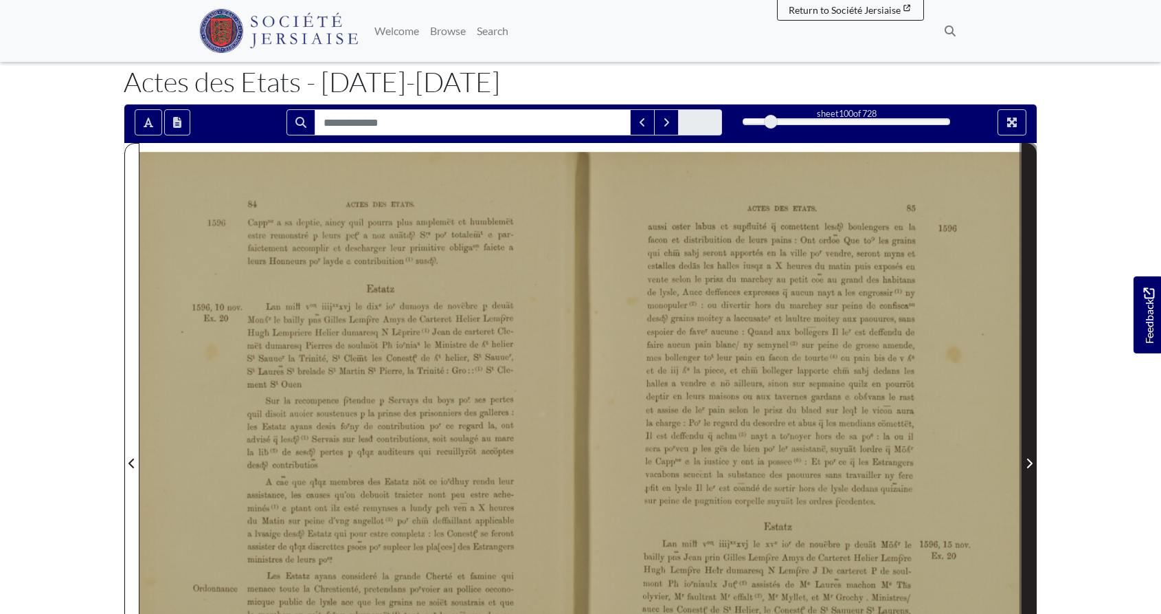
click at [1031, 459] on icon "Next Page" at bounding box center [1029, 463] width 7 height 11
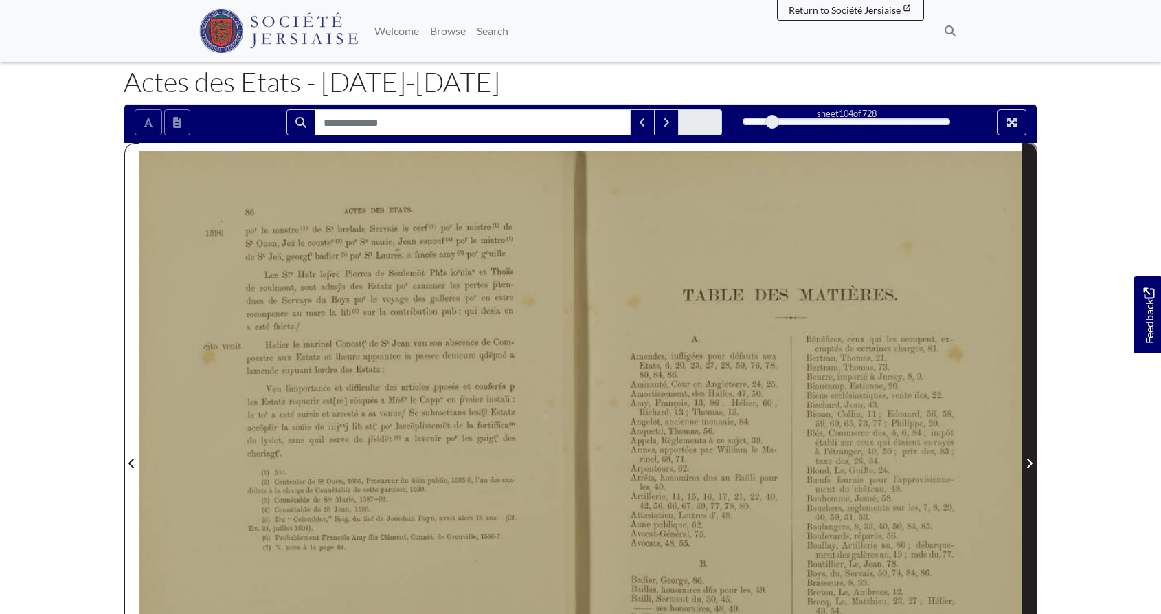
click at [1031, 459] on icon "Next Page" at bounding box center [1029, 463] width 7 height 11
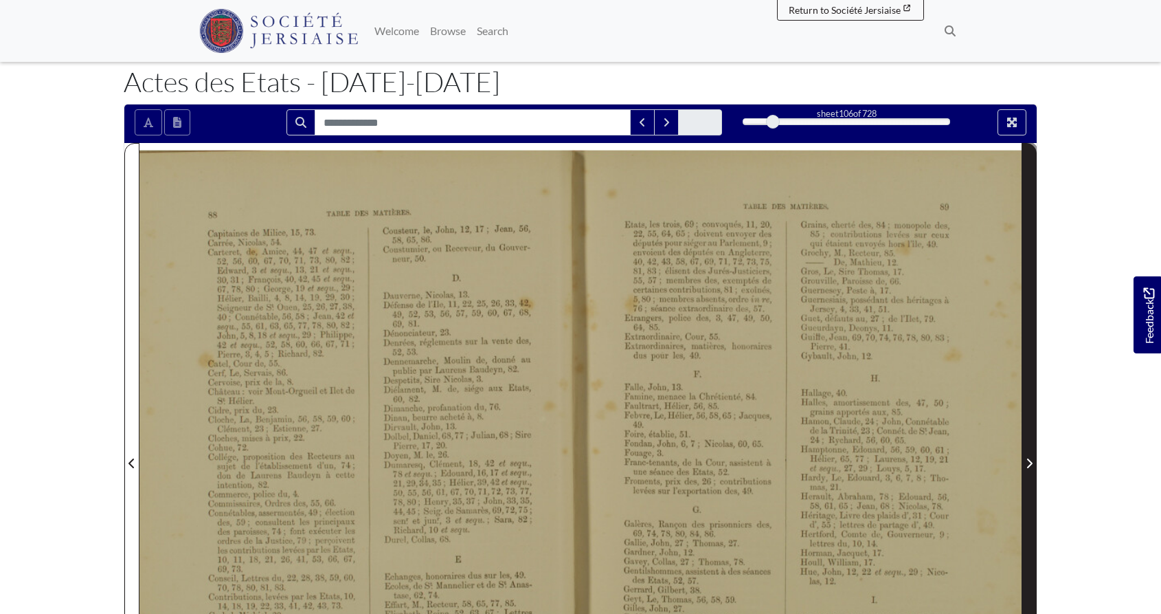
click at [1031, 459] on icon "Next Page" at bounding box center [1029, 463] width 7 height 11
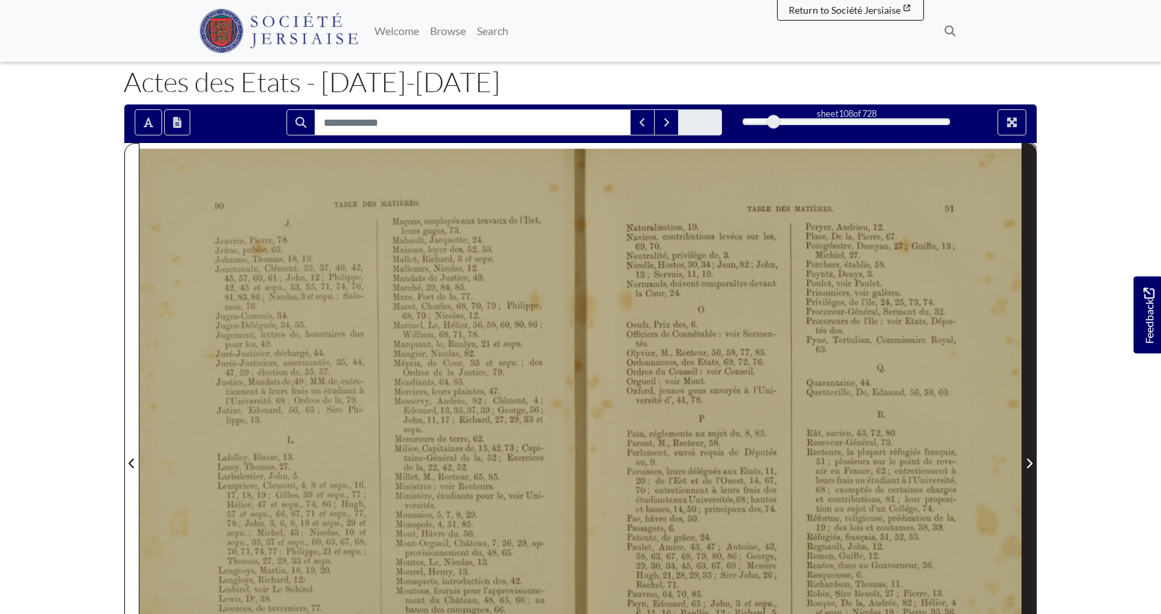
click at [1031, 459] on icon "Next Page" at bounding box center [1029, 463] width 7 height 11
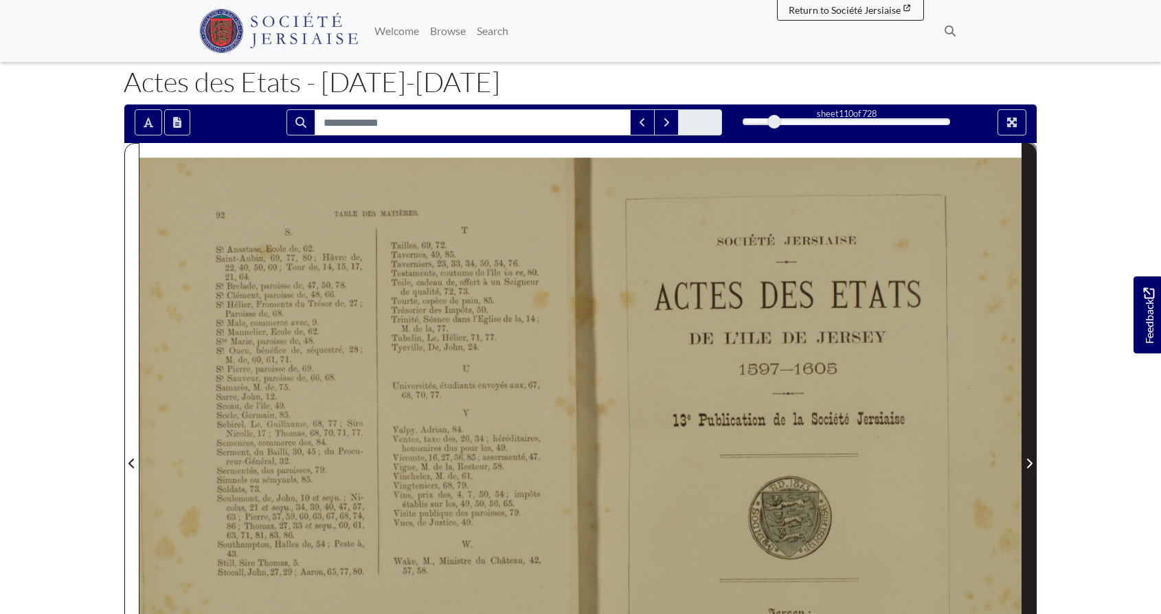
click at [1031, 459] on icon "Next Page" at bounding box center [1029, 463] width 7 height 11
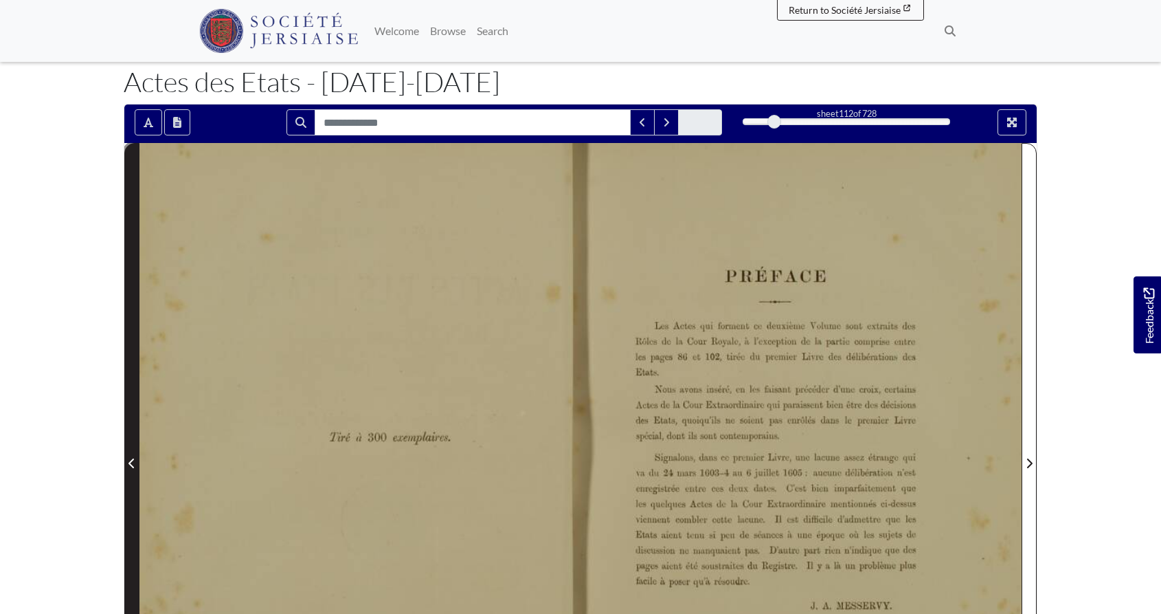
click at [132, 460] on icon "Previous Page" at bounding box center [131, 463] width 5 height 10
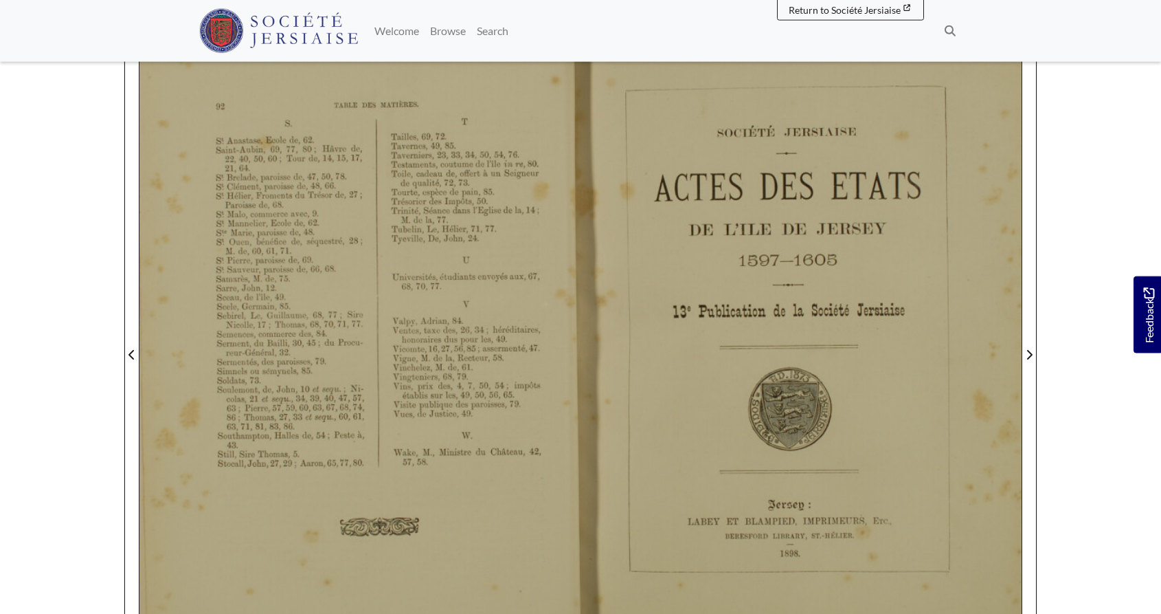
scroll to position [210, 0]
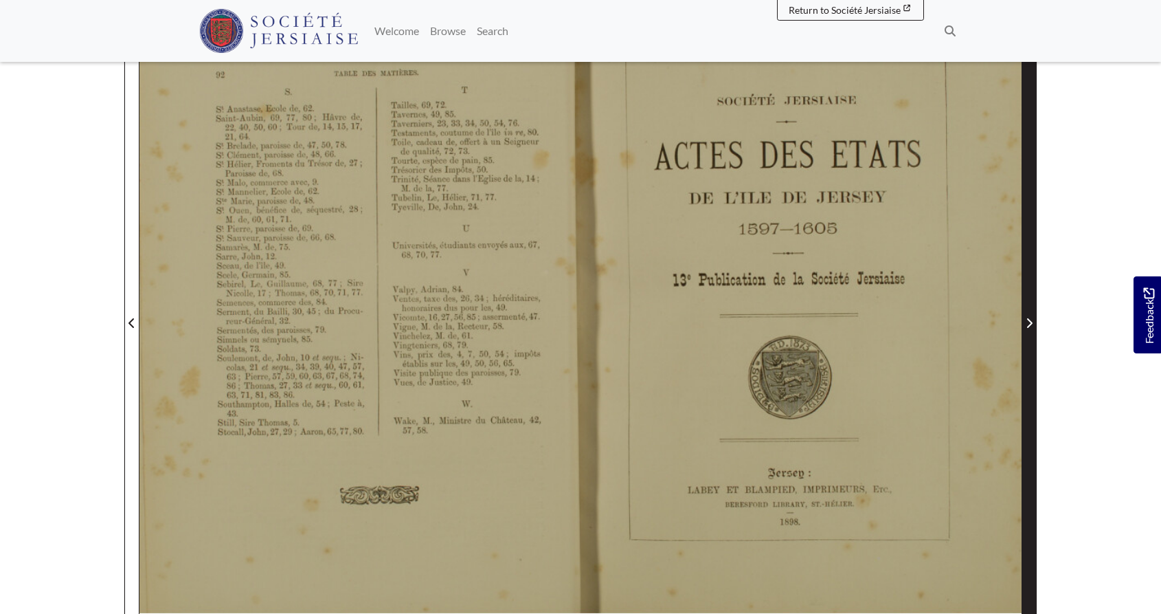
click at [1030, 320] on icon "Next Page" at bounding box center [1029, 323] width 7 height 11
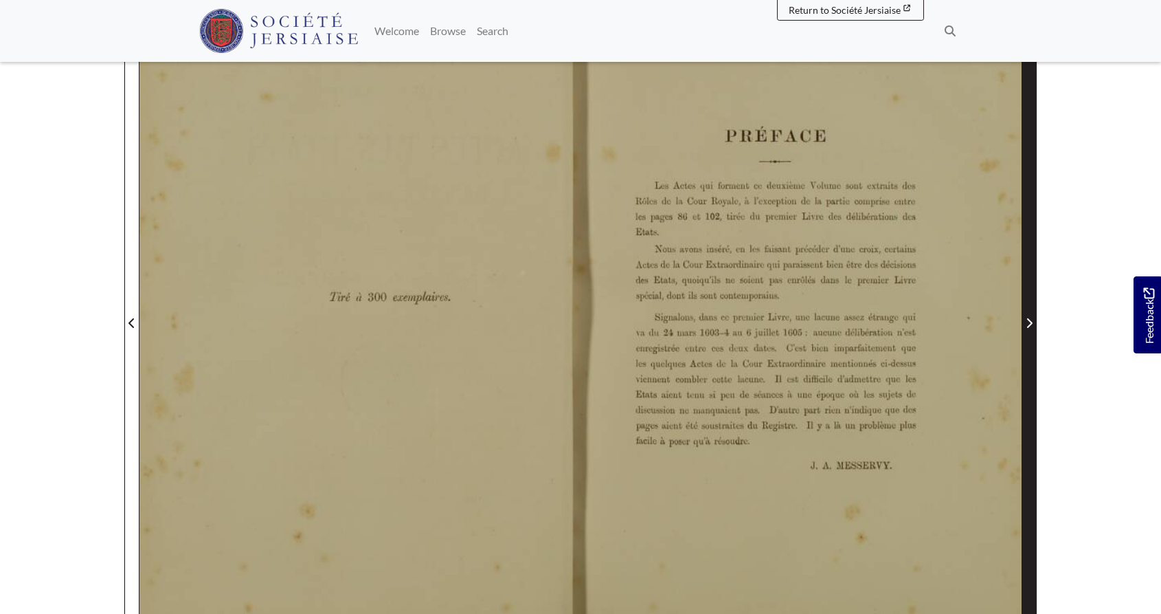
click at [1030, 320] on icon "Next Page" at bounding box center [1029, 323] width 7 height 11
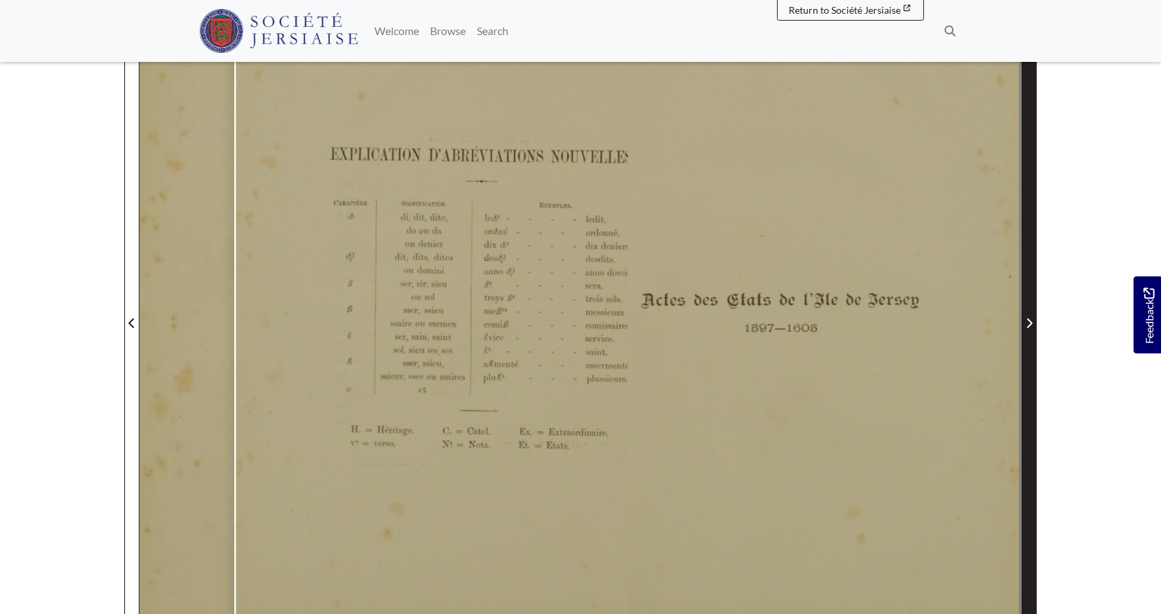
click at [1030, 320] on icon "Next Page" at bounding box center [1029, 323] width 7 height 11
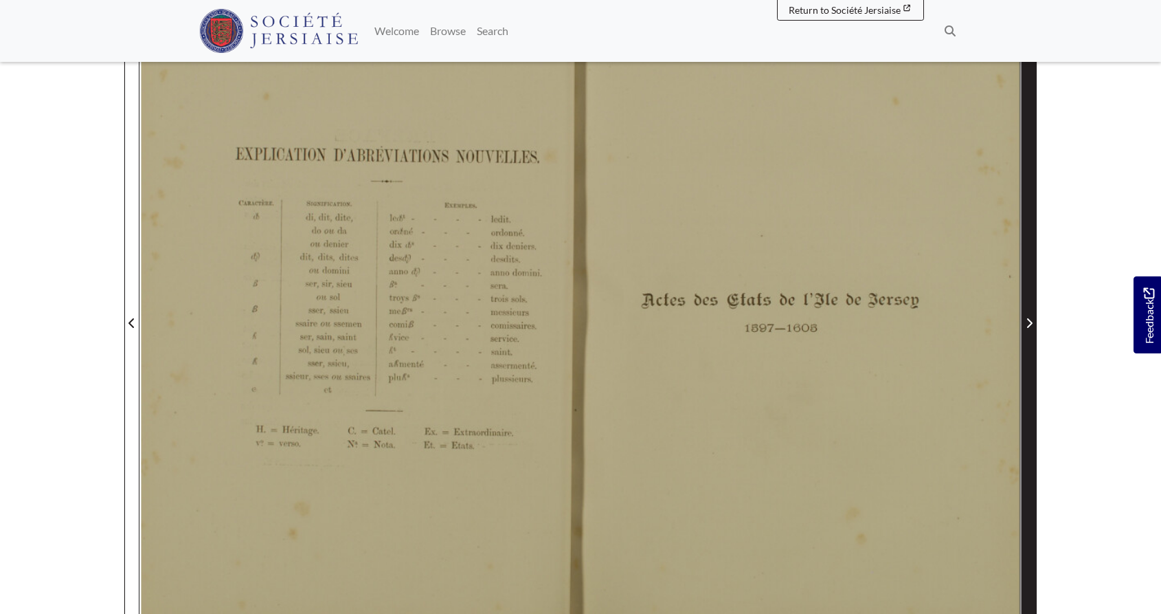
click at [1030, 320] on icon "Next Page" at bounding box center [1029, 323] width 7 height 11
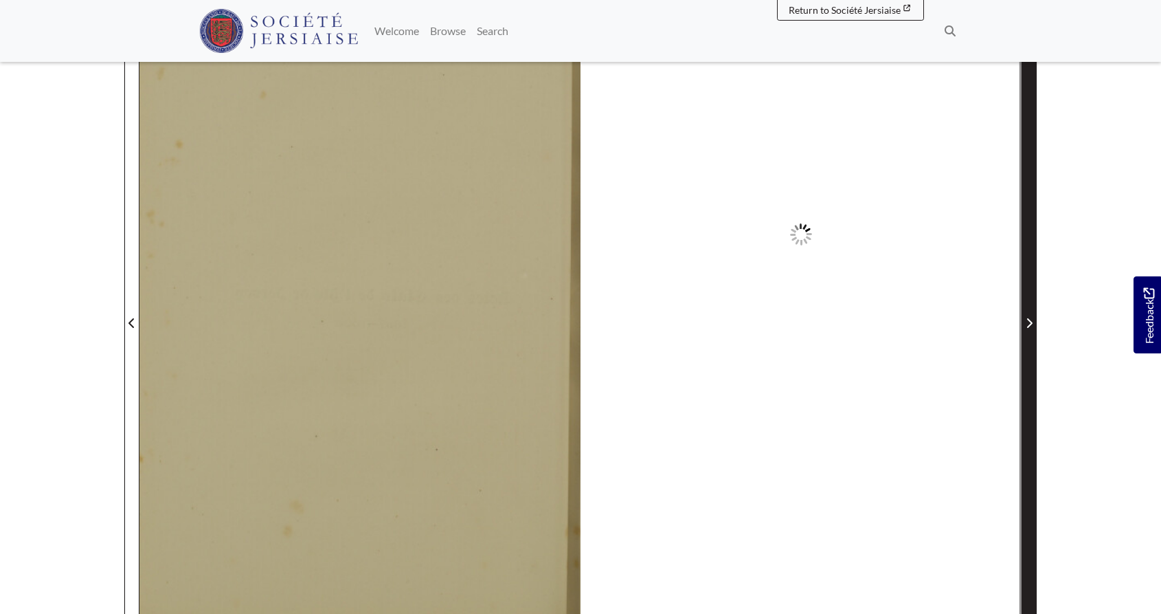
click at [1030, 320] on icon "Next Page" at bounding box center [1029, 323] width 7 height 11
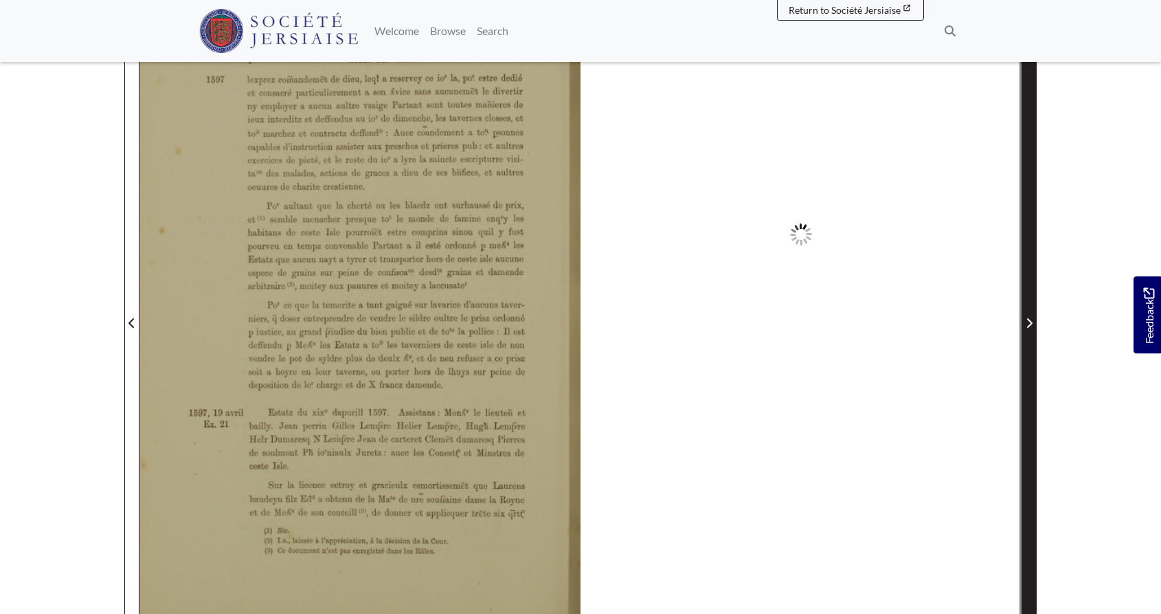
click at [1030, 320] on icon "Next Page" at bounding box center [1029, 323] width 7 height 11
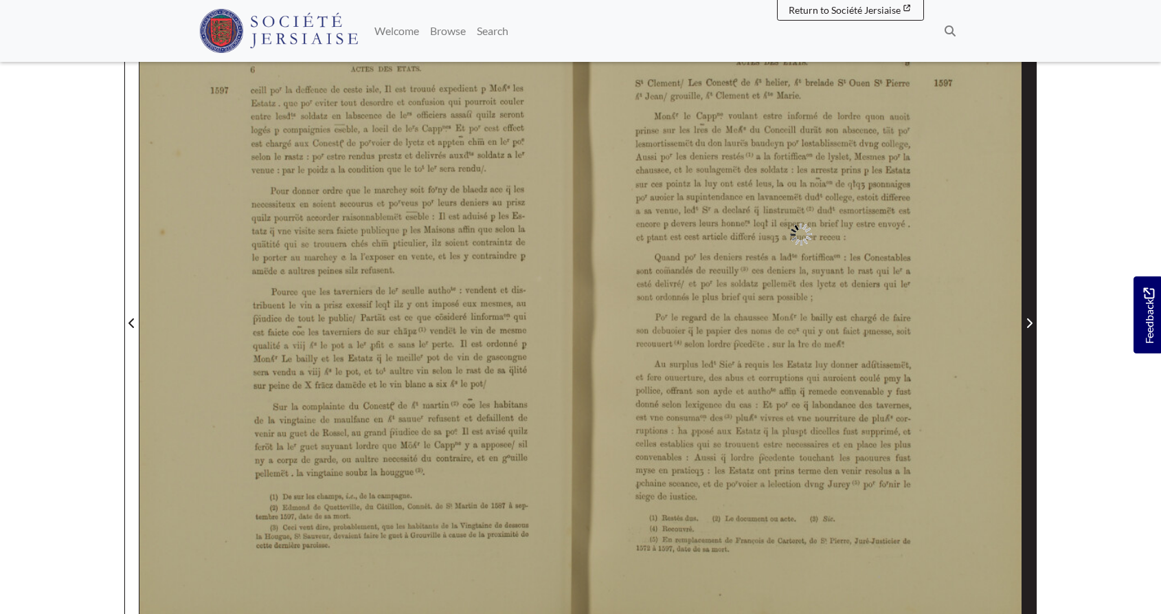
click at [1030, 320] on icon "Next Page" at bounding box center [1029, 323] width 7 height 11
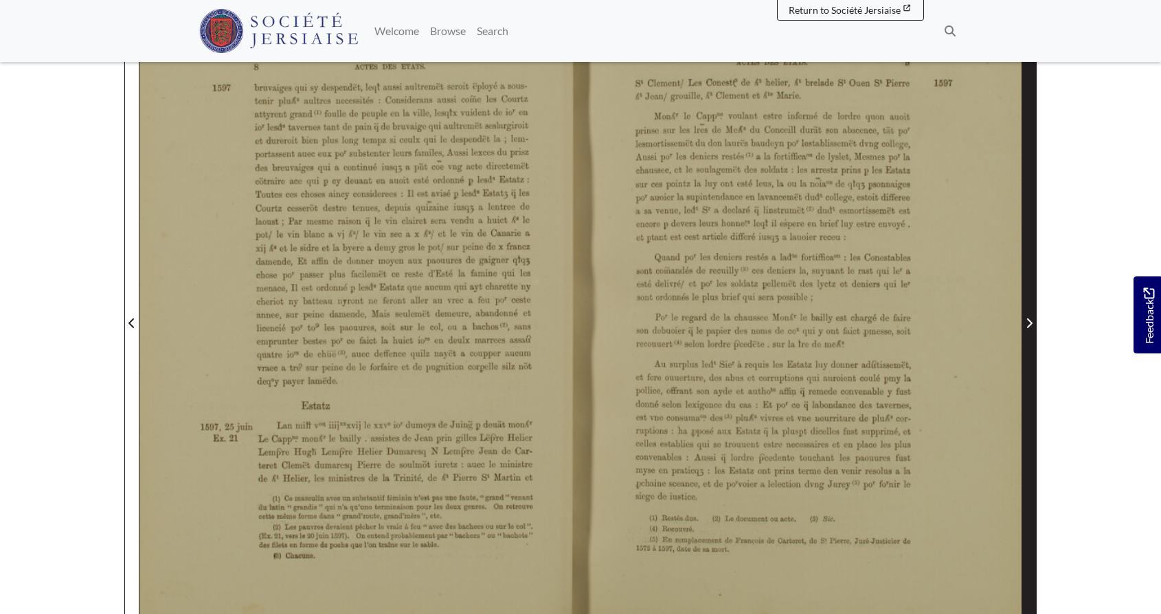
click at [1030, 320] on icon "Next Page" at bounding box center [1029, 323] width 7 height 11
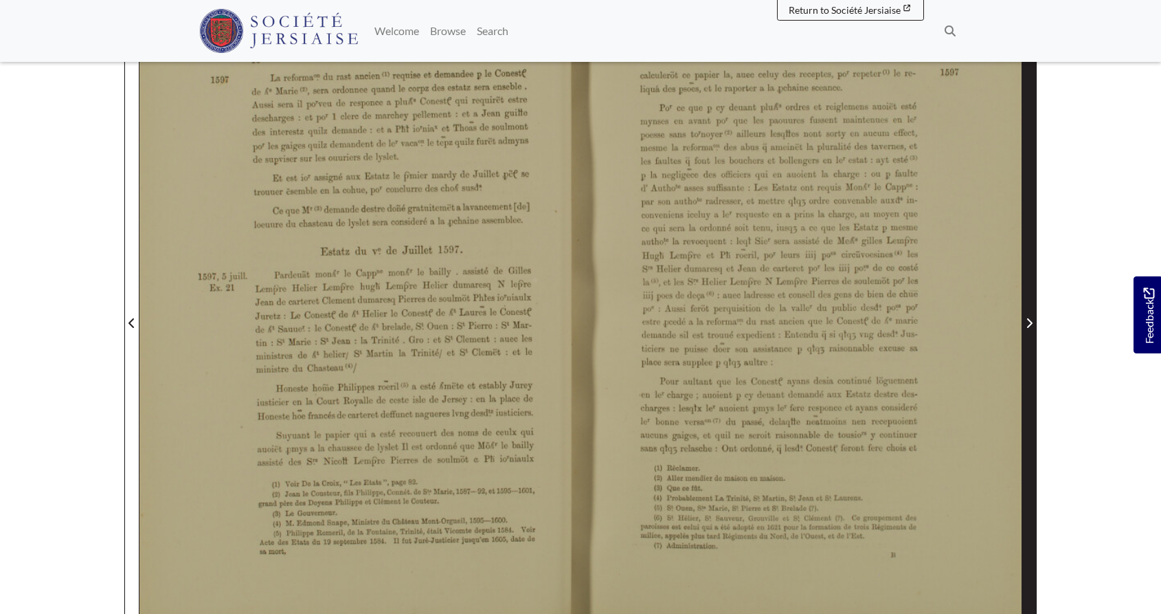
click at [1030, 320] on icon "Next Page" at bounding box center [1029, 323] width 7 height 11
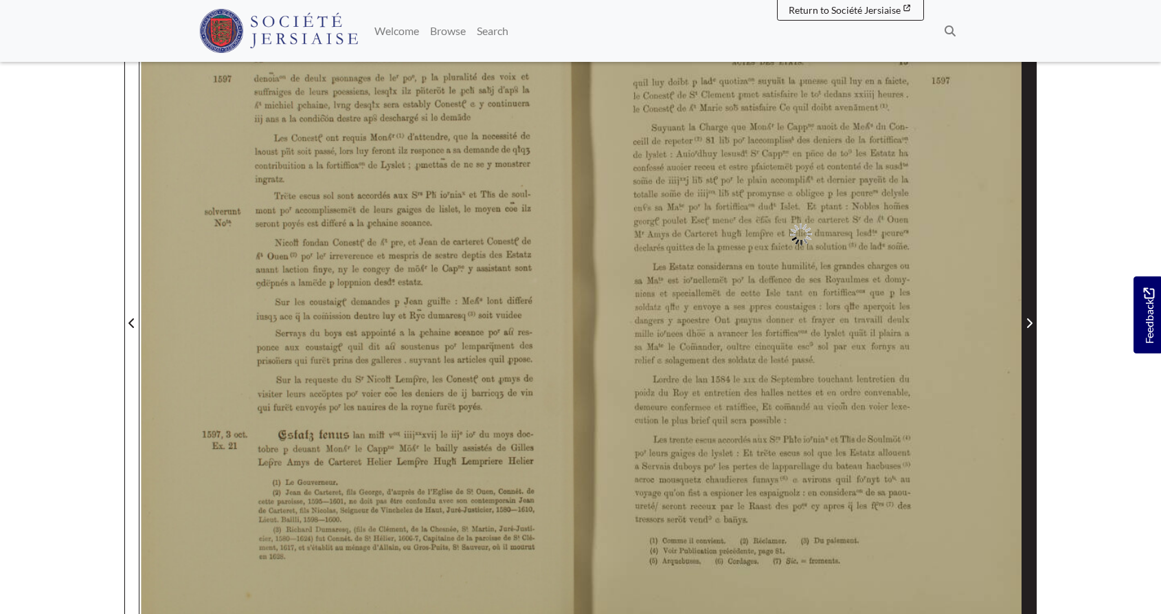
click at [1030, 320] on icon "Next Page" at bounding box center [1029, 323] width 7 height 11
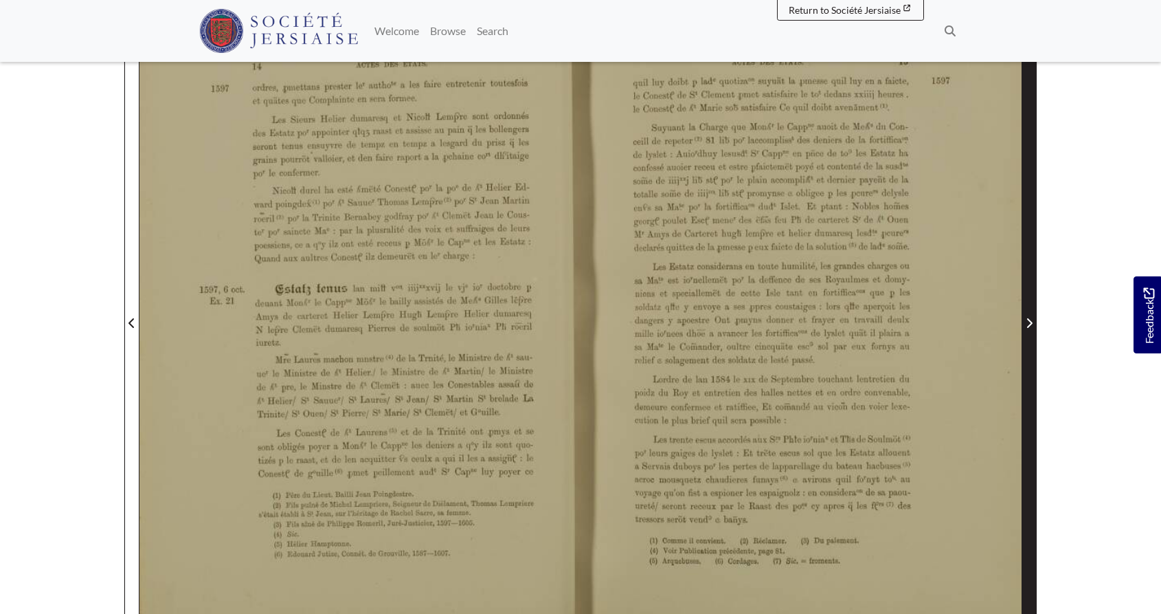
click at [1030, 320] on icon "Next Page" at bounding box center [1029, 323] width 7 height 11
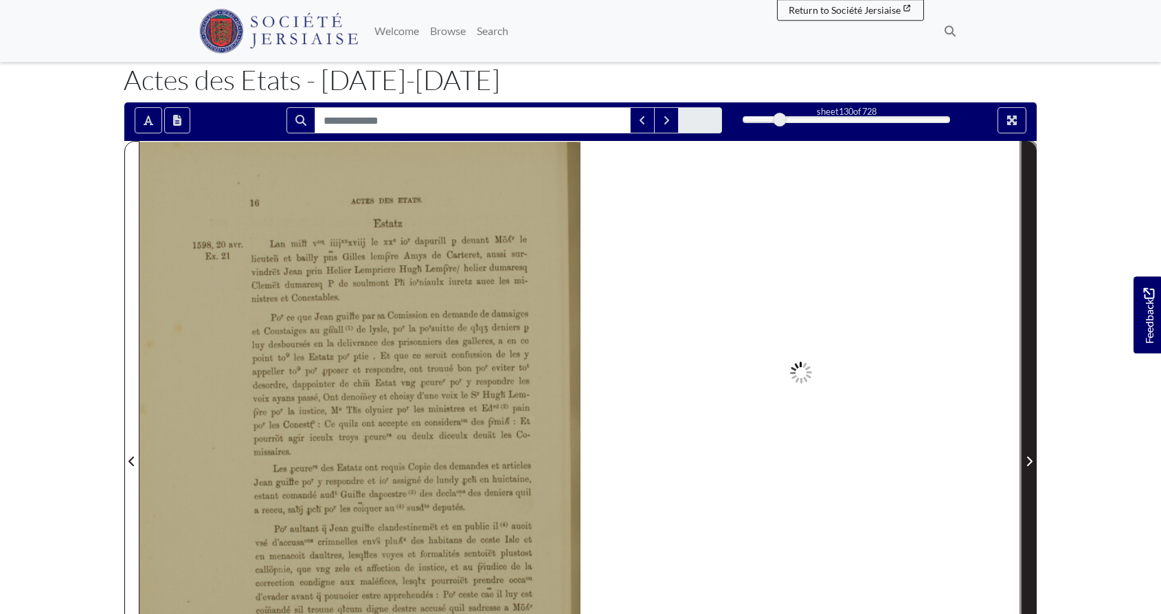
scroll to position [70, 0]
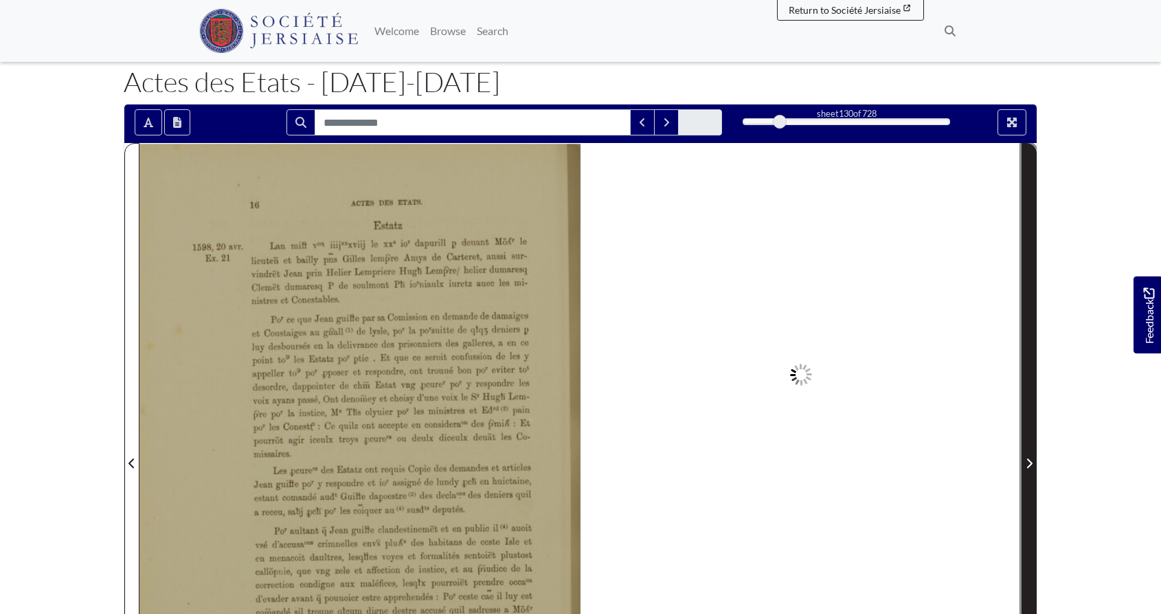
click at [1029, 463] on icon "Next Page" at bounding box center [1029, 463] width 7 height 11
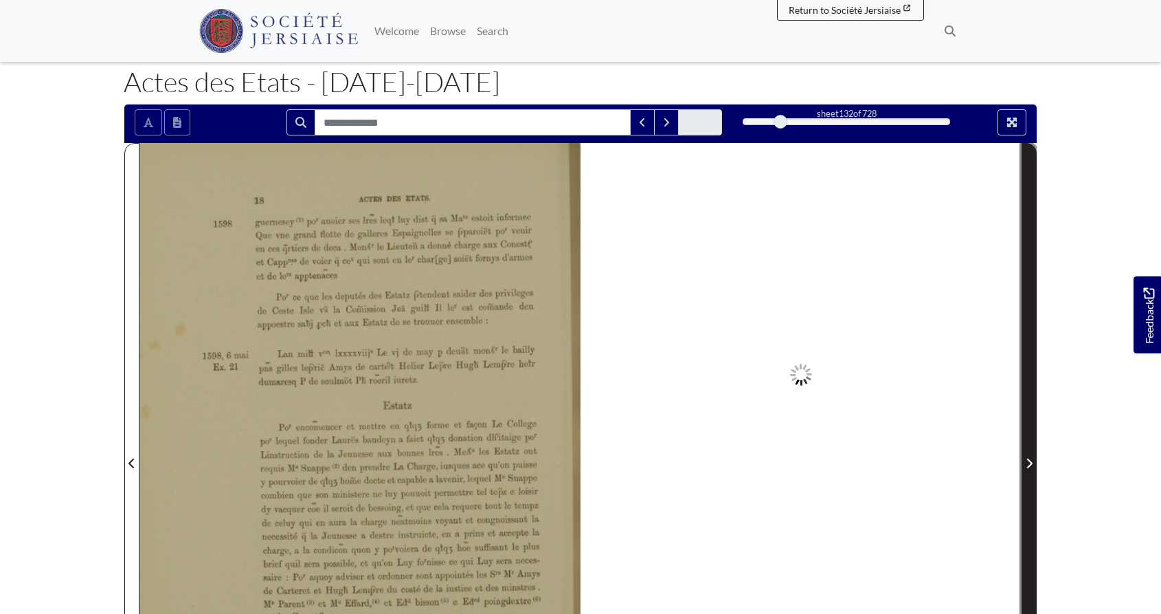
click at [1029, 463] on icon "Next Page" at bounding box center [1029, 463] width 7 height 11
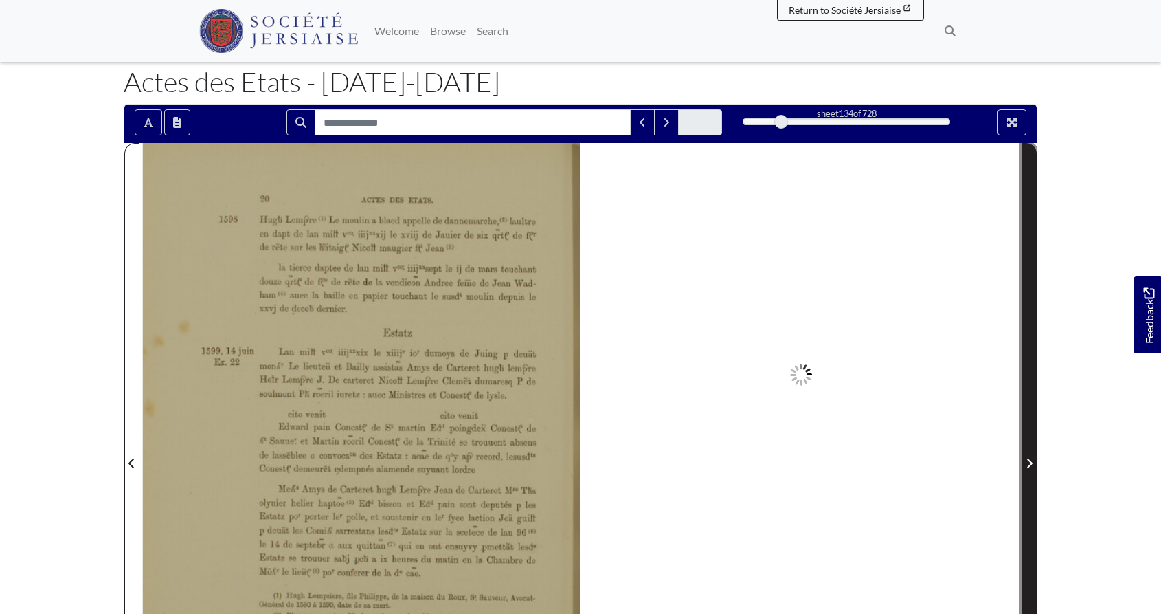
click at [1029, 463] on icon "Next Page" at bounding box center [1029, 463] width 7 height 11
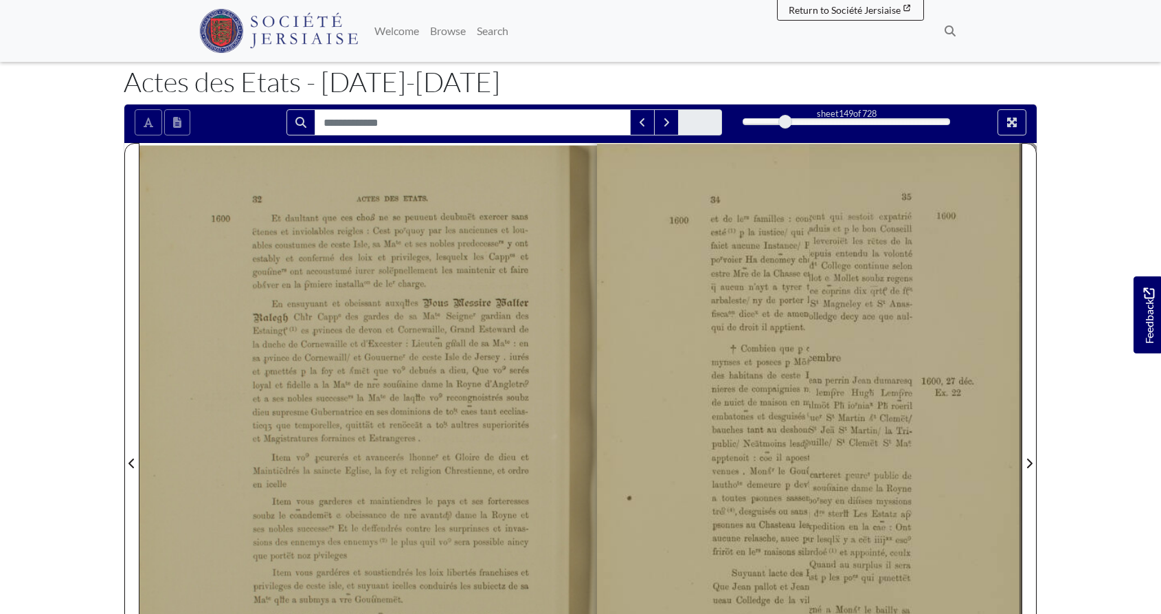
click at [786, 124] on div at bounding box center [786, 122] width 14 height 14
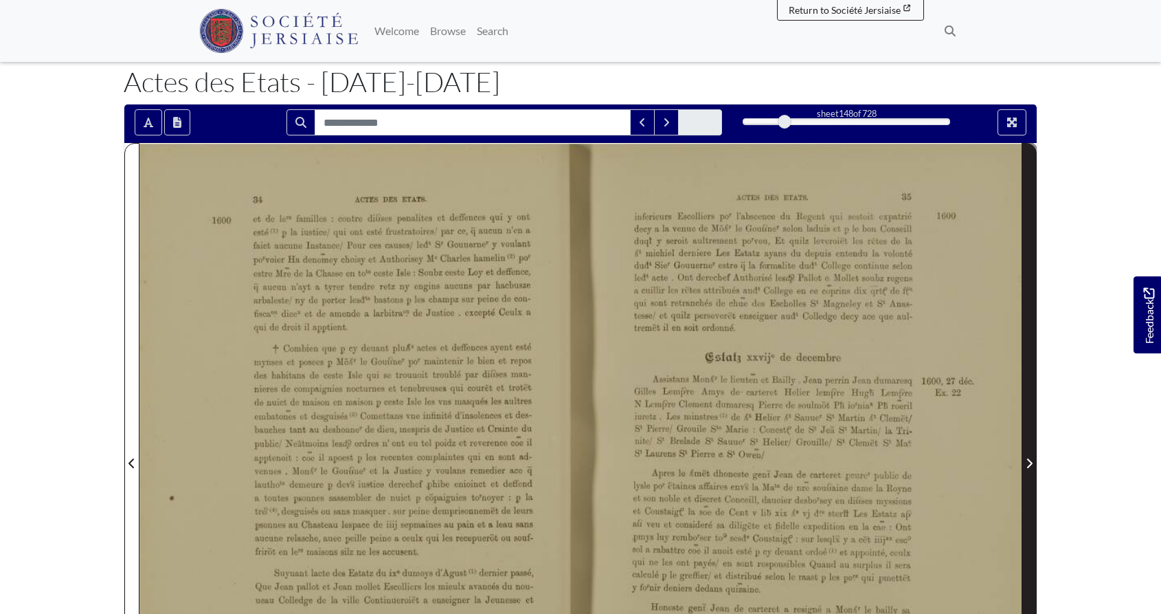
click at [1028, 467] on icon "Next Page" at bounding box center [1029, 463] width 7 height 11
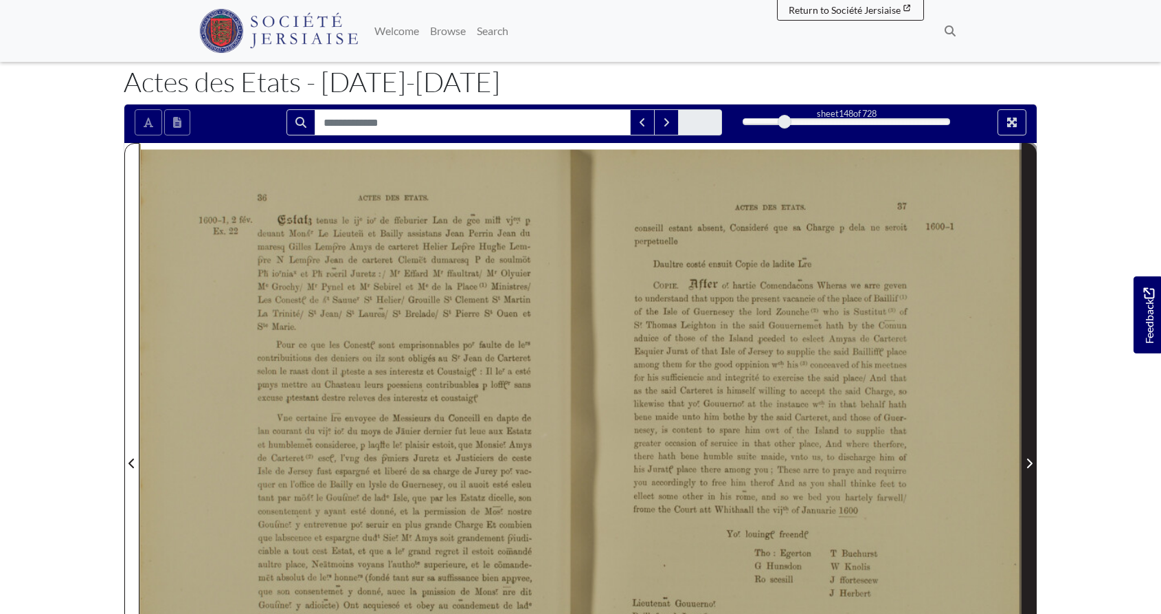
click at [1028, 467] on icon "Next Page" at bounding box center [1029, 463] width 7 height 11
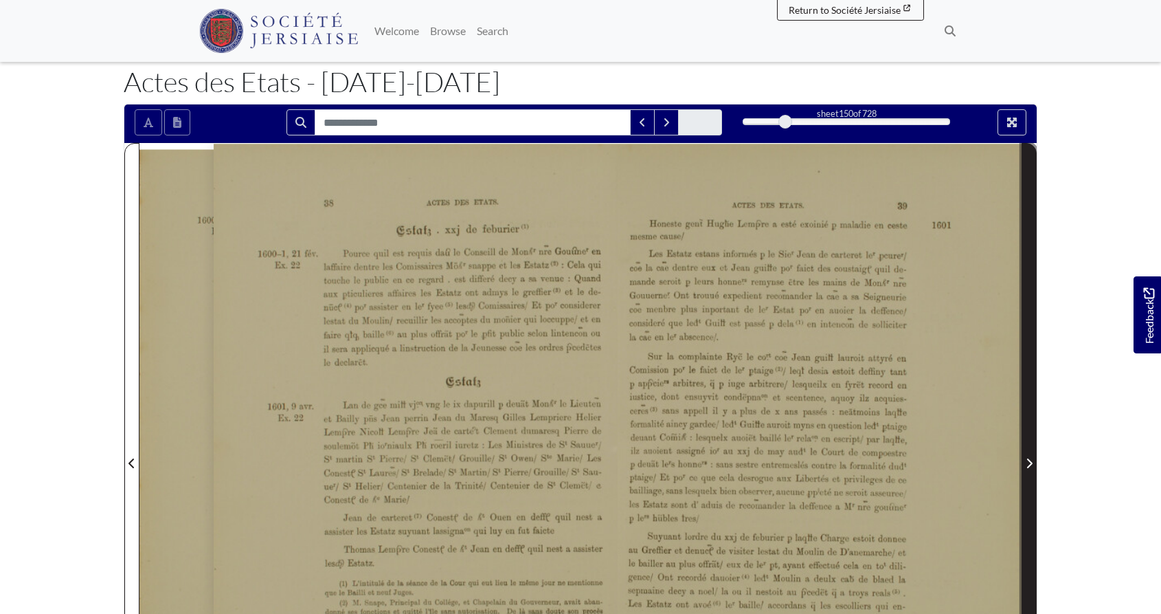
click at [1028, 467] on icon "Next Page" at bounding box center [1029, 463] width 7 height 11
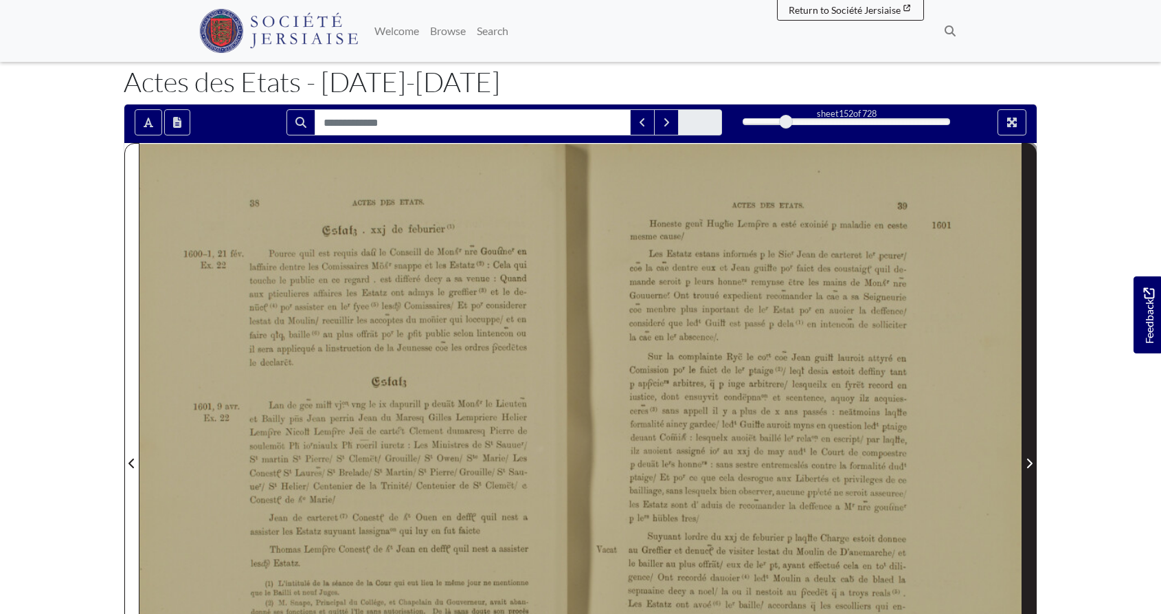
click at [1028, 467] on icon "Next Page" at bounding box center [1029, 463] width 7 height 11
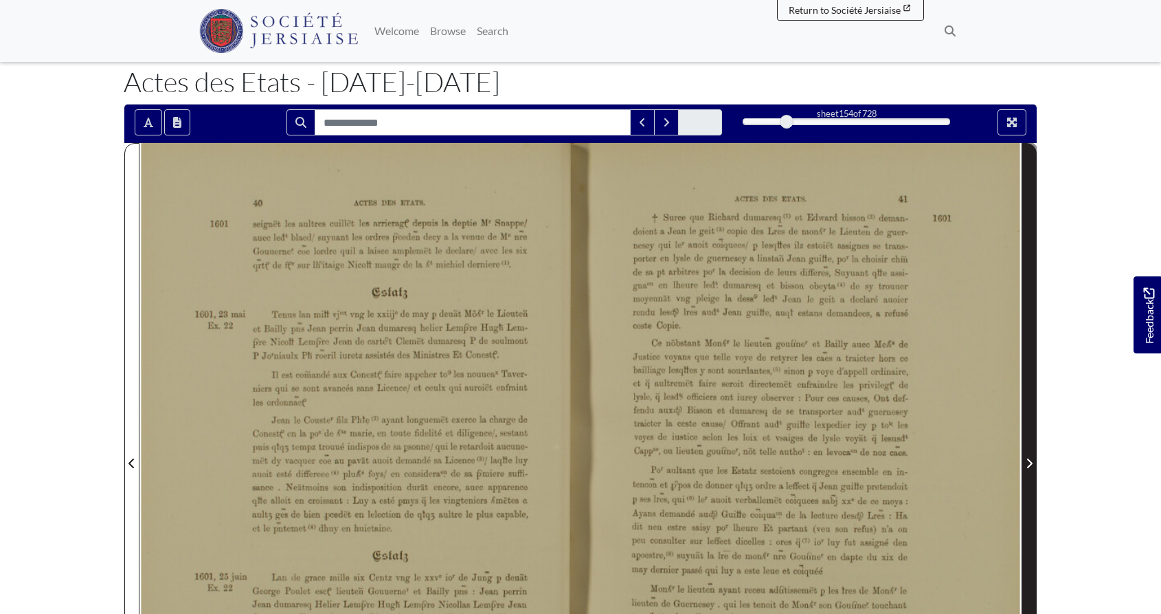
click at [1028, 467] on icon "Next Page" at bounding box center [1029, 463] width 7 height 11
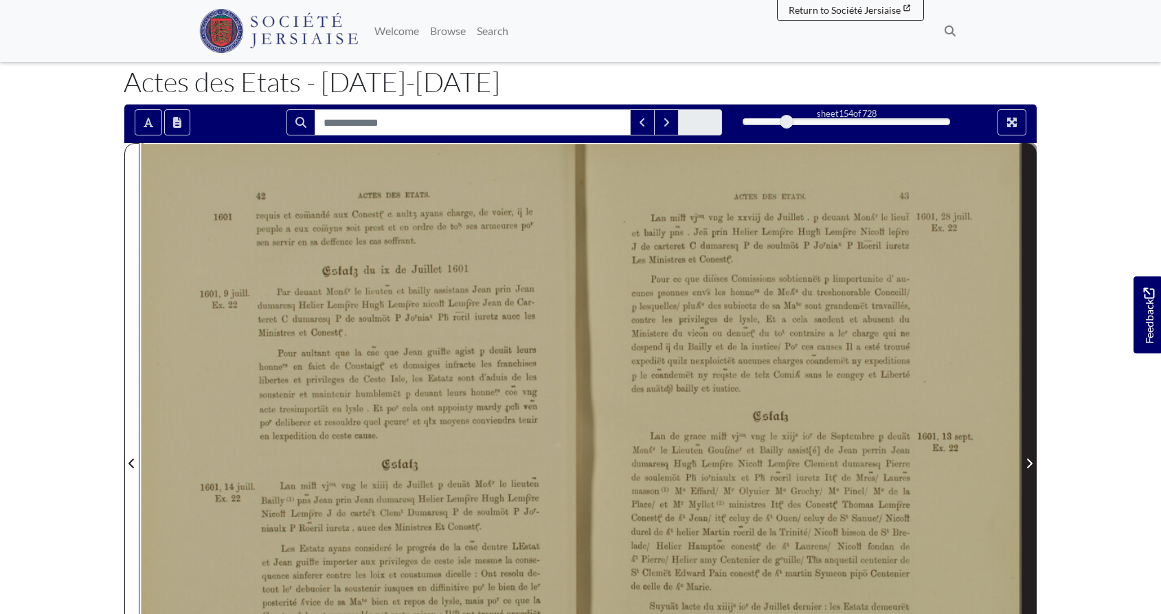
click at [1028, 467] on icon "Next Page" at bounding box center [1029, 463] width 7 height 11
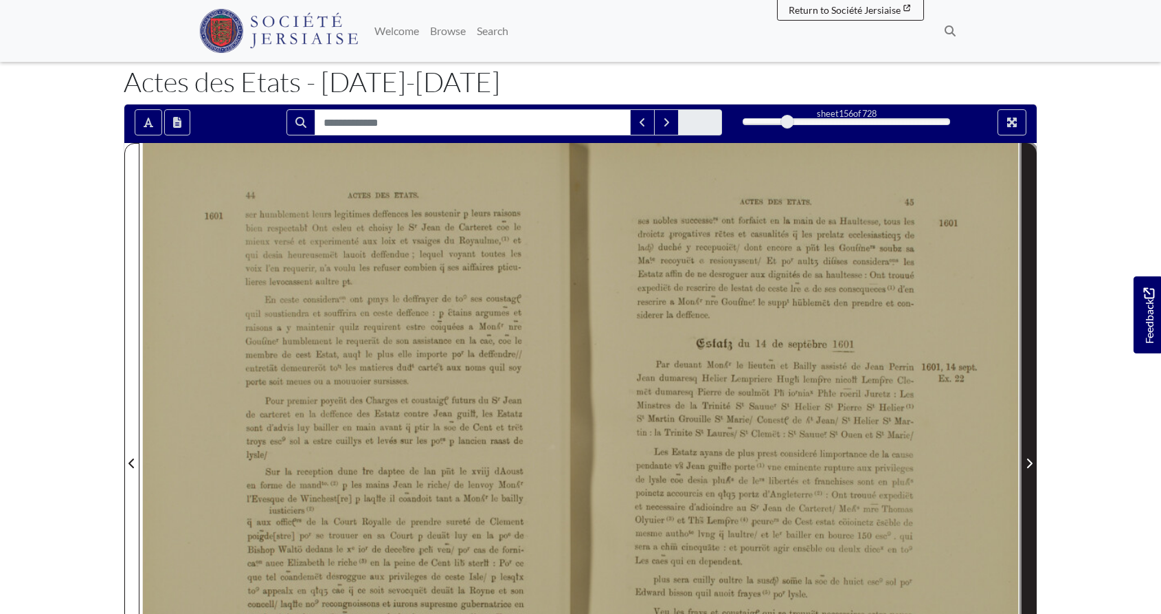
click at [1028, 467] on icon "Next Page" at bounding box center [1029, 463] width 7 height 11
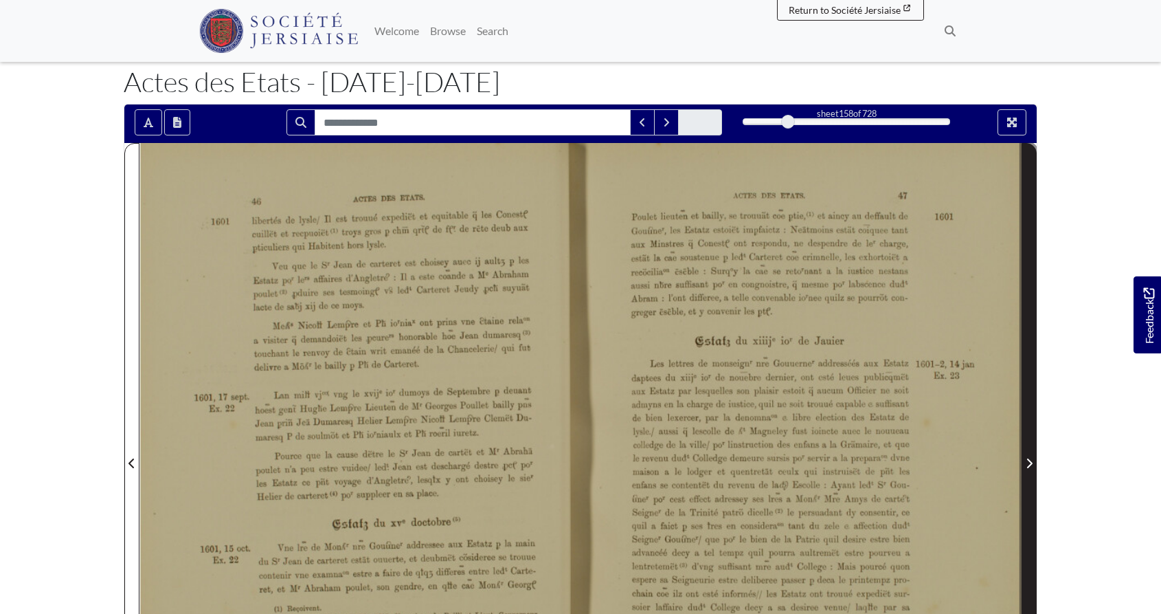
click at [1028, 467] on icon "Next Page" at bounding box center [1029, 463] width 7 height 11
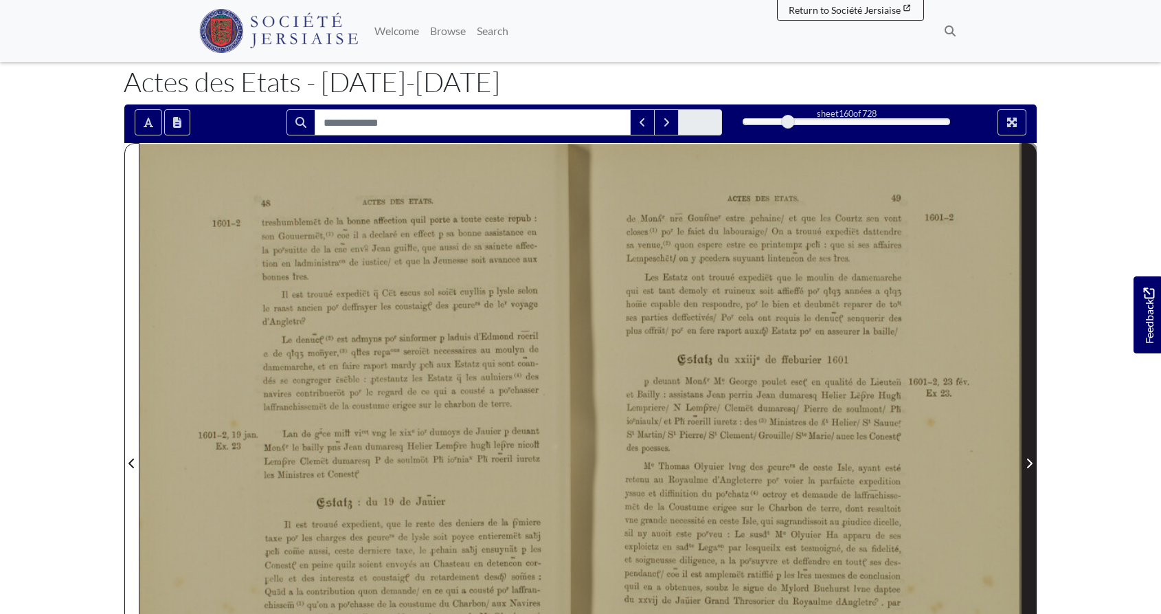
click at [1028, 467] on icon "Next Page" at bounding box center [1029, 463] width 7 height 11
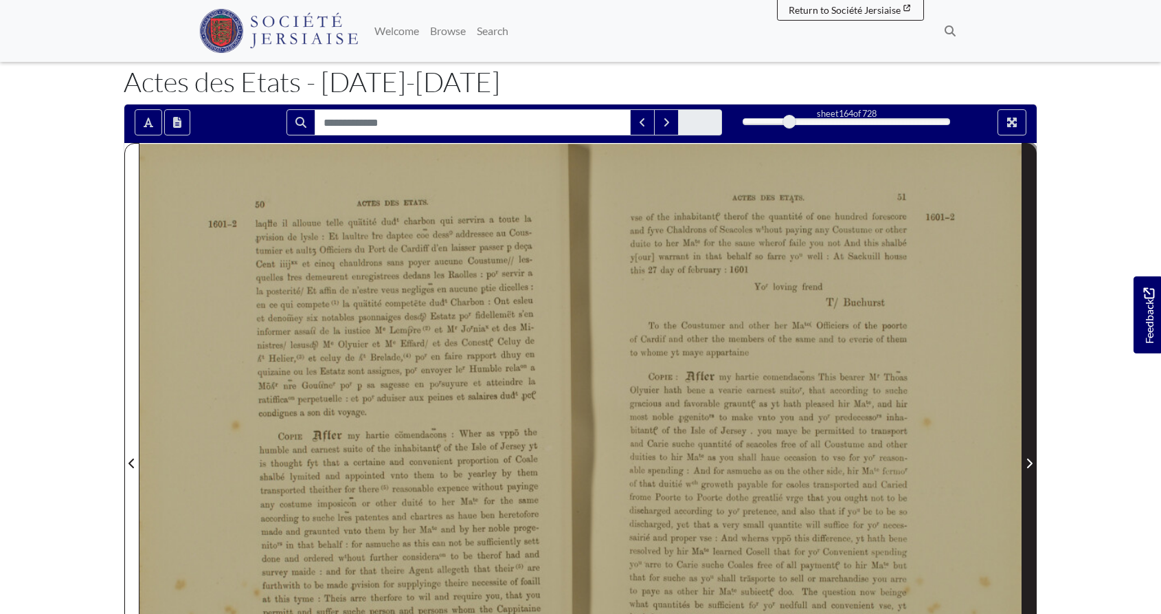
click at [1028, 467] on icon "Next Page" at bounding box center [1029, 463] width 7 height 11
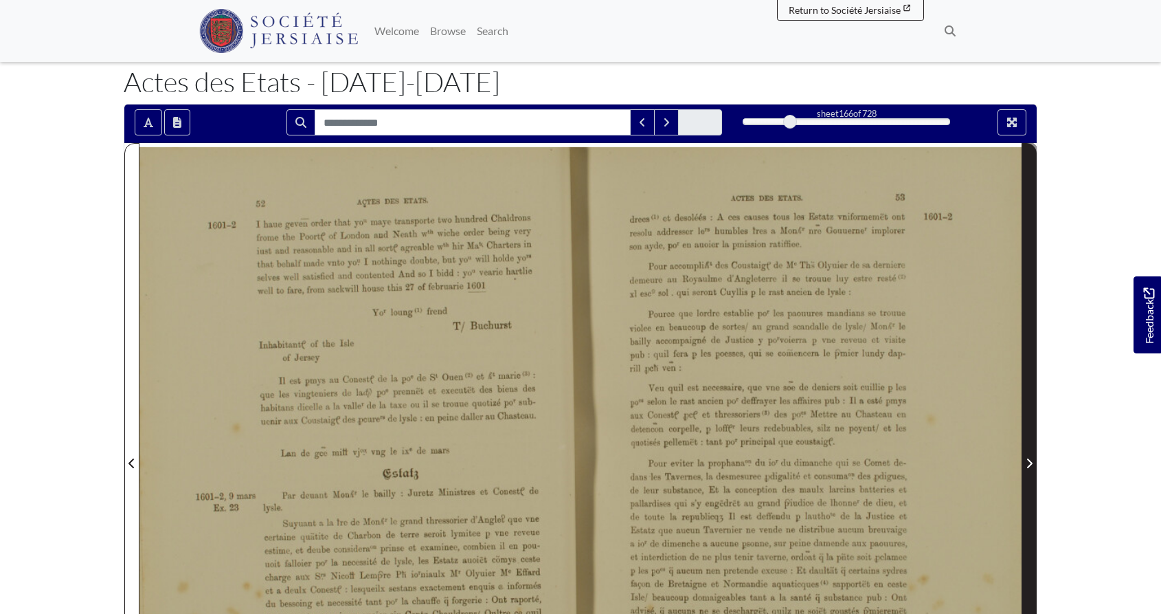
click at [1028, 467] on icon "Next Page" at bounding box center [1029, 463] width 7 height 11
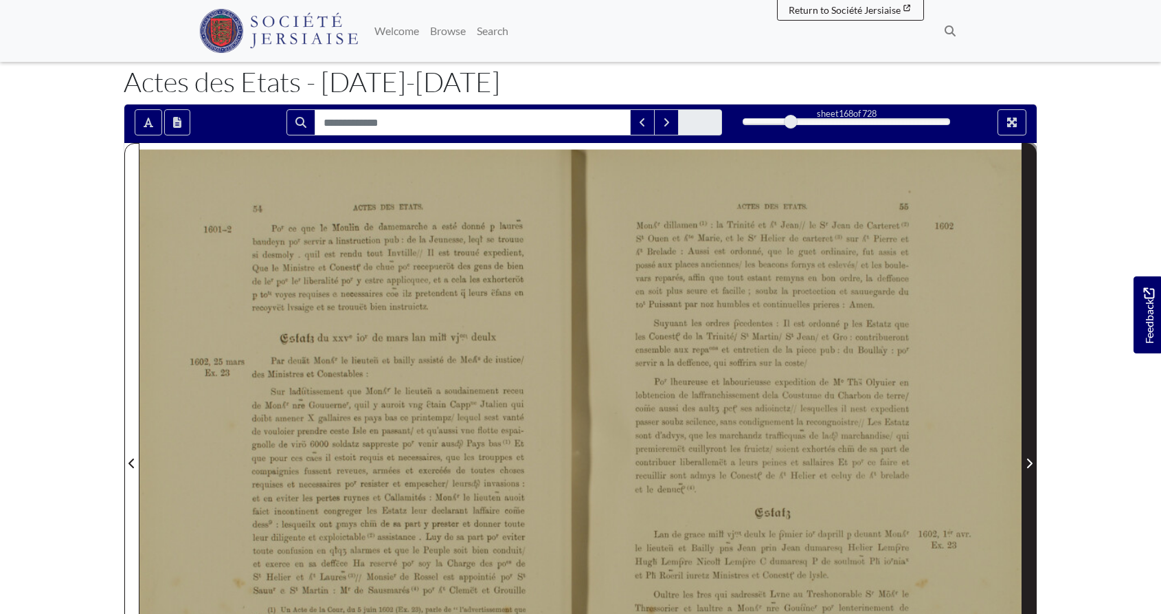
click at [1030, 458] on span "Next Page" at bounding box center [1030, 463] width 14 height 16
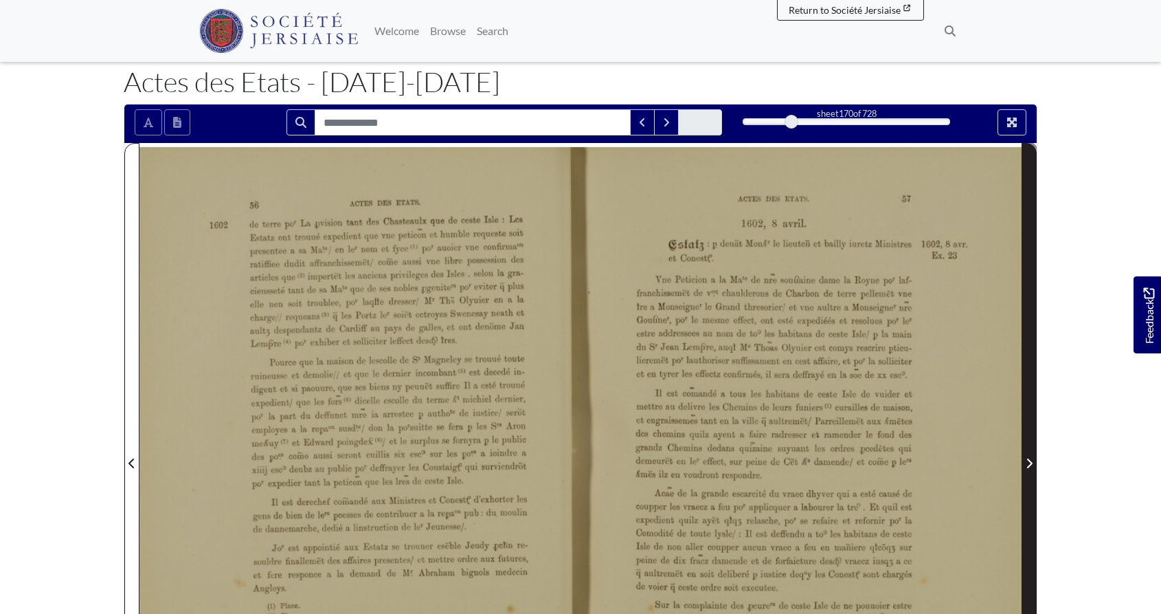
click at [1030, 458] on span "Next Page" at bounding box center [1030, 463] width 14 height 16
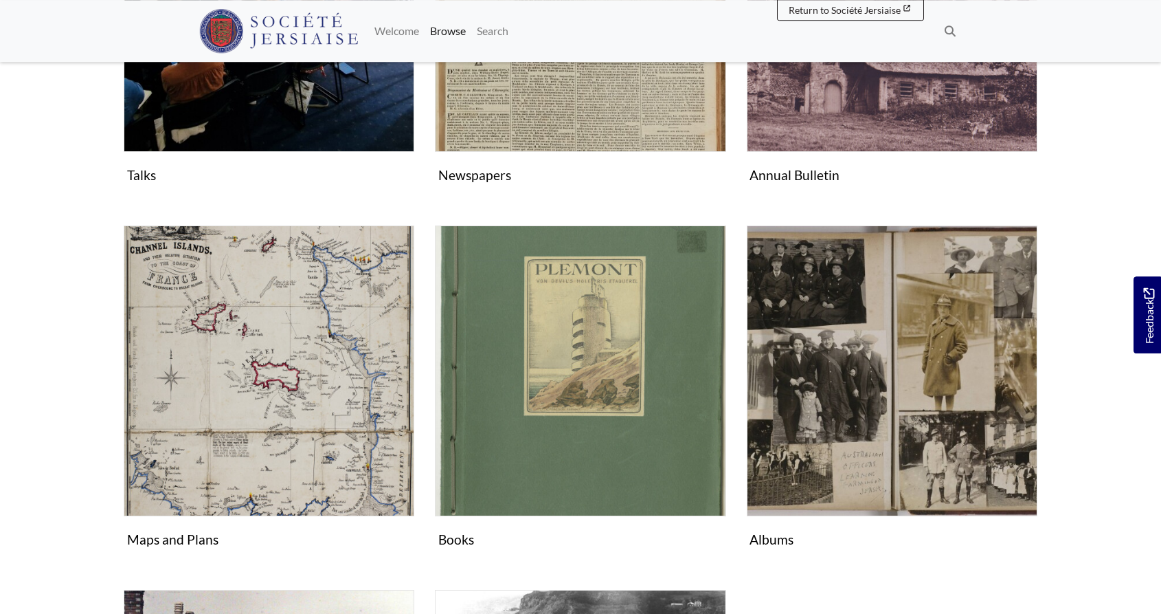
scroll to position [491, 0]
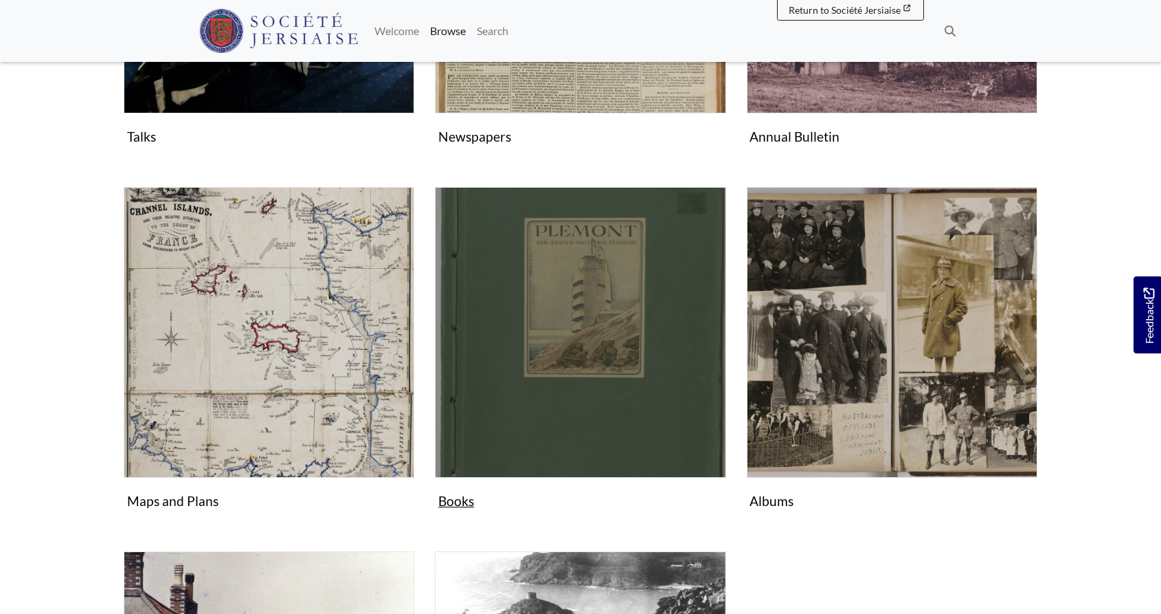
click at [465, 499] on figure "Books Collection" at bounding box center [580, 350] width 291 height 327
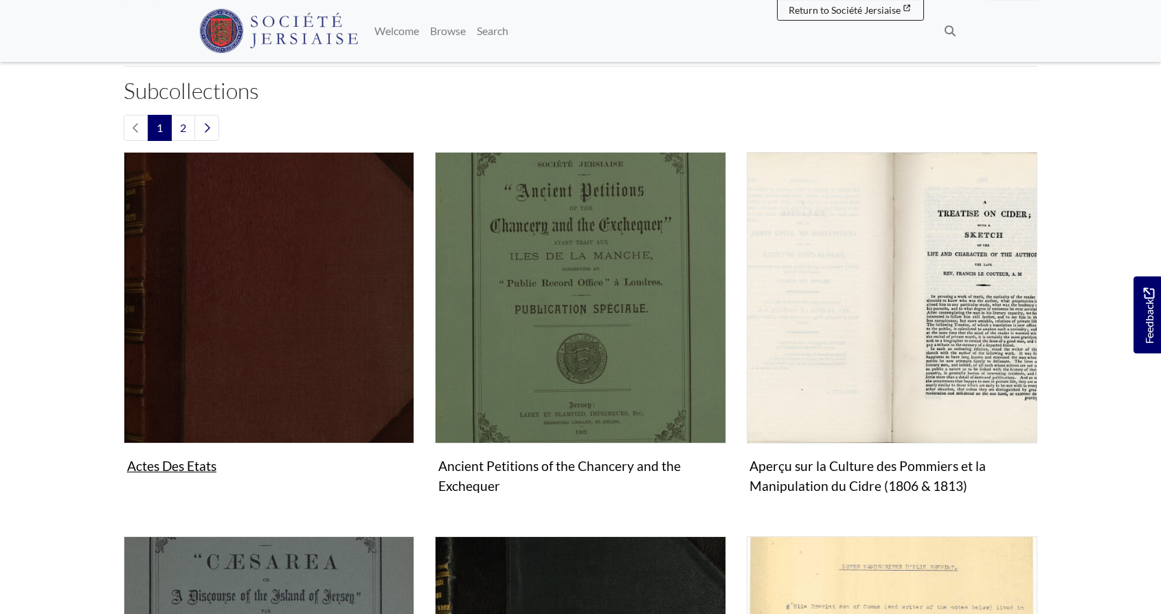
scroll to position [351, 0]
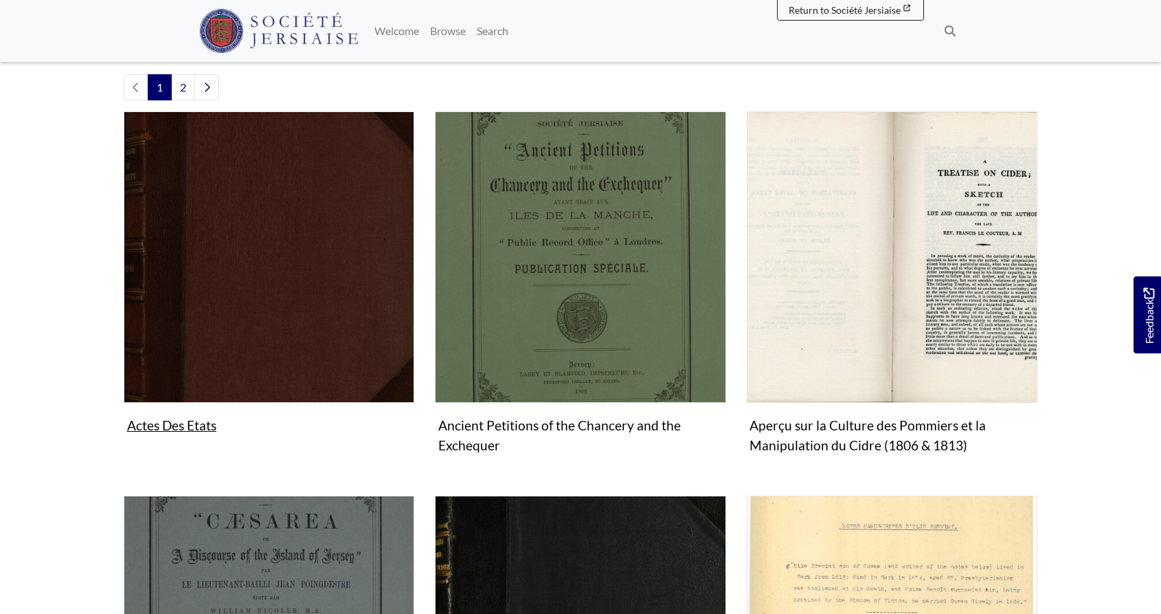
click at [182, 425] on figure "Actes Des Etats Collection" at bounding box center [269, 274] width 291 height 327
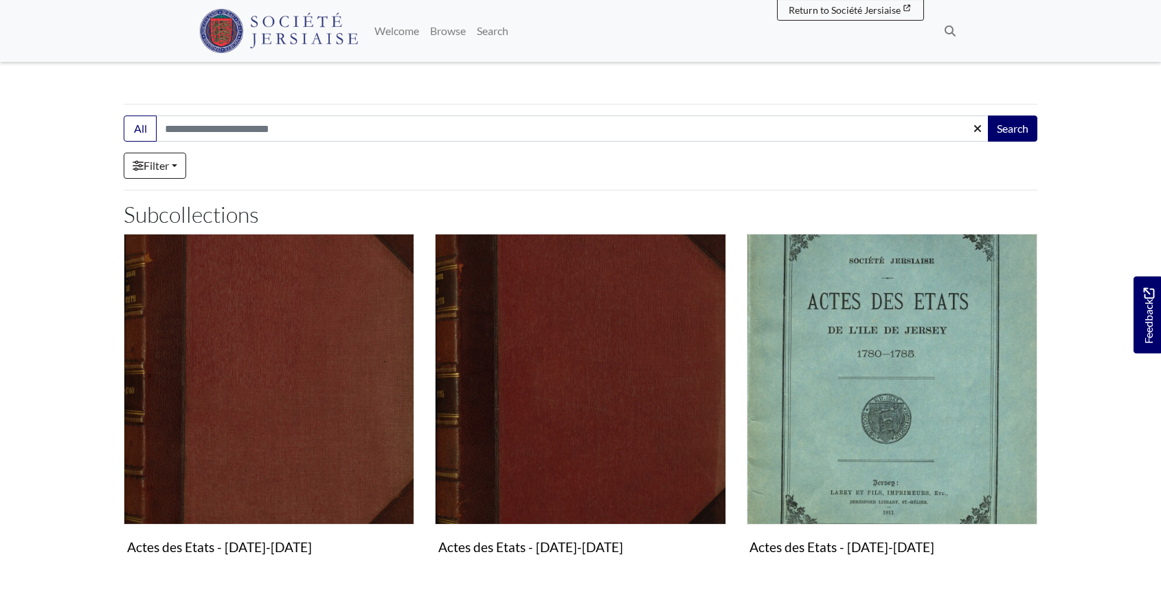
scroll to position [351, 0]
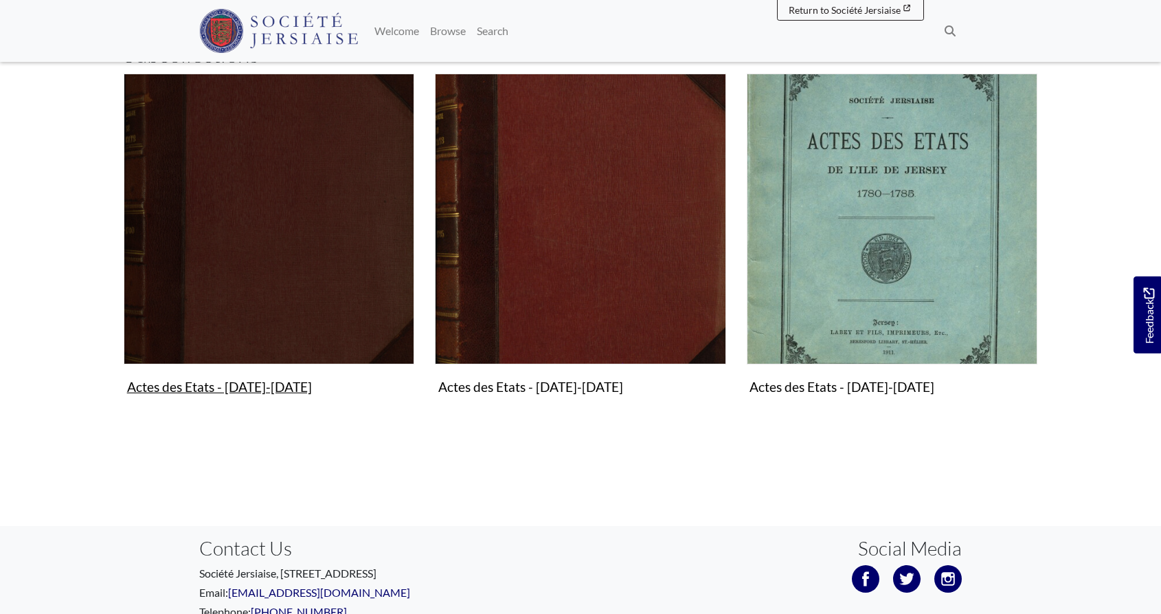
click at [273, 384] on figure "Actes des Etats - 1524-1700 Collection" at bounding box center [269, 237] width 291 height 327
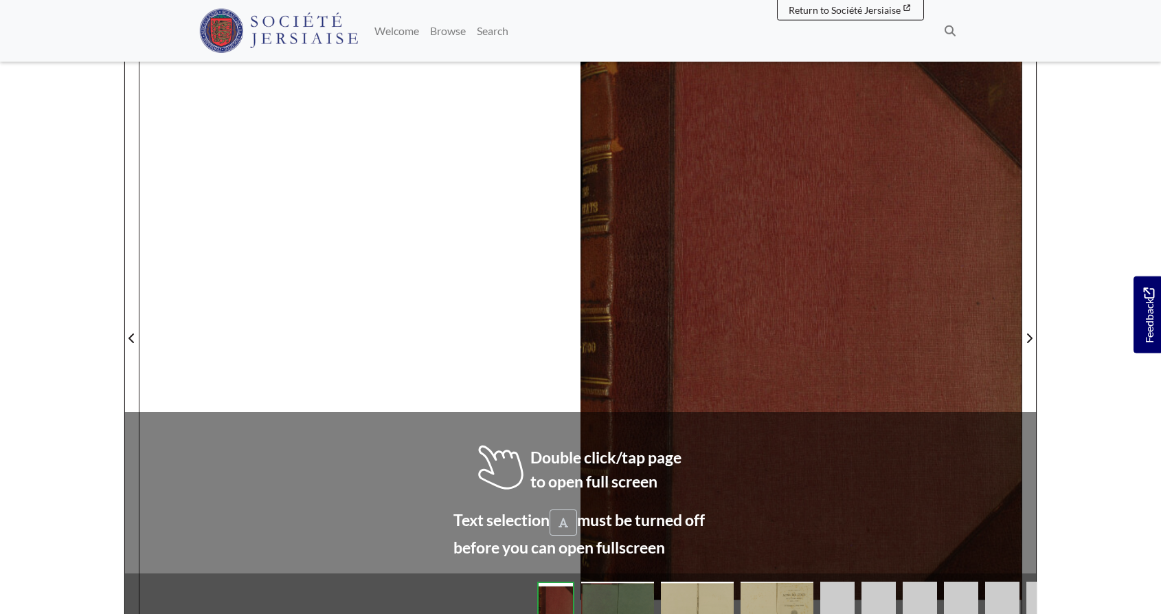
scroll to position [210, 0]
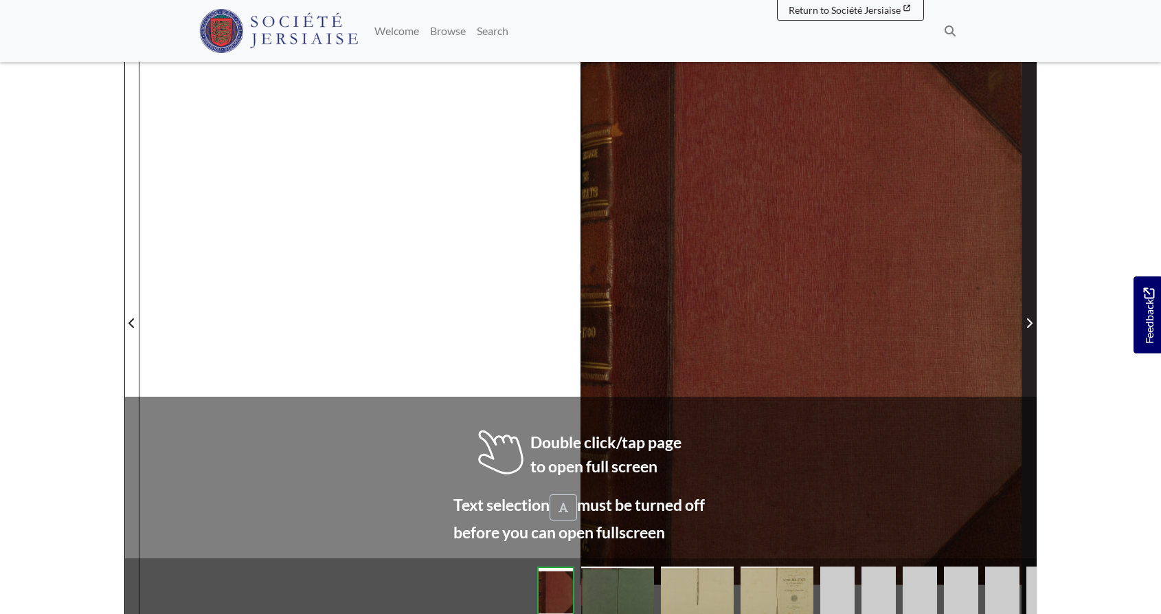
click at [1028, 325] on icon "Next Page" at bounding box center [1029, 323] width 7 height 11
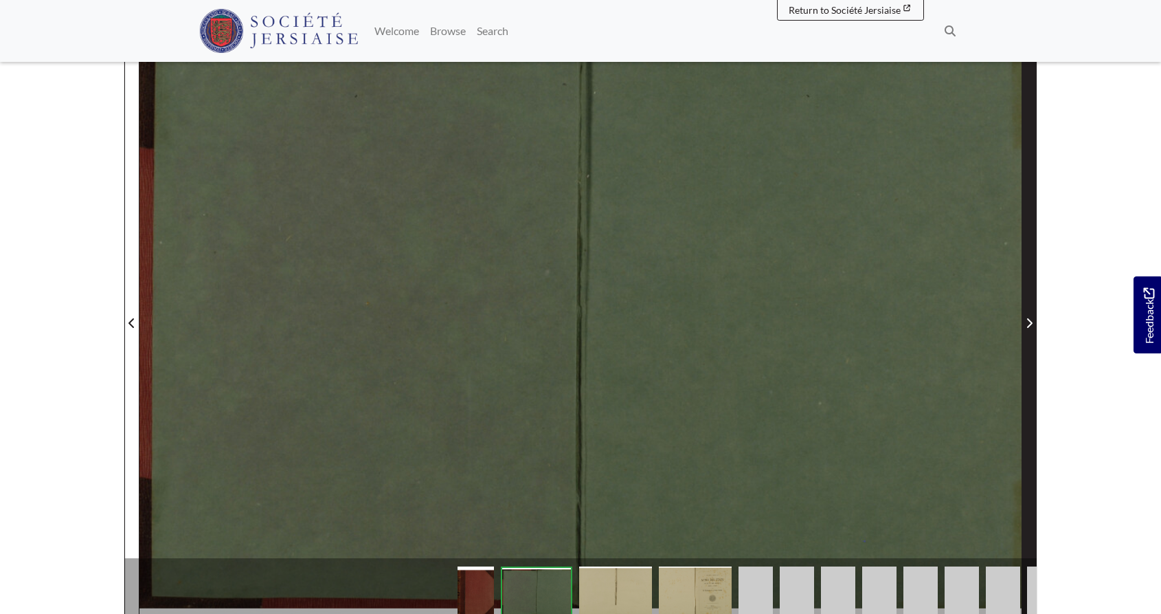
click at [1030, 325] on icon "Next Page" at bounding box center [1029, 323] width 5 height 10
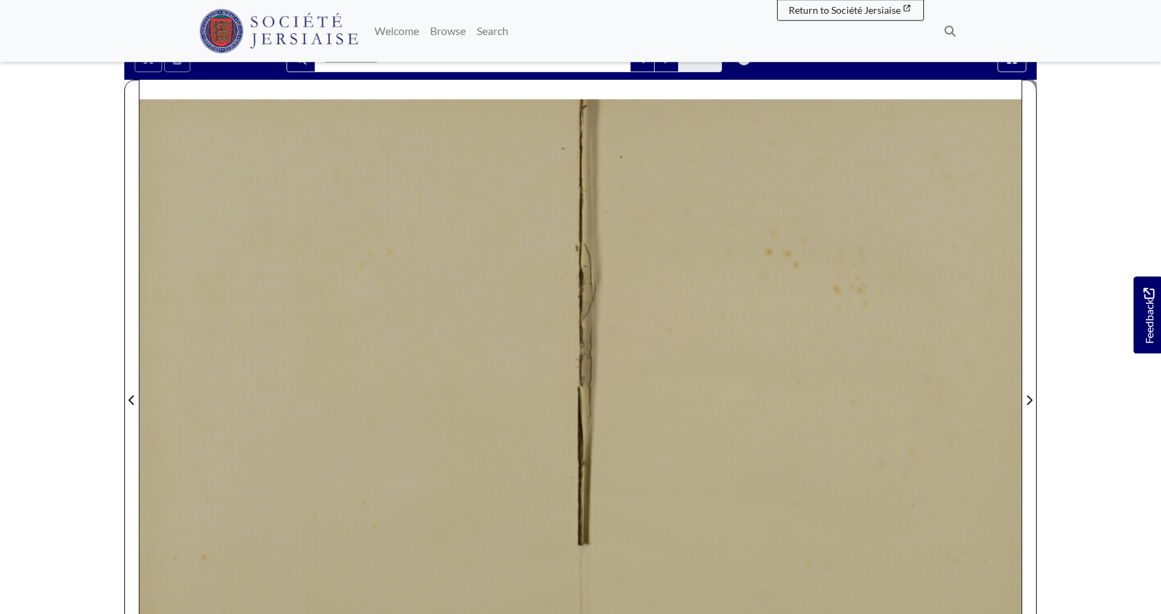
scroll to position [70, 0]
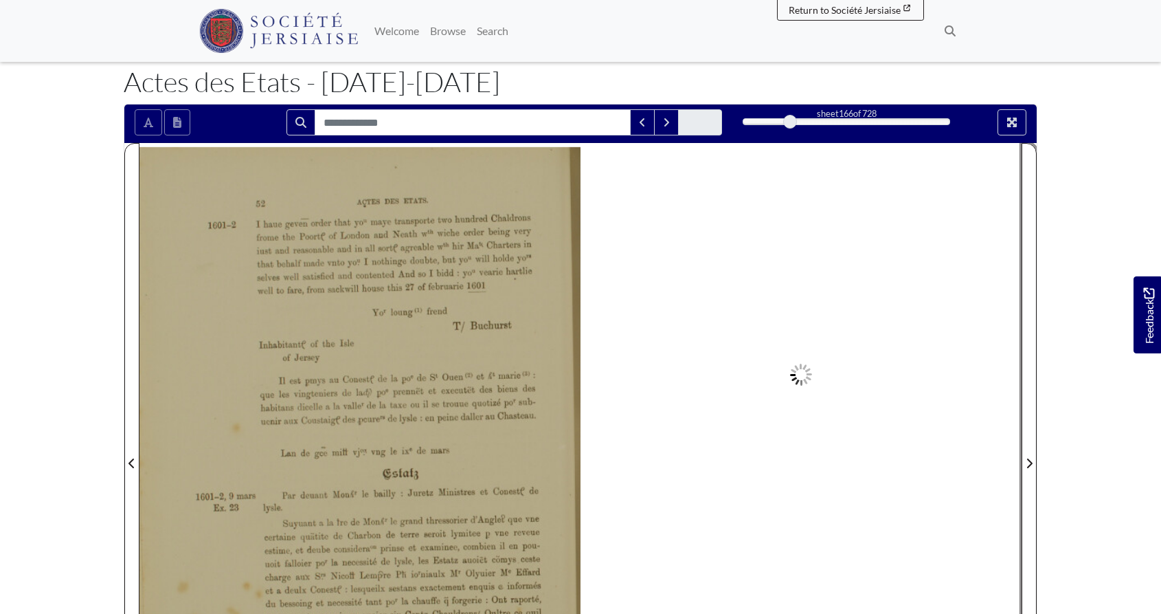
drag, startPoint x: 742, startPoint y: 122, endPoint x: 790, endPoint y: 124, distance: 48.8
click at [790, 124] on div at bounding box center [790, 122] width 14 height 14
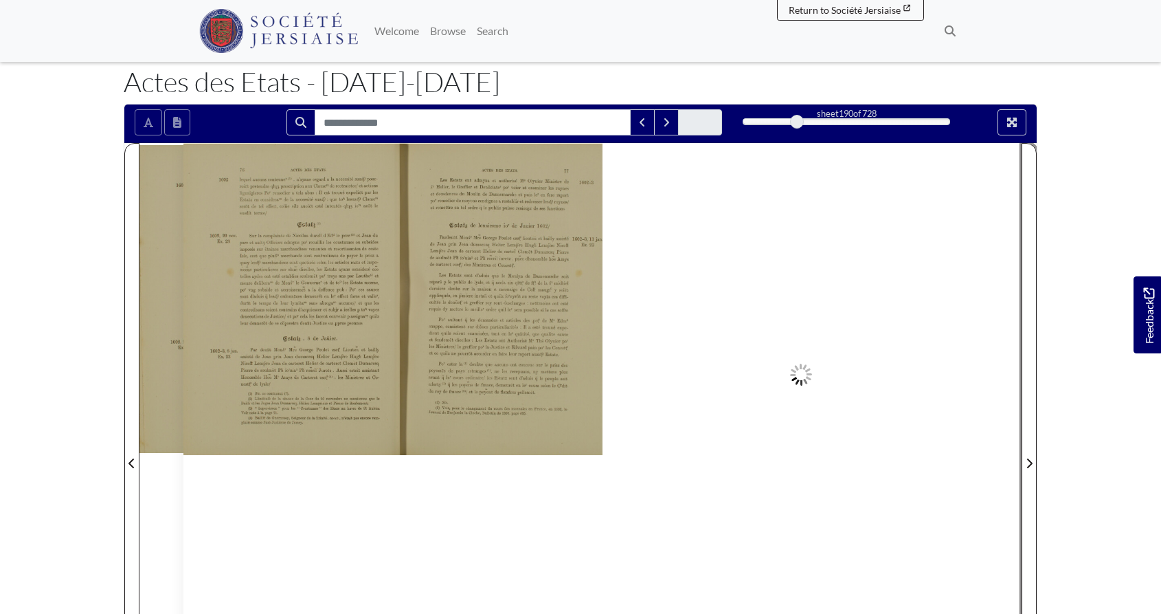
click at [797, 123] on div at bounding box center [797, 122] width 14 height 14
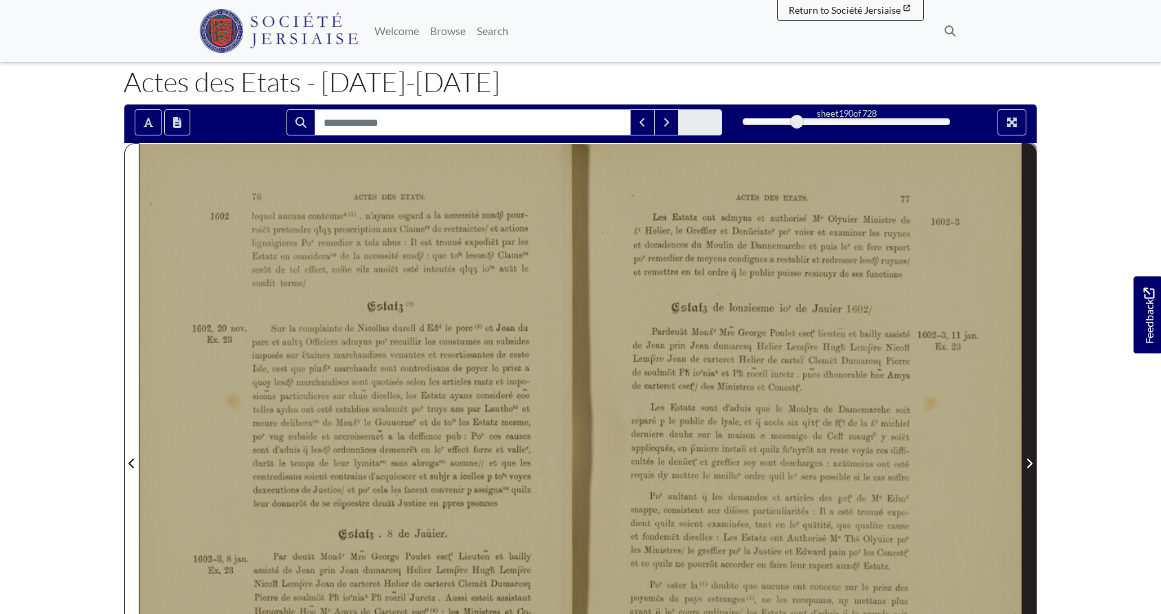
click at [1028, 459] on icon "Next Page" at bounding box center [1029, 463] width 5 height 10
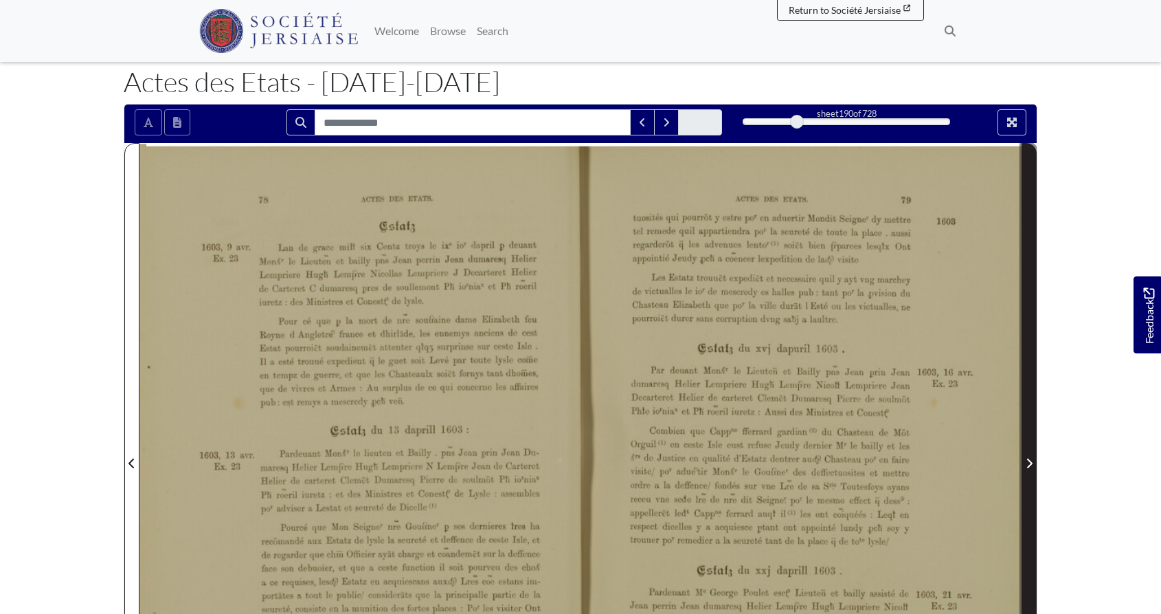
click at [1028, 459] on icon "Next Page" at bounding box center [1029, 463] width 5 height 10
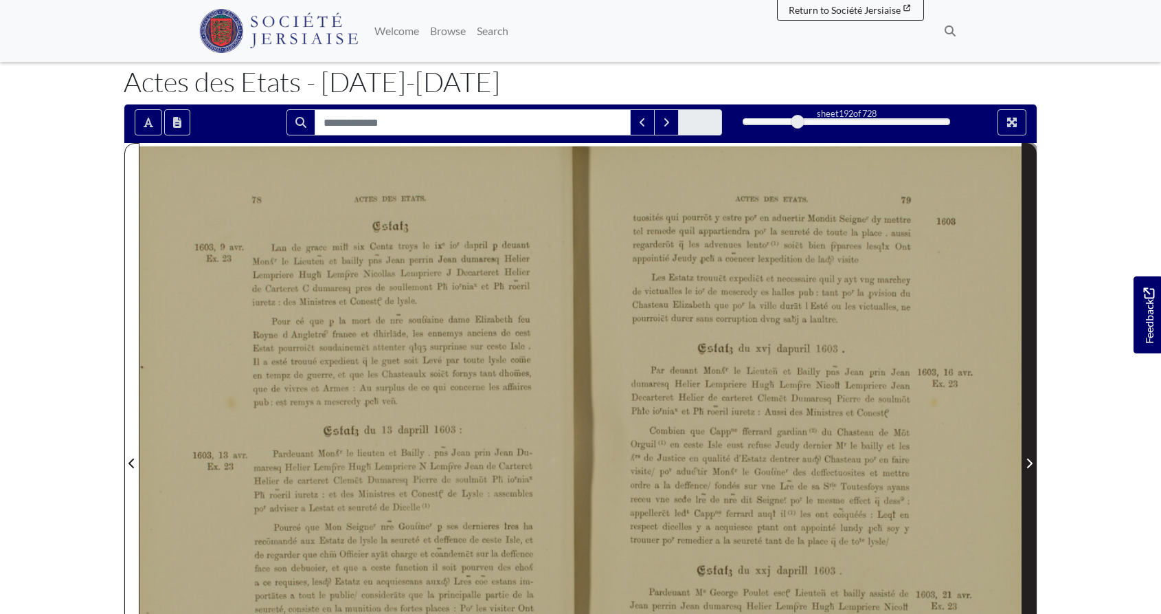
click at [1028, 459] on icon "Next Page" at bounding box center [1029, 463] width 5 height 10
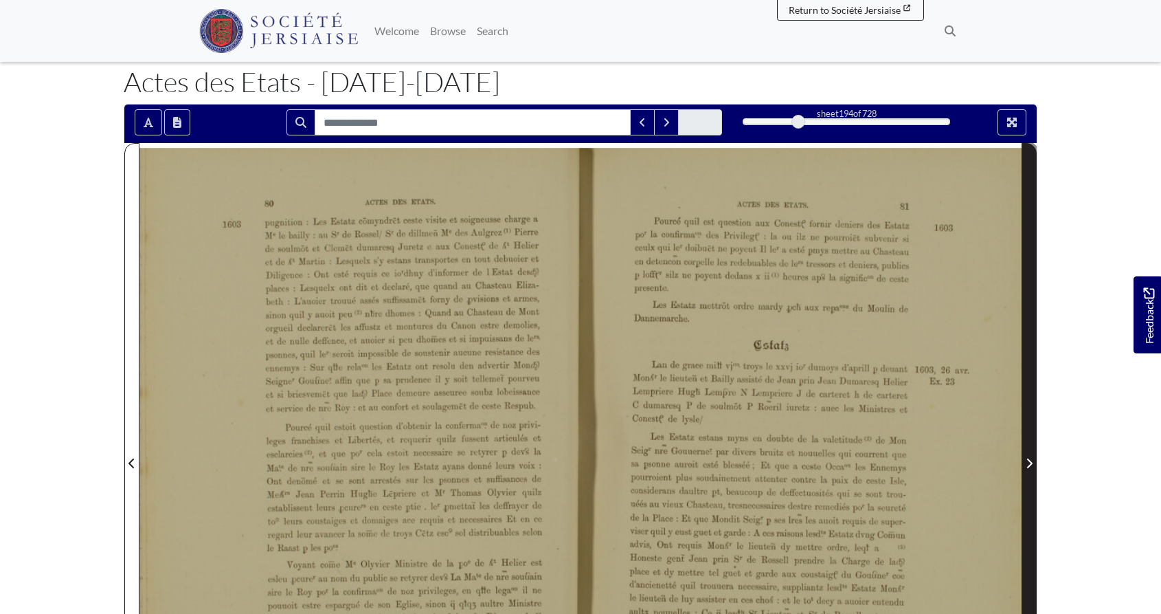
click at [1028, 459] on icon "Next Page" at bounding box center [1029, 463] width 5 height 10
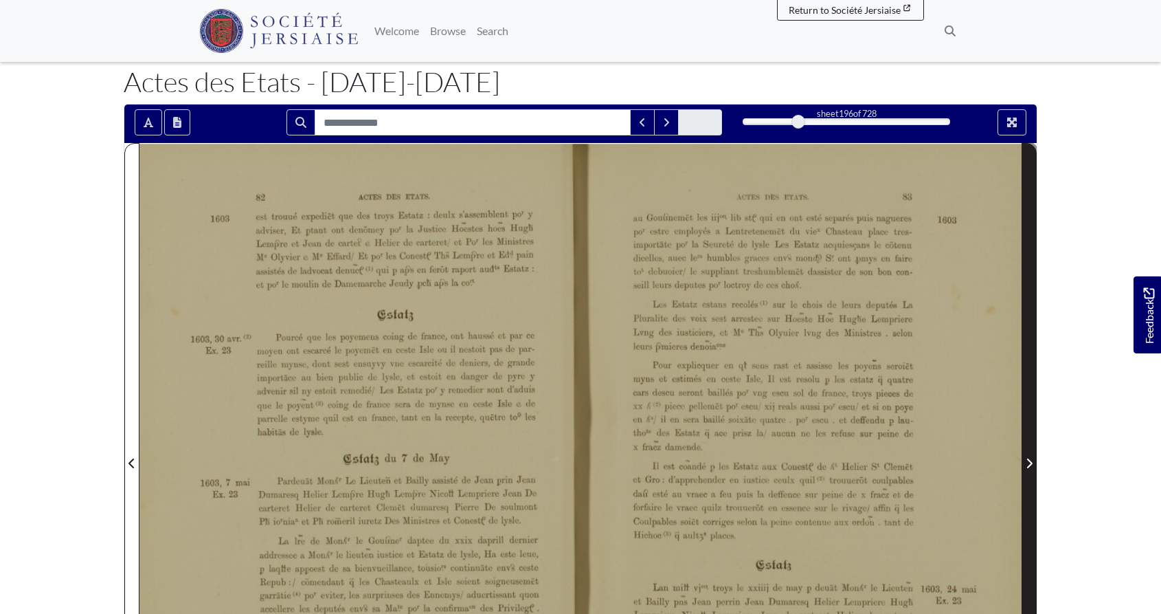
click at [1028, 459] on icon "Next Page" at bounding box center [1029, 463] width 5 height 10
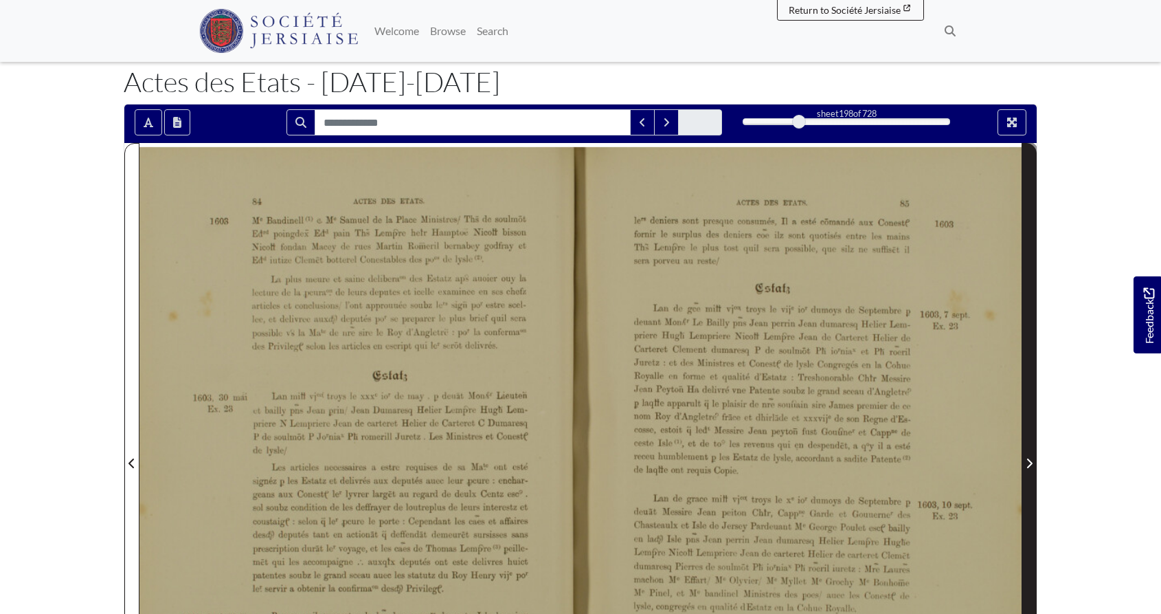
click at [1028, 459] on icon "Next Page" at bounding box center [1029, 463] width 5 height 10
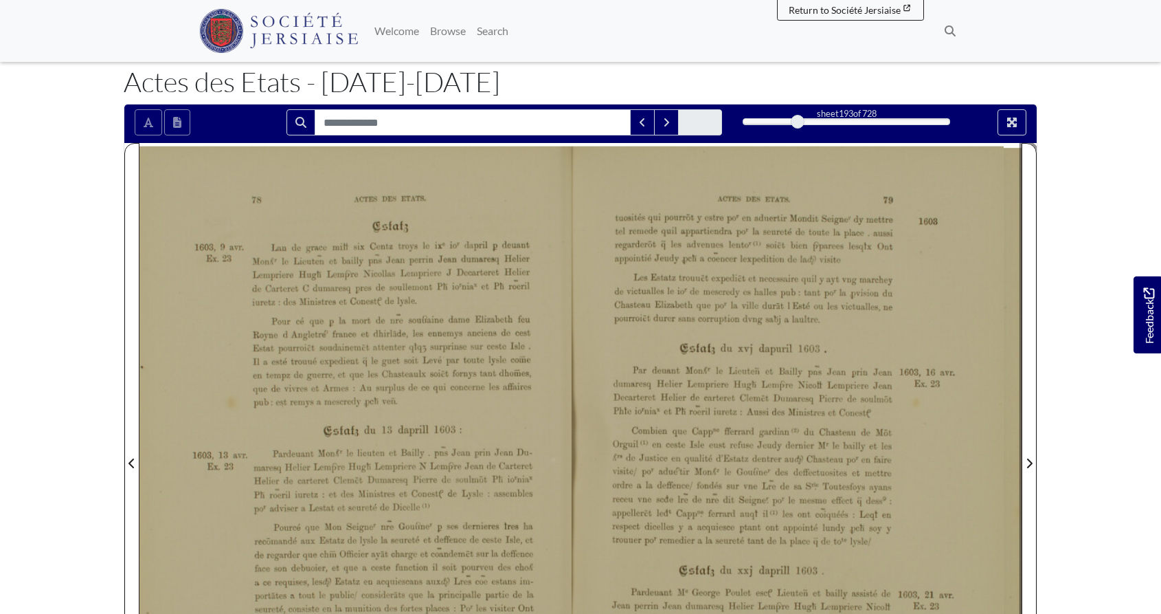
click at [798, 120] on div at bounding box center [798, 122] width 14 height 14
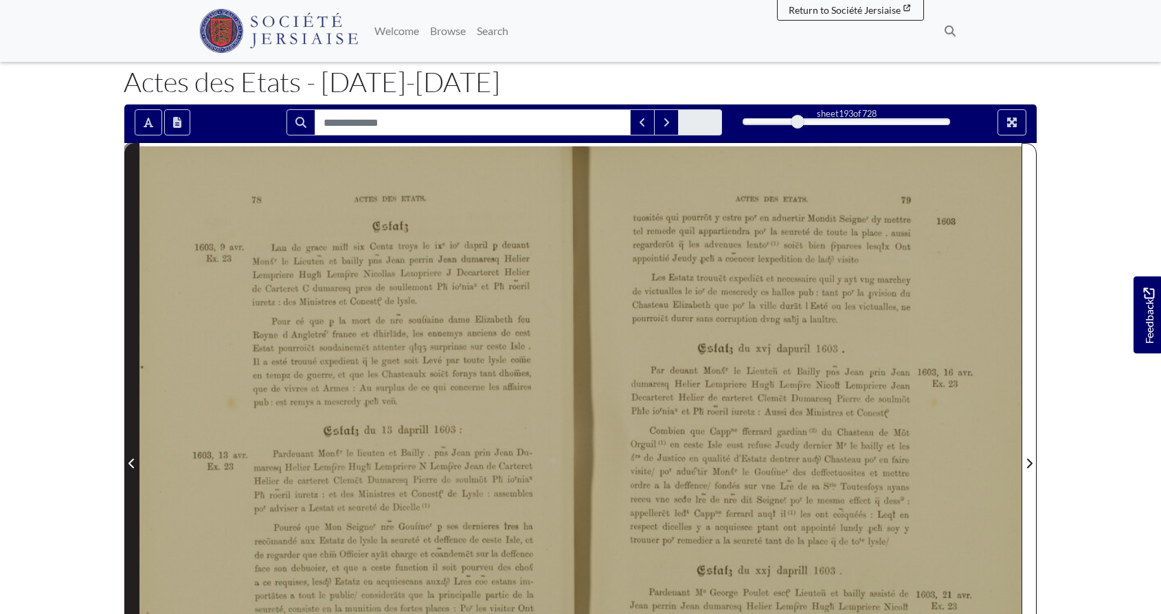
click at [133, 463] on icon "Previous Page" at bounding box center [132, 463] width 7 height 11
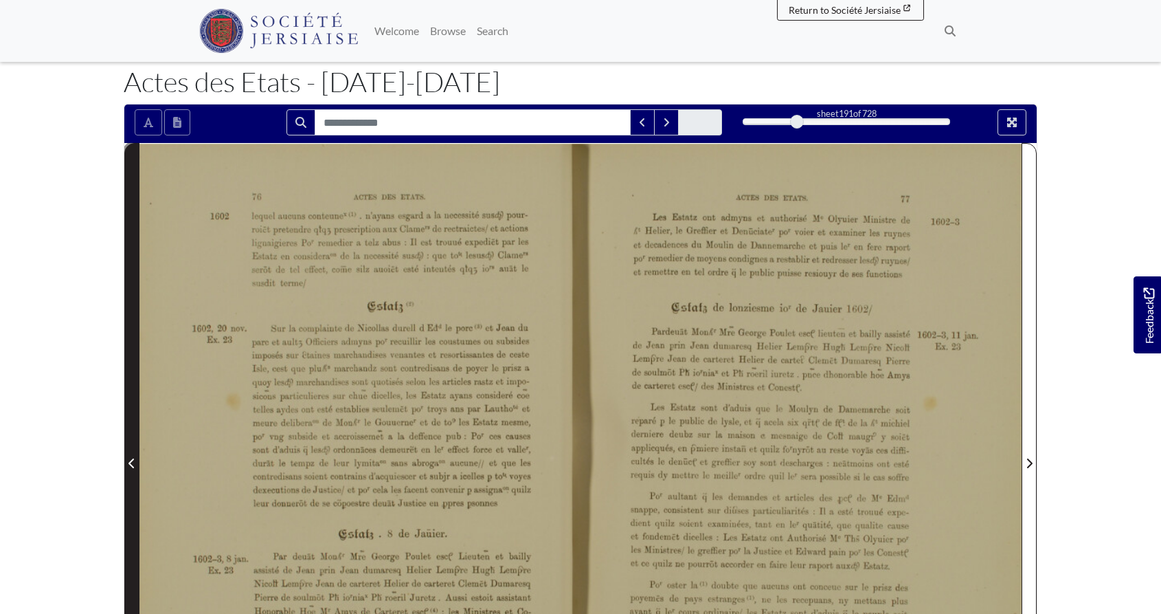
click at [133, 463] on icon "Previous Page" at bounding box center [132, 463] width 7 height 11
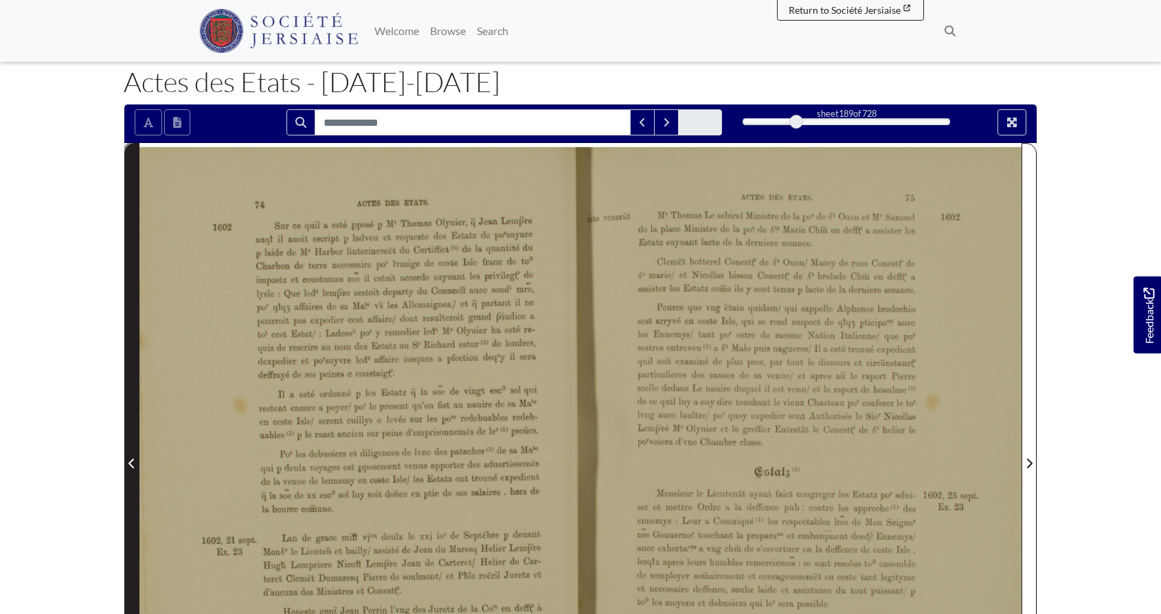
click at [133, 463] on icon "Previous Page" at bounding box center [132, 463] width 7 height 11
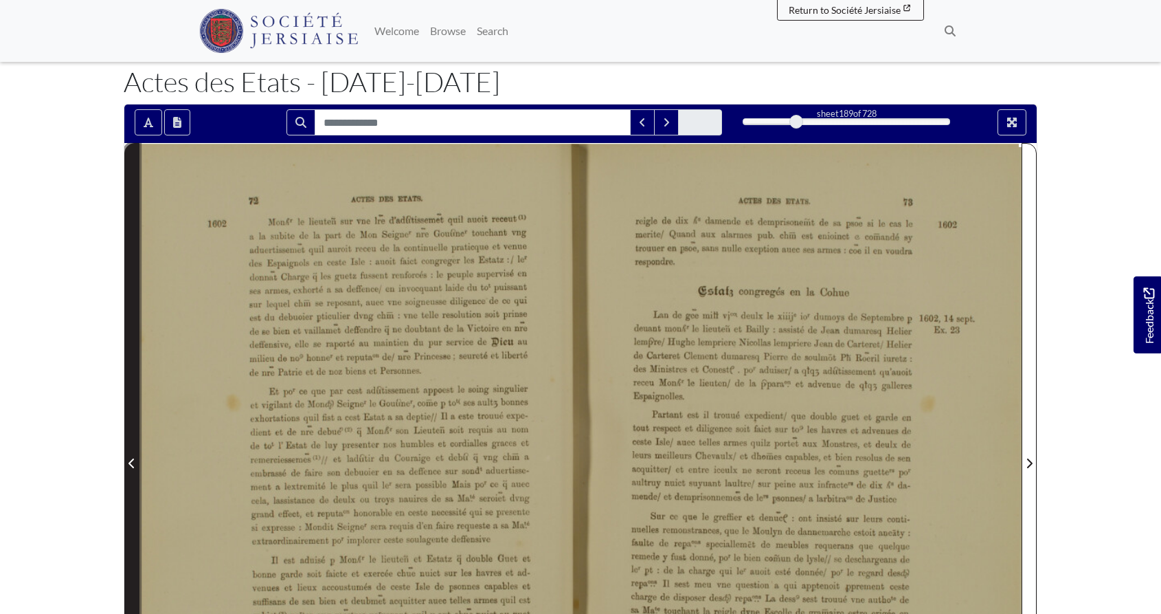
click at [133, 463] on icon "Previous Page" at bounding box center [132, 463] width 7 height 11
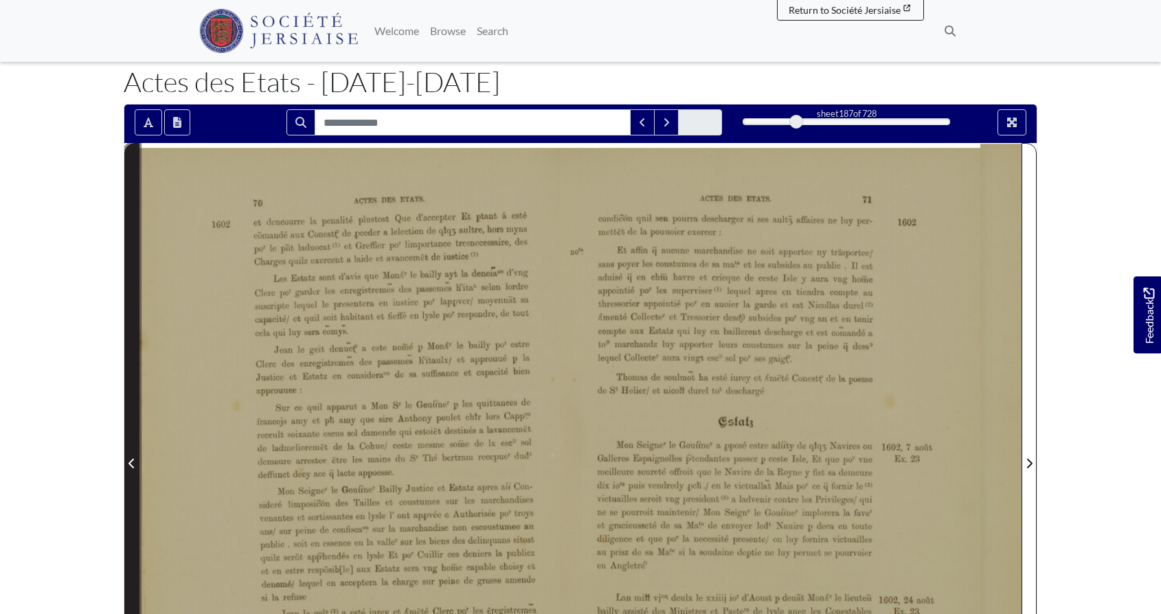
click at [133, 463] on icon "Previous Page" at bounding box center [132, 463] width 7 height 11
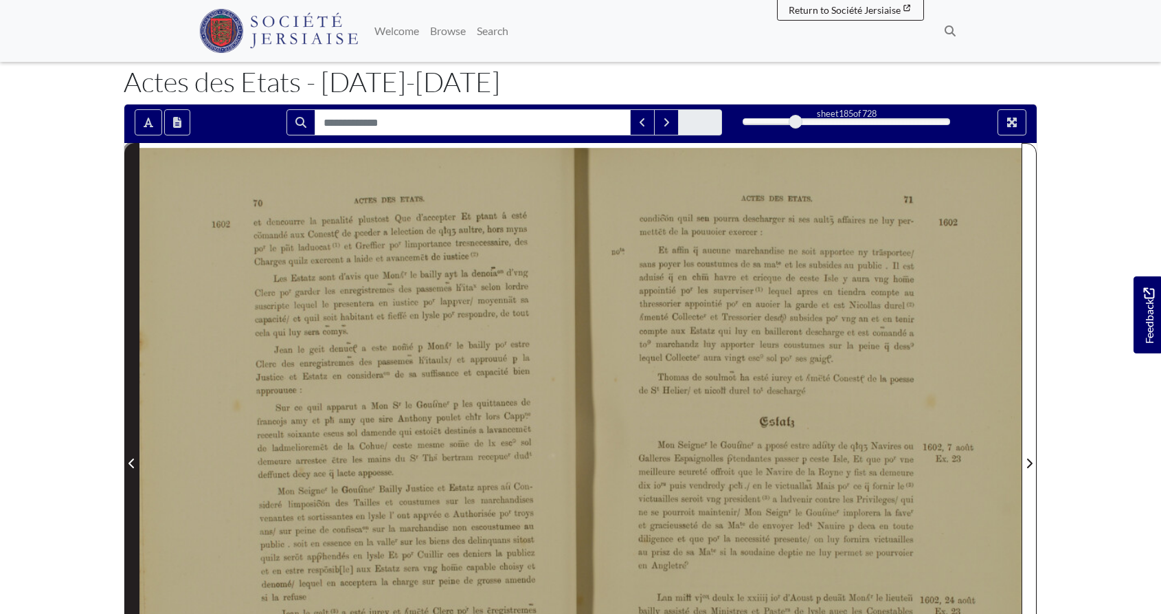
click at [133, 463] on icon "Previous Page" at bounding box center [132, 463] width 7 height 11
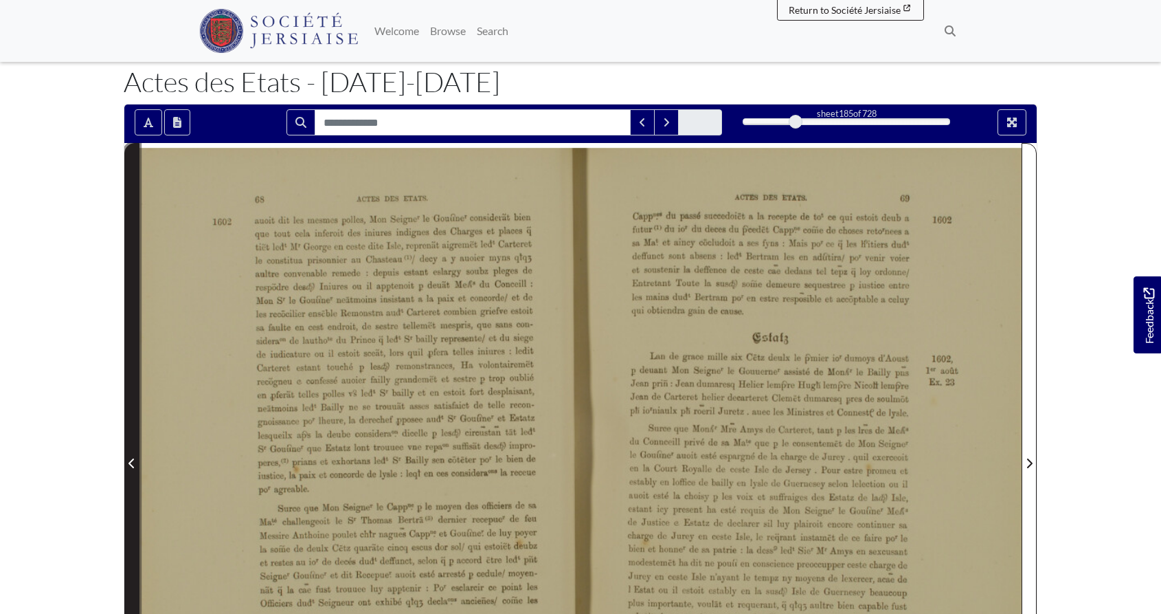
click at [133, 463] on icon "Previous Page" at bounding box center [132, 463] width 7 height 11
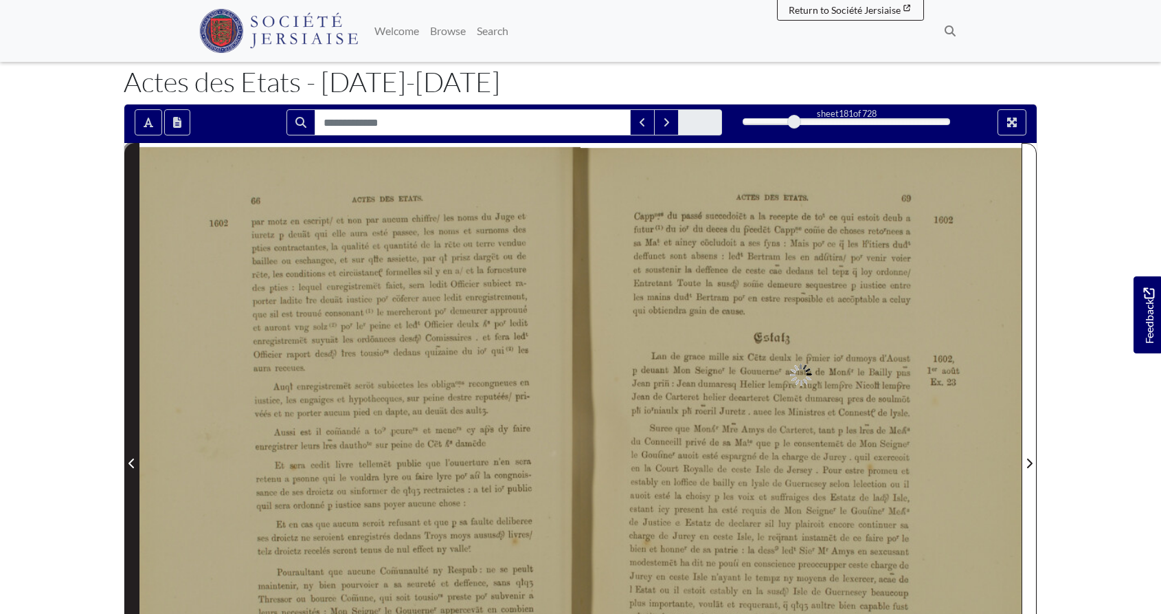
click at [133, 463] on icon "Previous Page" at bounding box center [132, 463] width 7 height 11
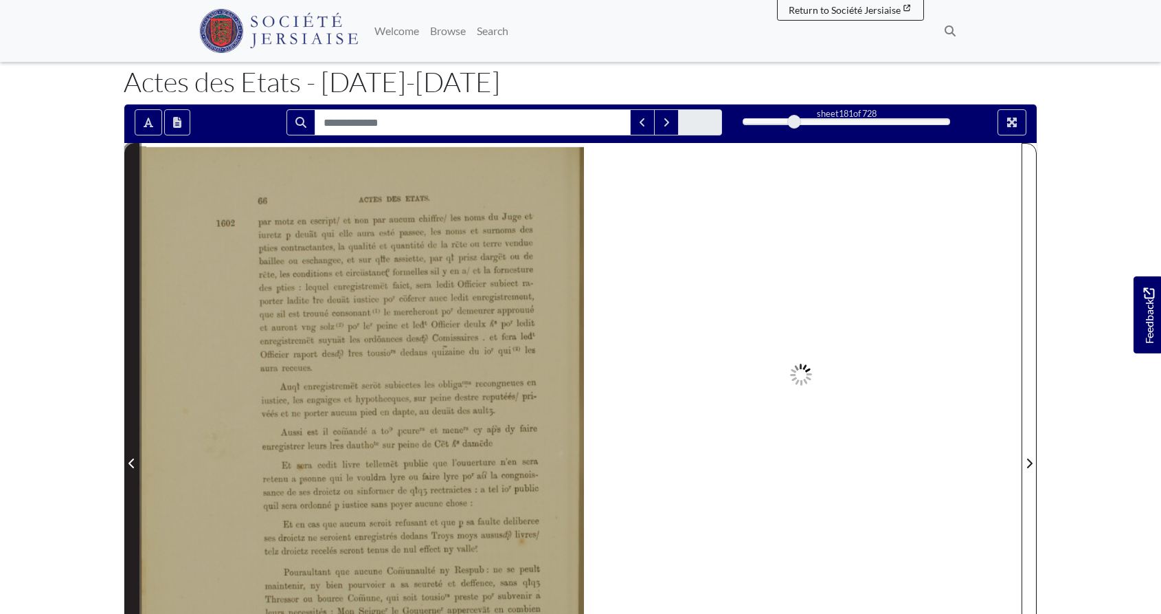
click at [133, 463] on icon "Previous Page" at bounding box center [132, 463] width 7 height 11
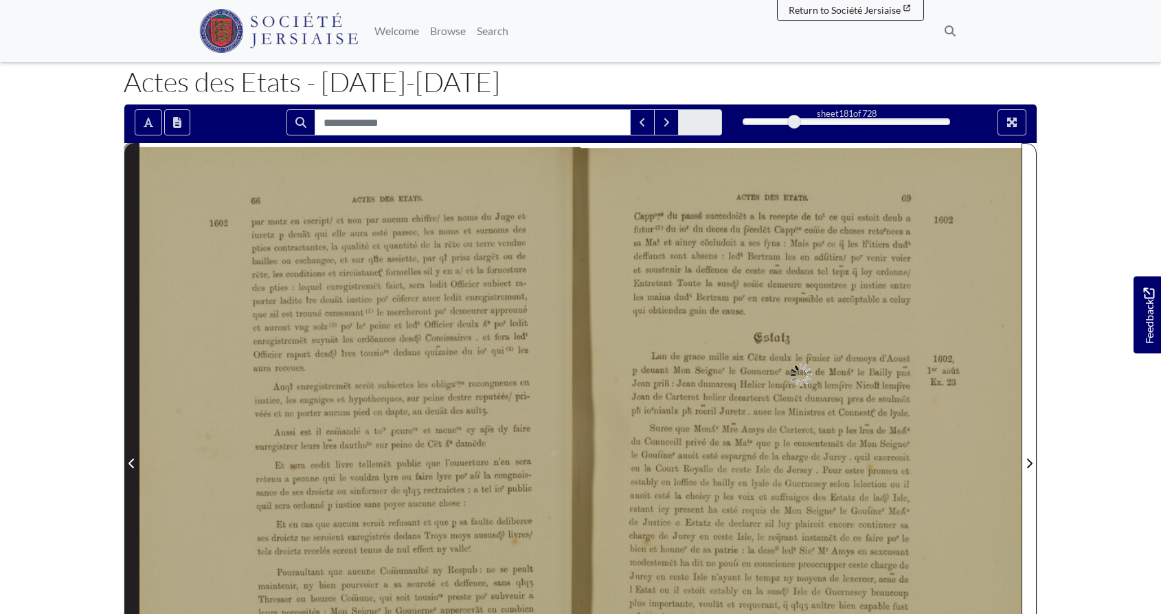
click at [131, 463] on icon "Previous Page" at bounding box center [131, 463] width 5 height 10
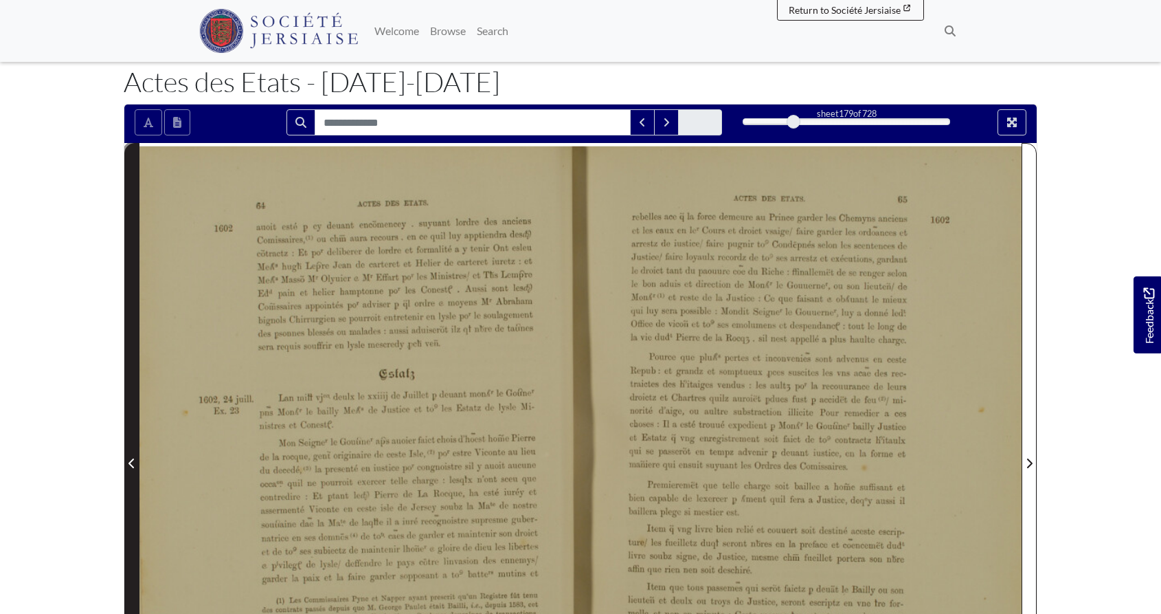
click at [131, 463] on icon "Previous Page" at bounding box center [131, 463] width 5 height 10
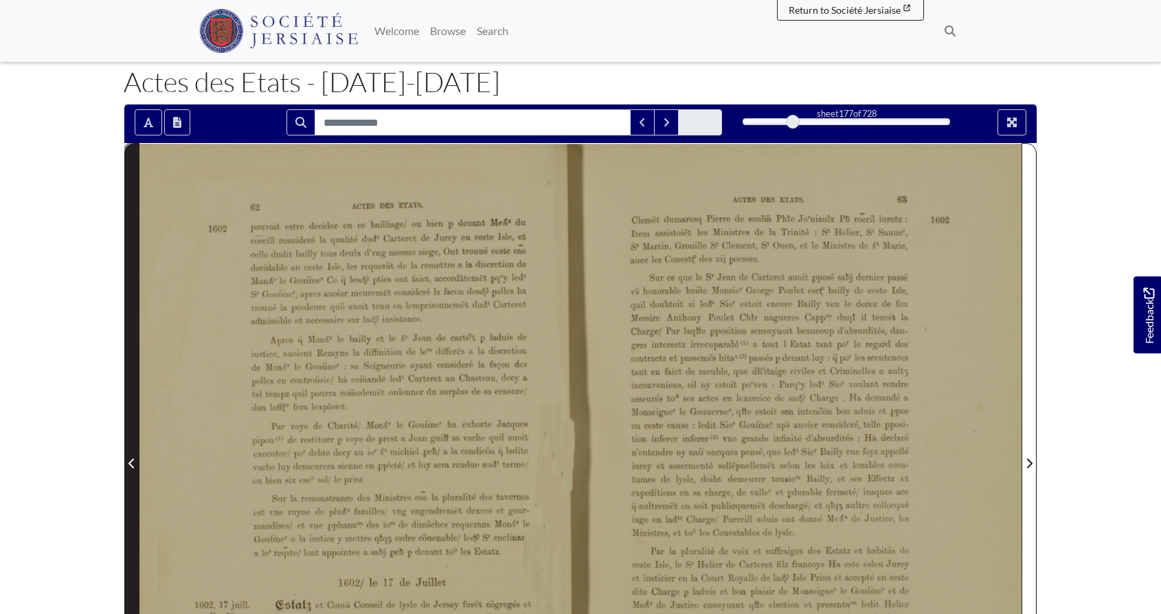
click at [131, 463] on icon "Previous Page" at bounding box center [131, 463] width 5 height 10
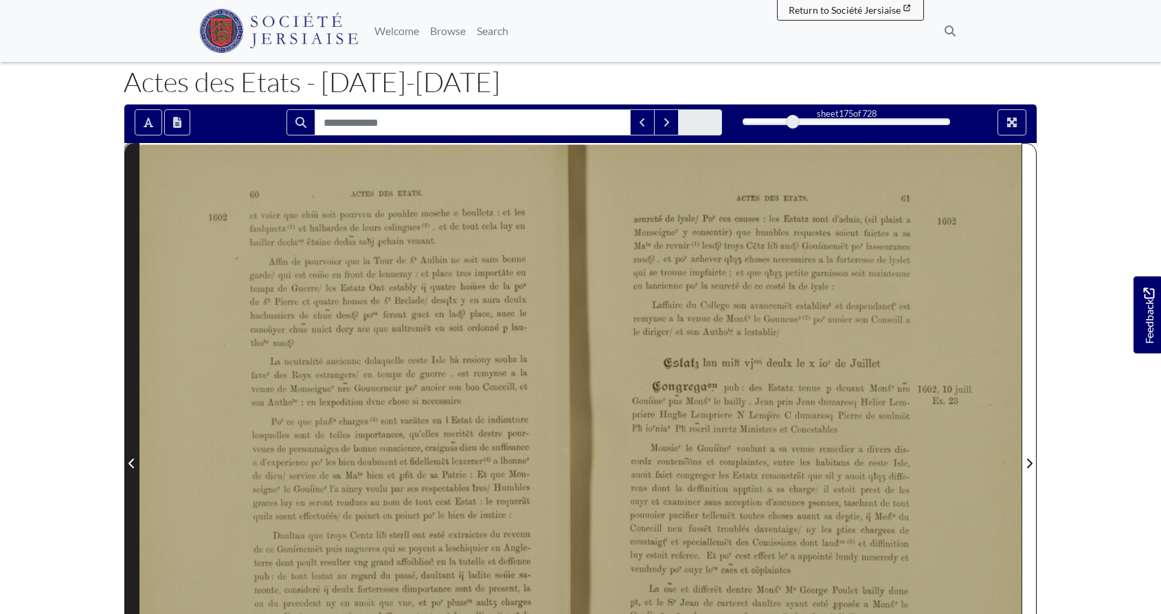
click at [131, 463] on icon "Previous Page" at bounding box center [131, 463] width 5 height 10
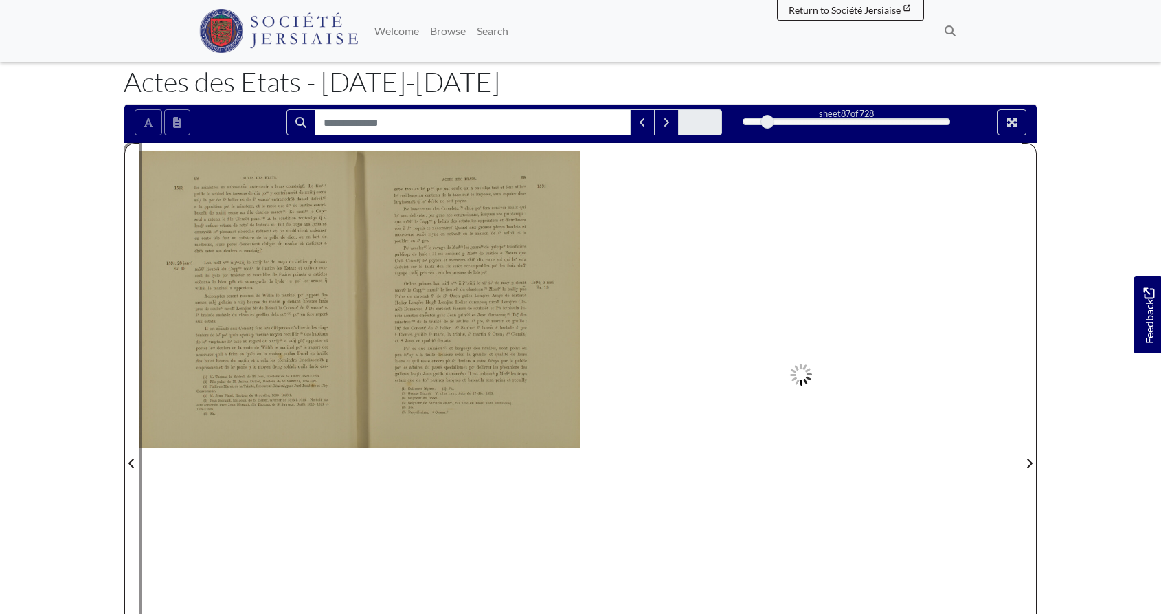
drag, startPoint x: 792, startPoint y: 124, endPoint x: 768, endPoint y: 124, distance: 24.1
click at [768, 124] on div at bounding box center [768, 122] width 14 height 14
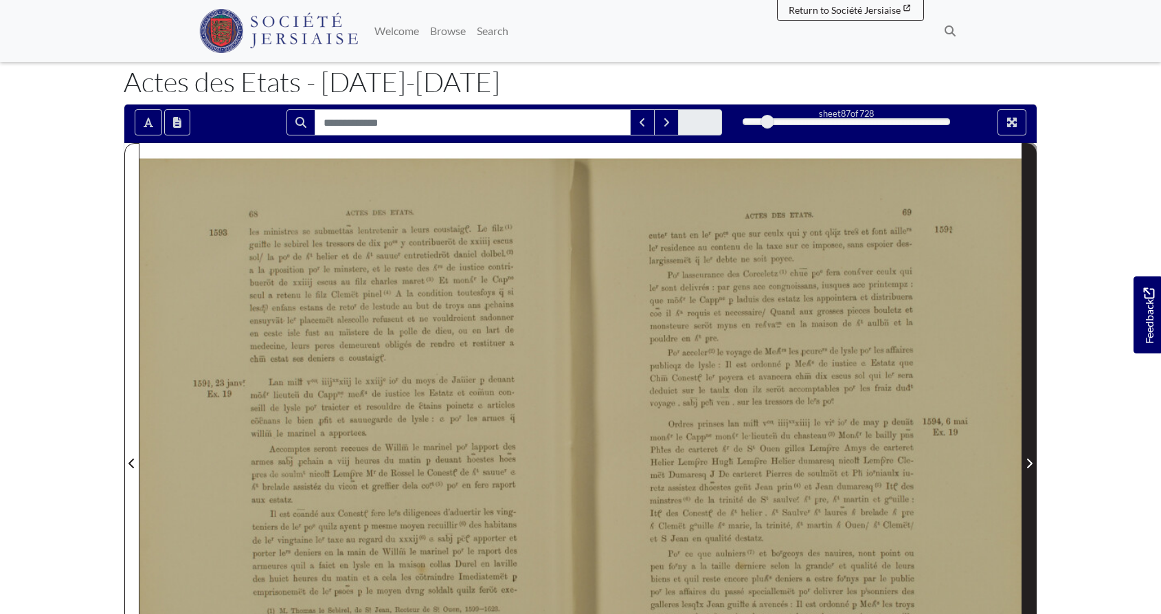
click at [1027, 460] on icon "Next Page" at bounding box center [1029, 463] width 7 height 11
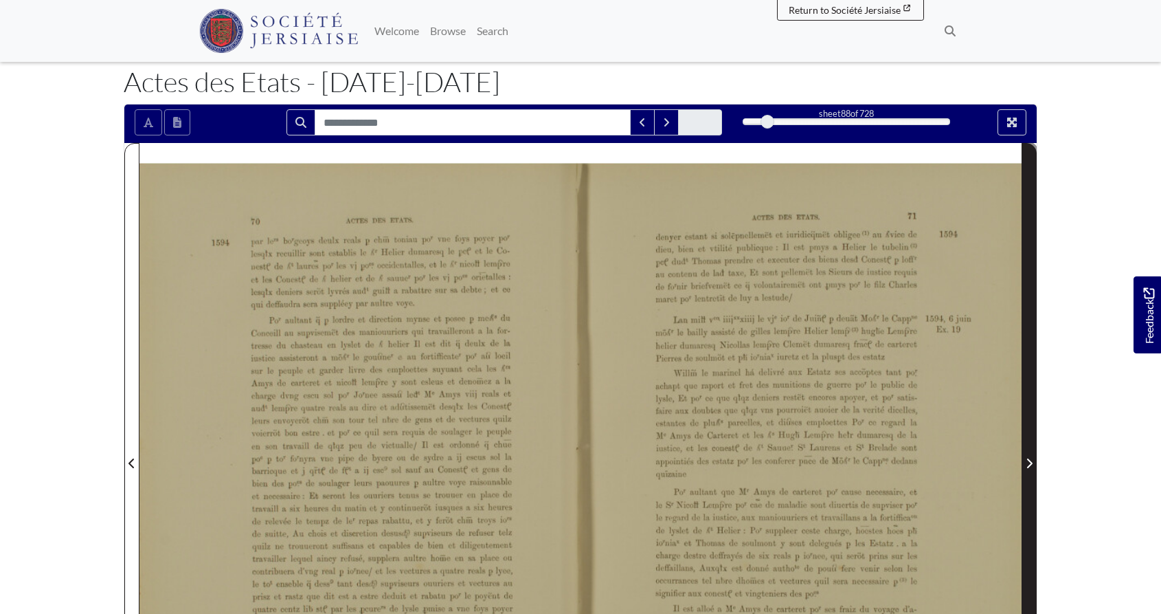
click at [1027, 460] on icon "Next Page" at bounding box center [1029, 463] width 7 height 11
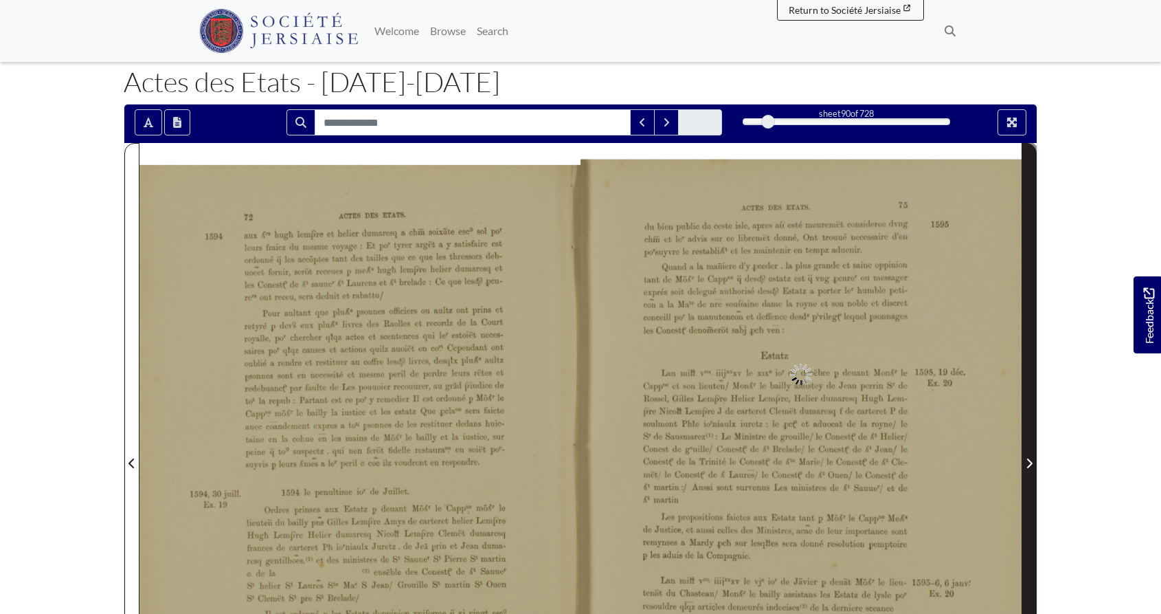
click at [1027, 460] on icon "Next Page" at bounding box center [1029, 463] width 7 height 11
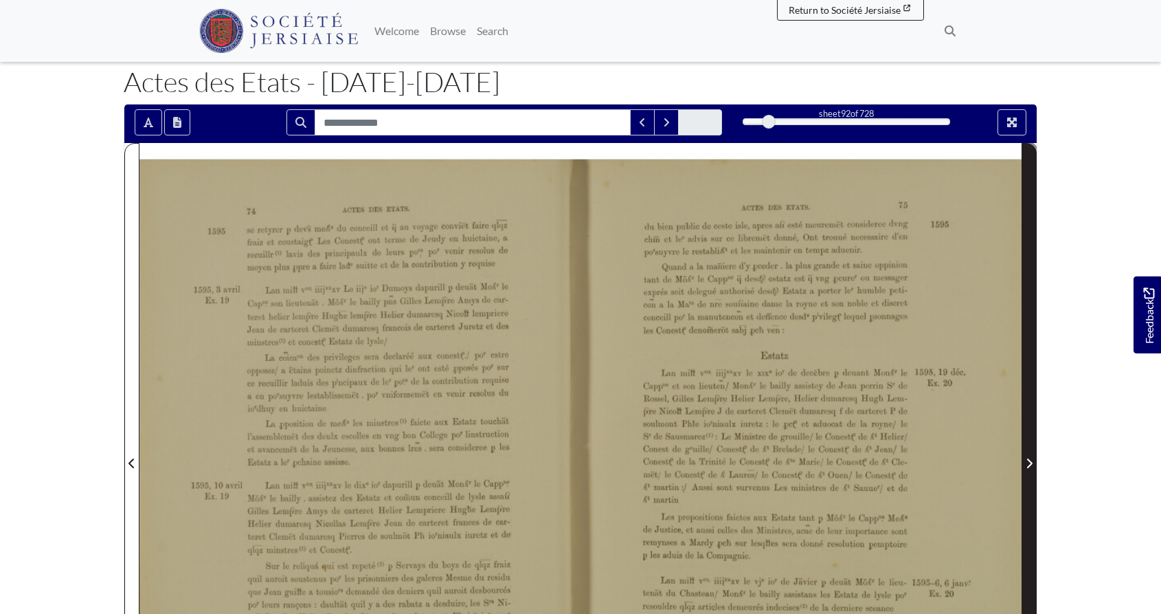
click at [1027, 460] on icon "Next Page" at bounding box center [1029, 463] width 7 height 11
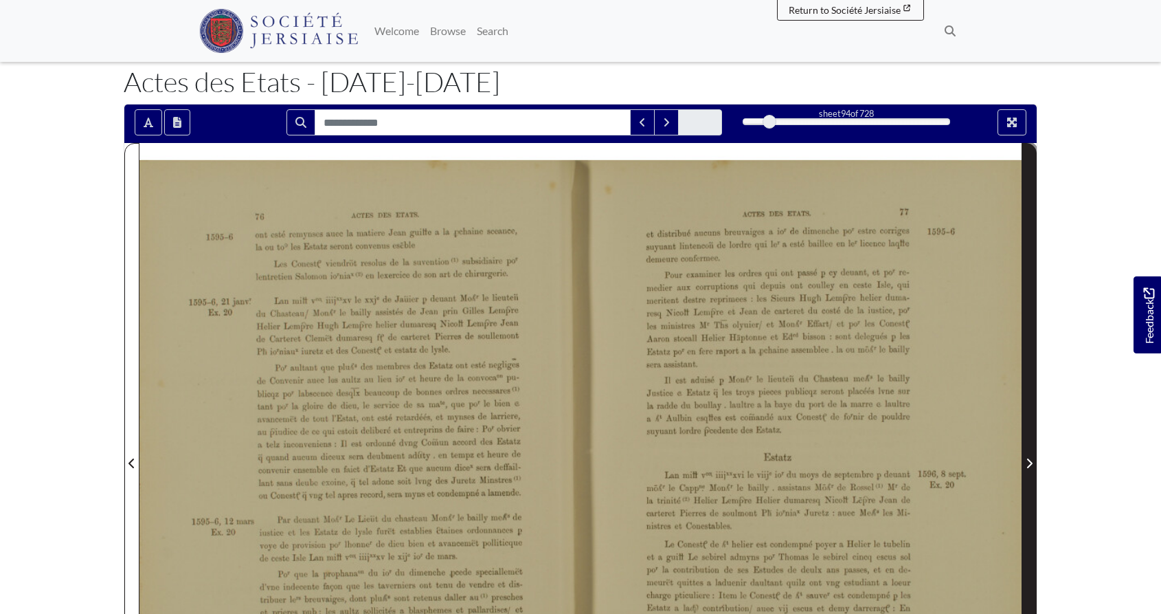
click at [1027, 460] on icon "Next Page" at bounding box center [1029, 463] width 7 height 11
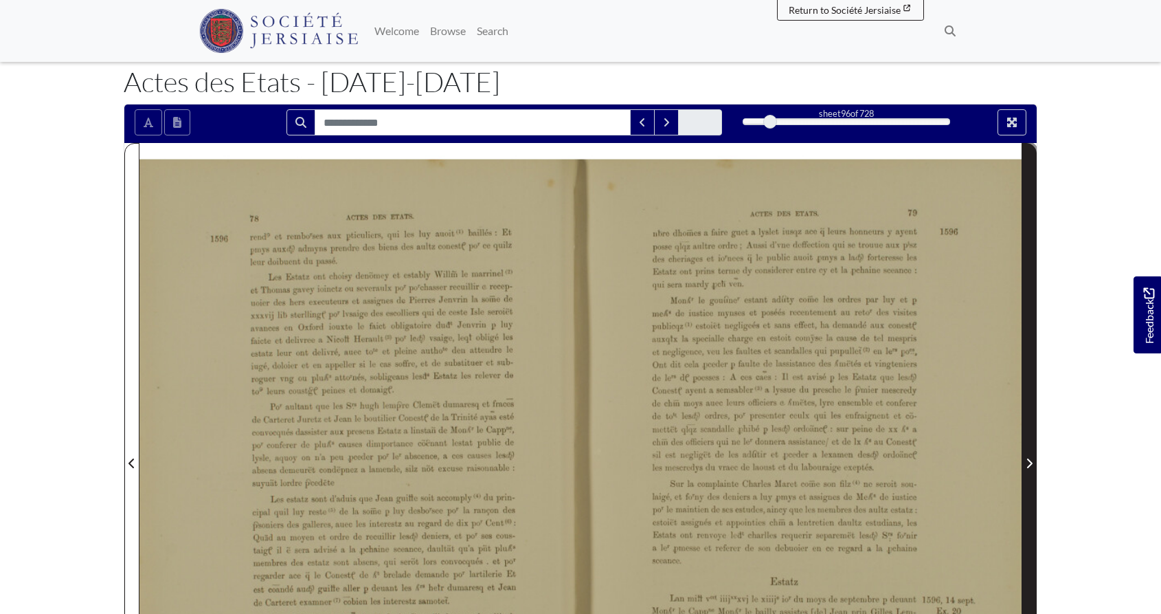
click at [1027, 460] on icon "Next Page" at bounding box center [1029, 463] width 7 height 11
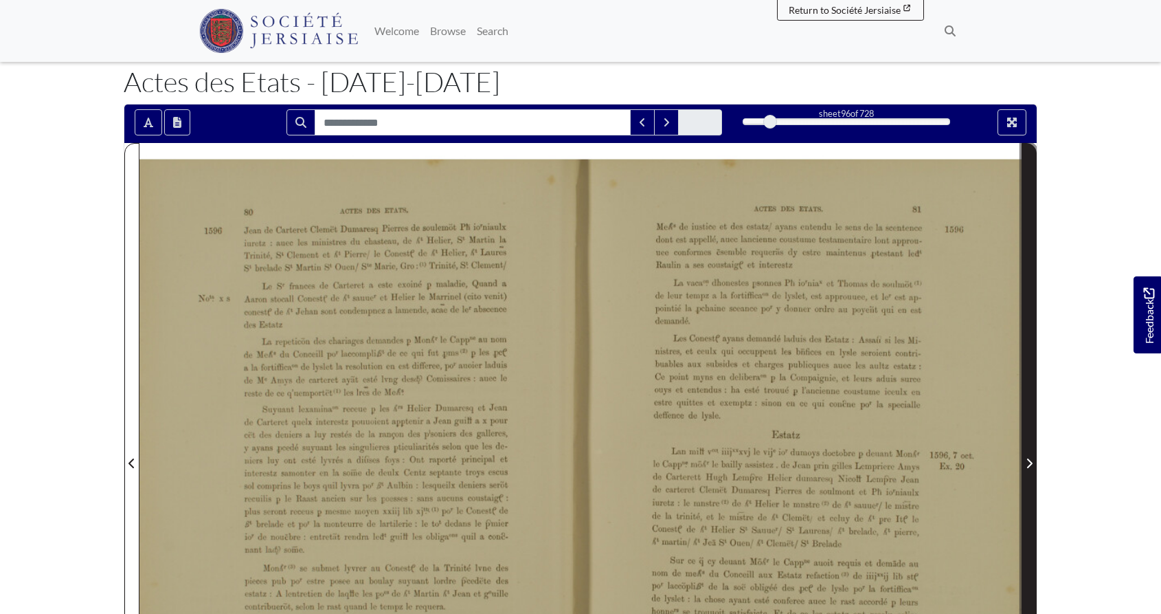
click at [1027, 460] on icon "Next Page" at bounding box center [1029, 463] width 7 height 11
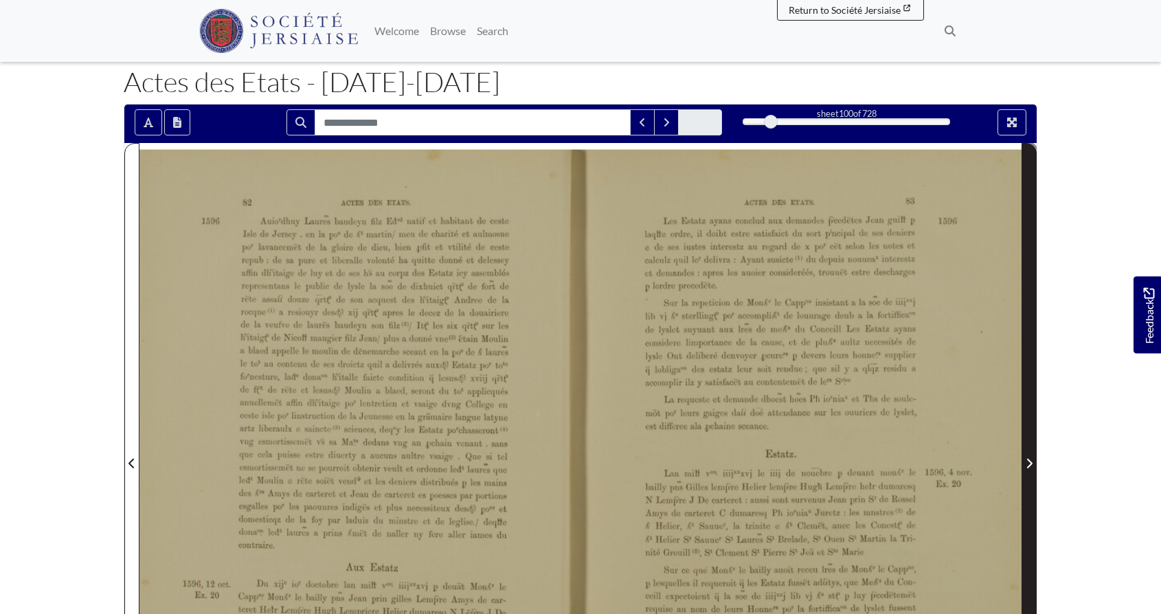
click at [1027, 460] on icon "Next Page" at bounding box center [1029, 463] width 7 height 11
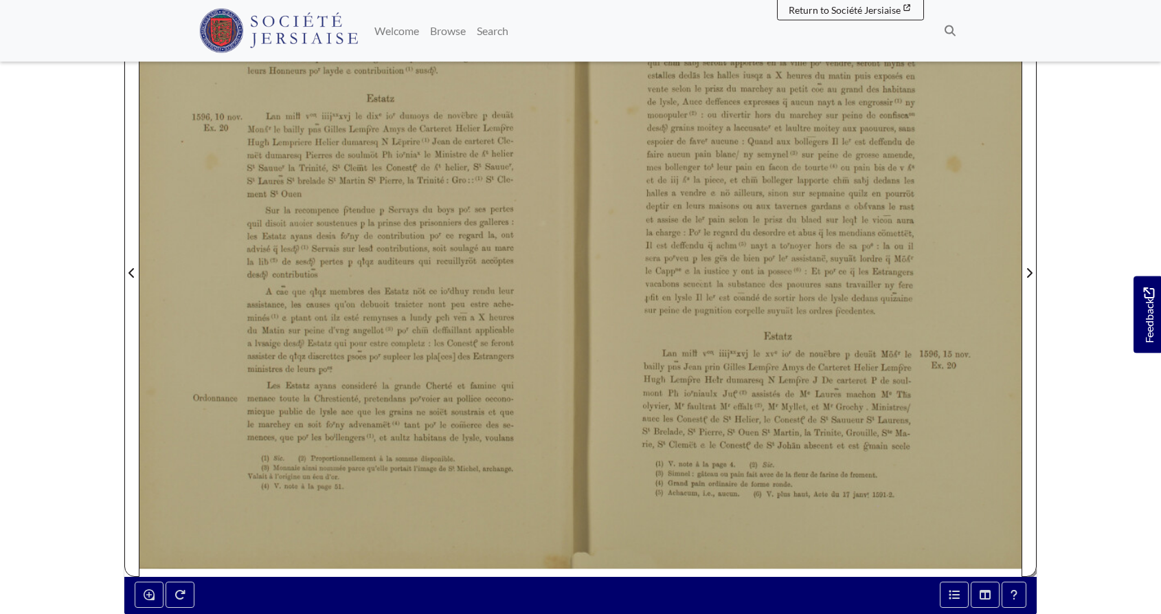
scroll to position [351, 0]
